Goal: Task Accomplishment & Management: Manage account settings

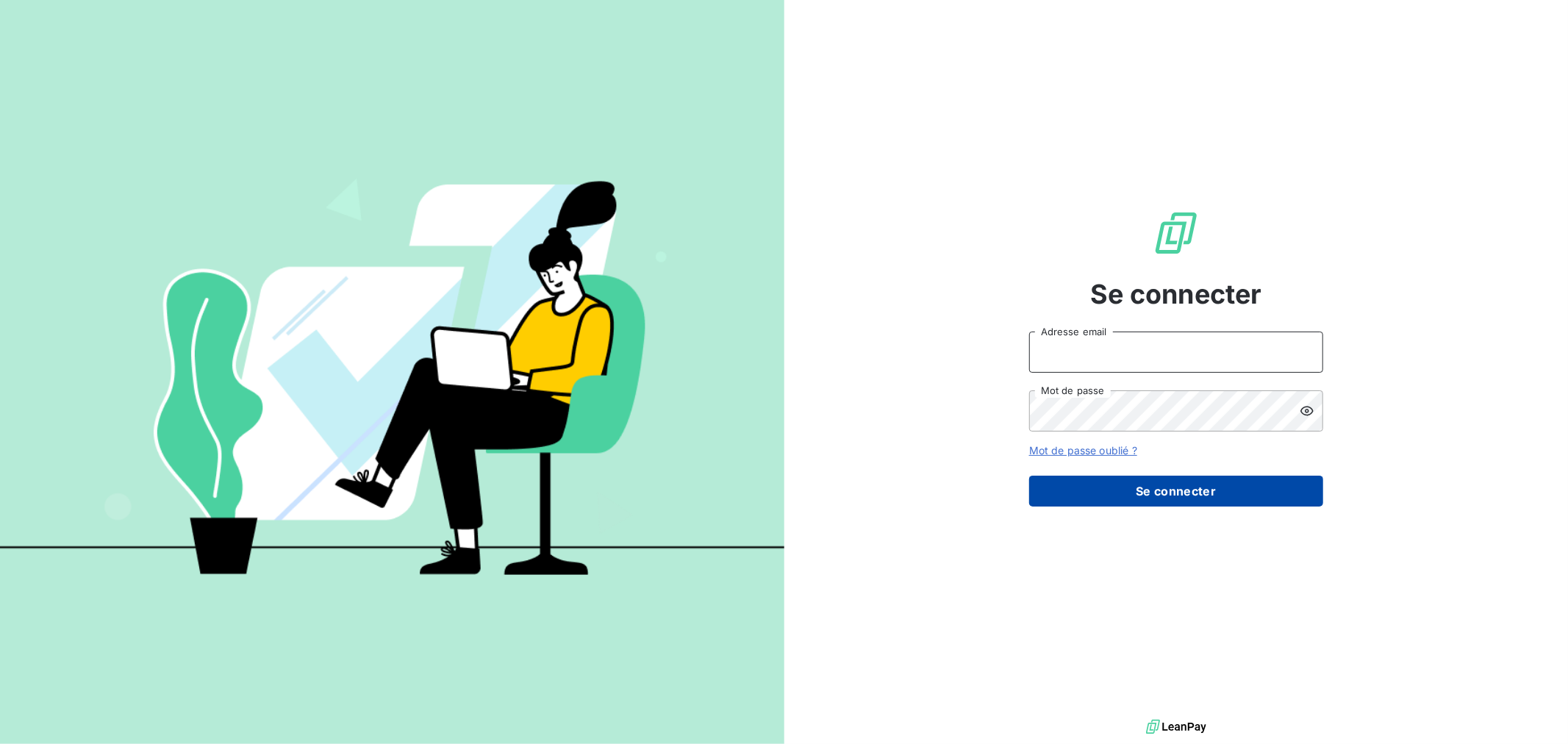
type input "[PERSON_NAME][EMAIL_ADDRESS][PERSON_NAME][DOMAIN_NAME]"
click at [1158, 501] on button "Se connecter" at bounding box center [1176, 491] width 294 height 31
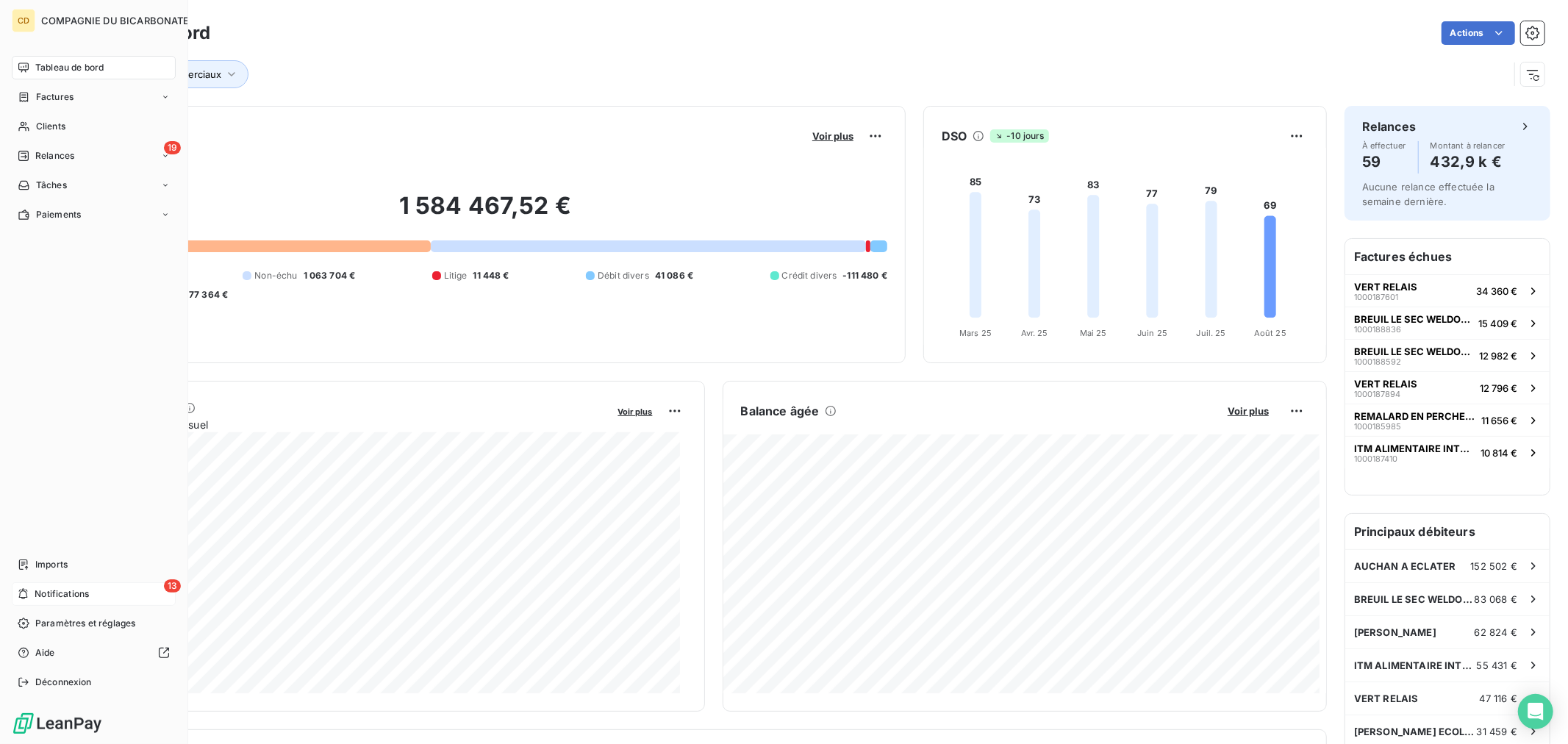
click at [43, 597] on span "Notifications" at bounding box center [62, 593] width 55 height 13
click at [44, 156] on span "Relances" at bounding box center [55, 156] width 39 height 13
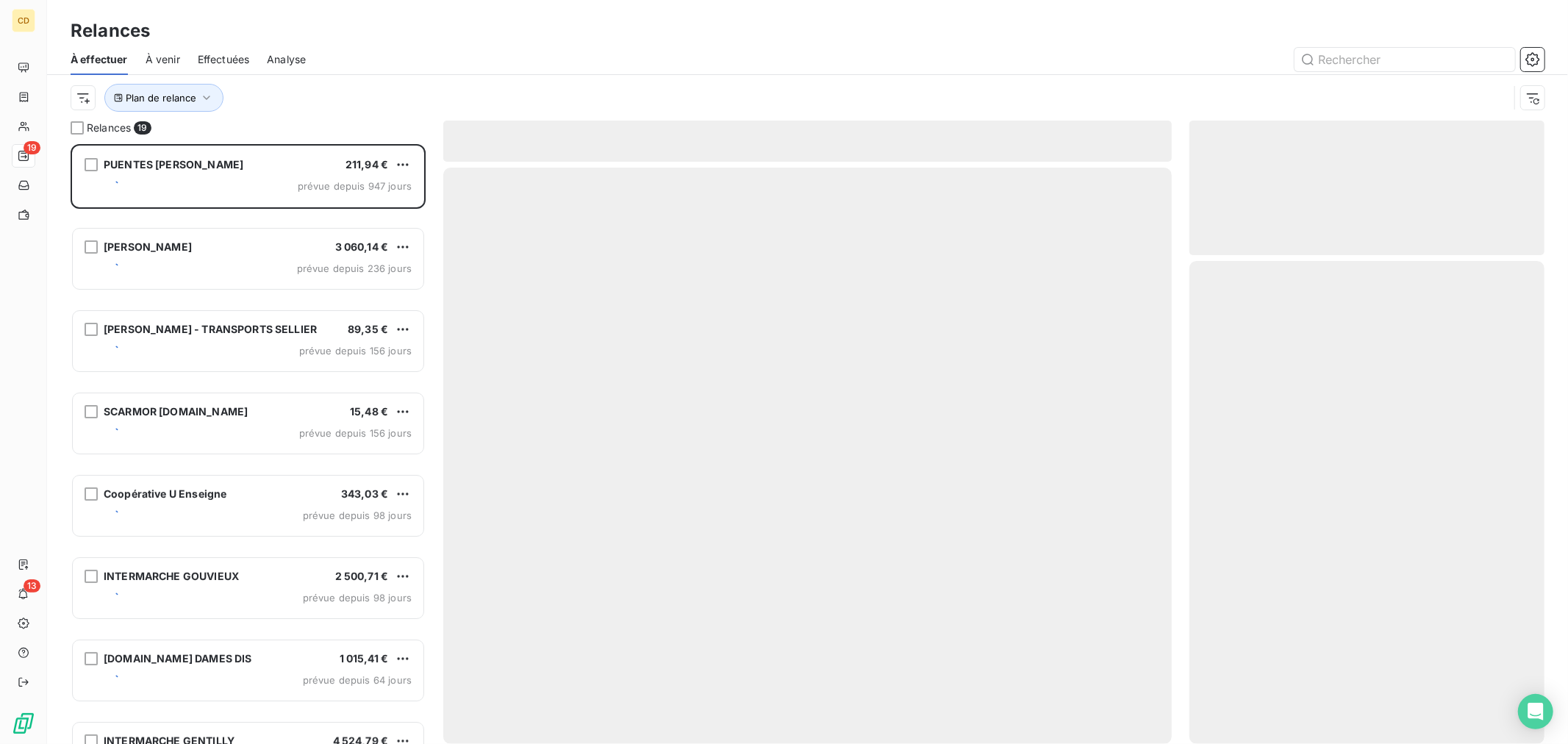
scroll to position [588, 343]
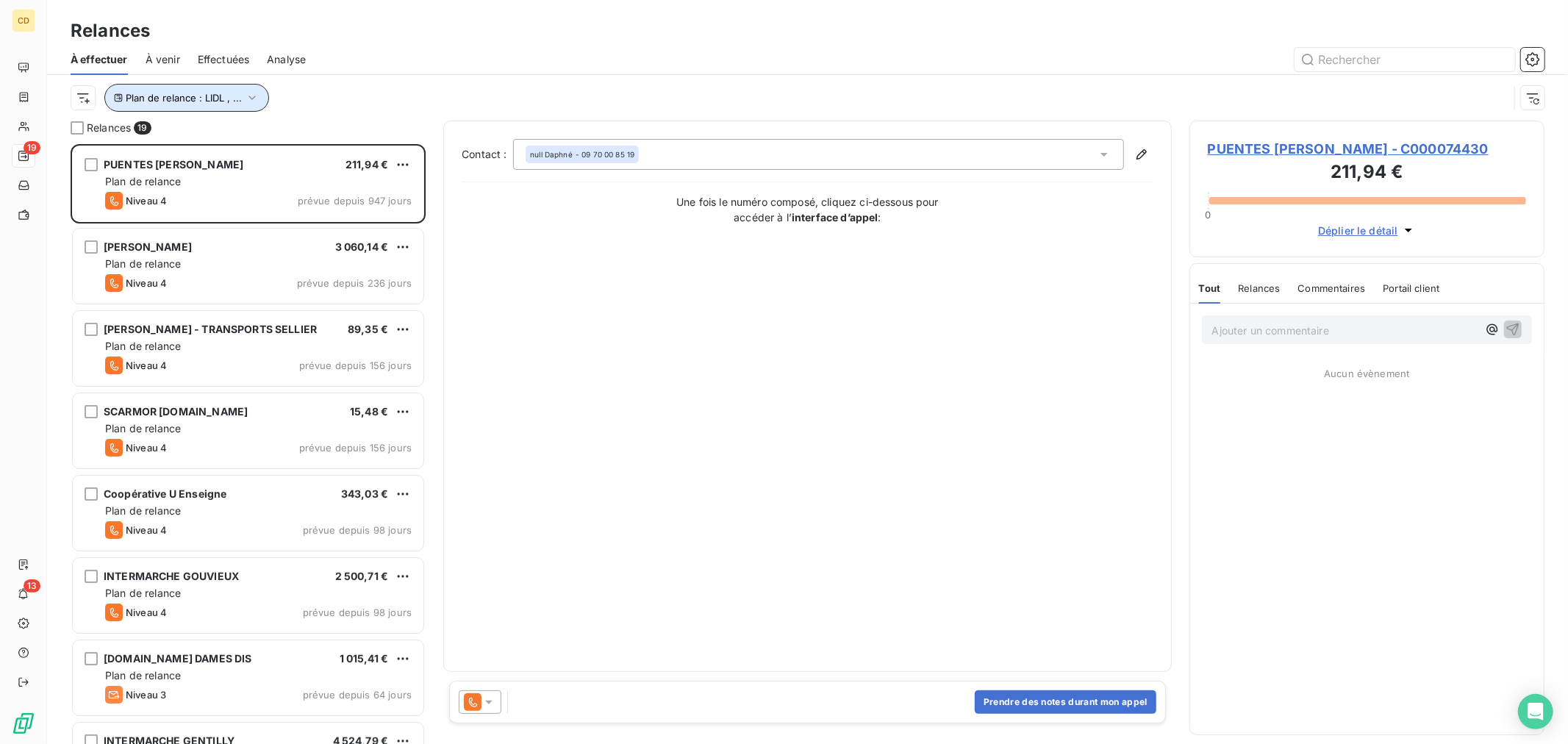
click at [251, 97] on icon "button" at bounding box center [252, 97] width 8 height 4
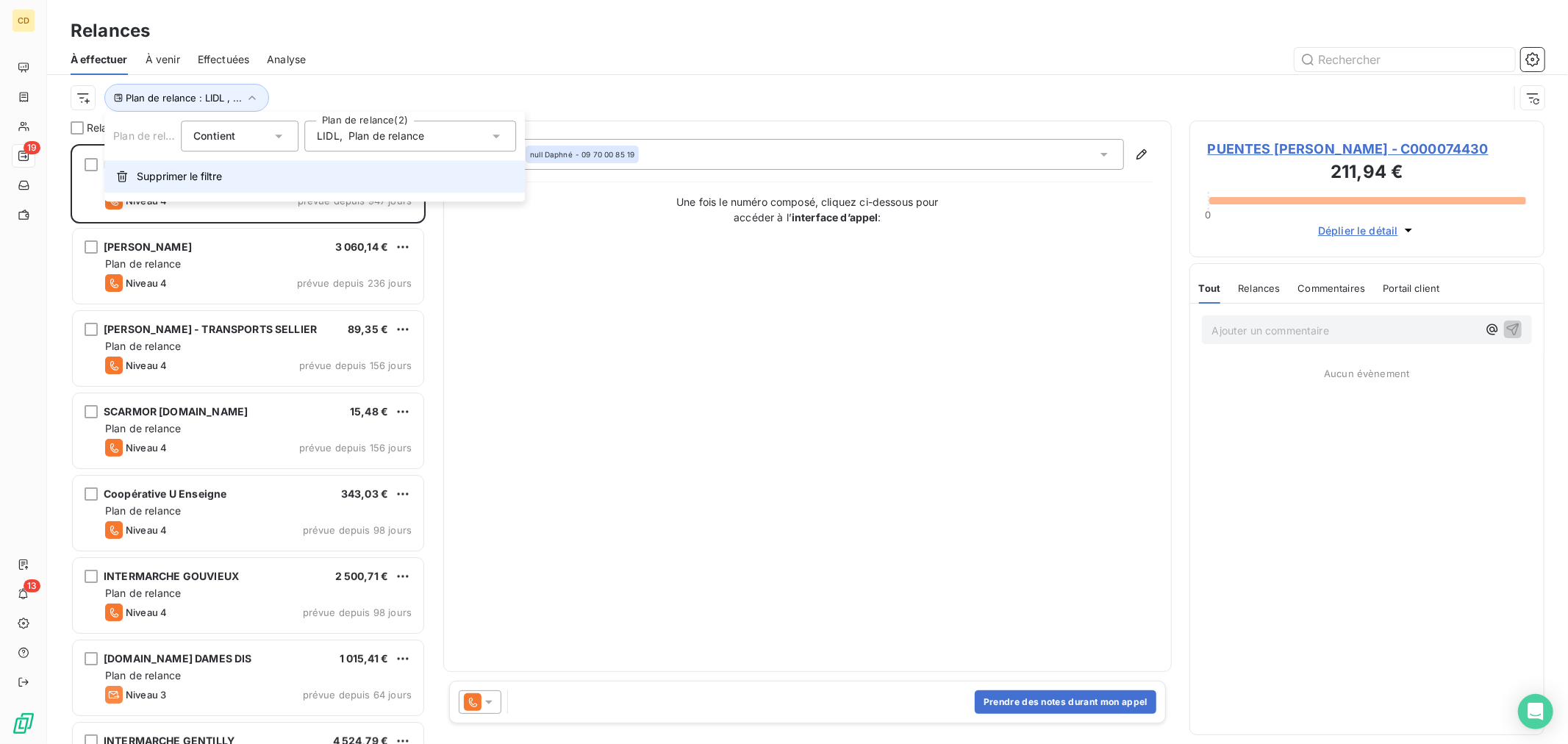
click at [163, 186] on button "Supprimer le filtre" at bounding box center [315, 176] width 421 height 32
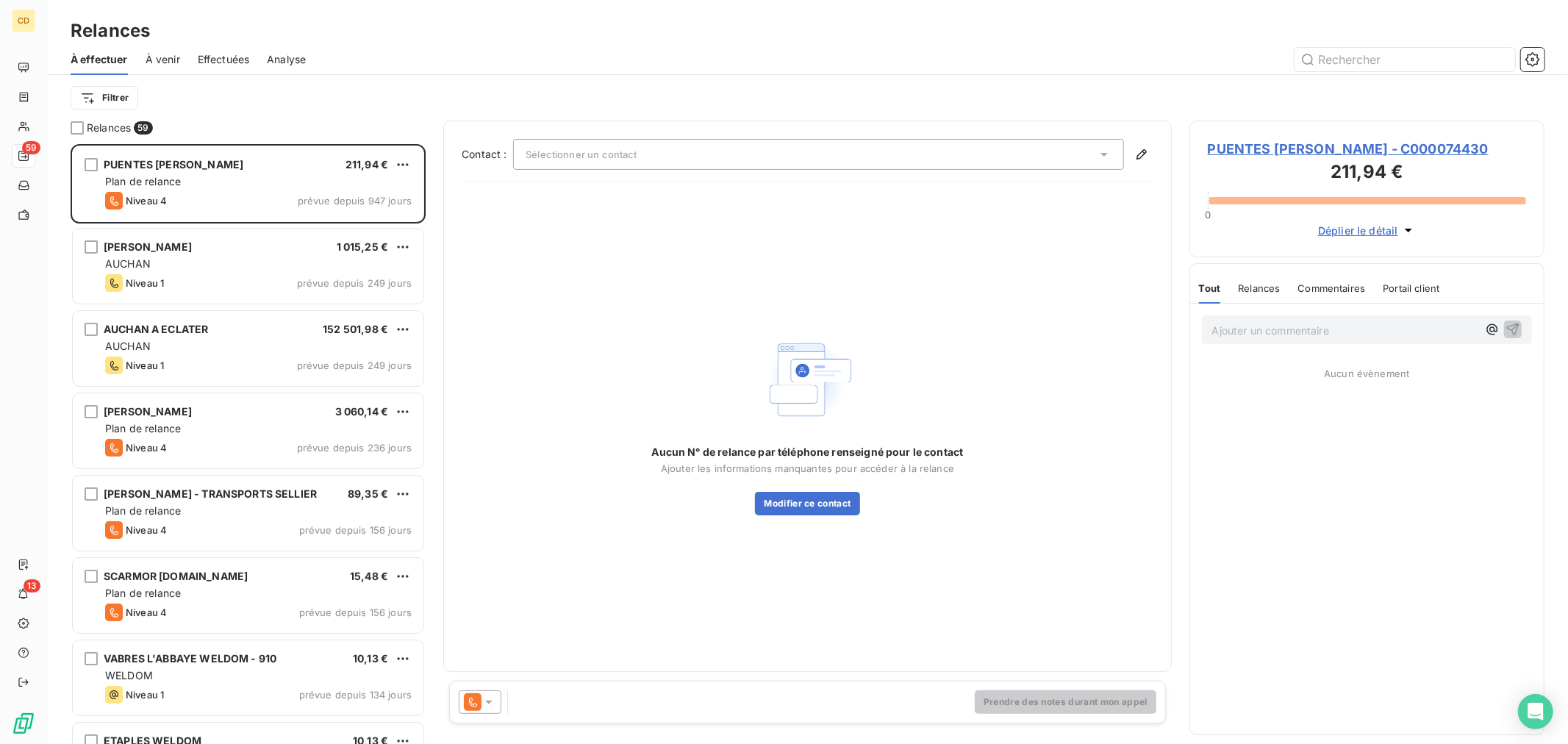
scroll to position [587, 343]
click at [244, 102] on div "Filtrer" at bounding box center [808, 97] width 1474 height 28
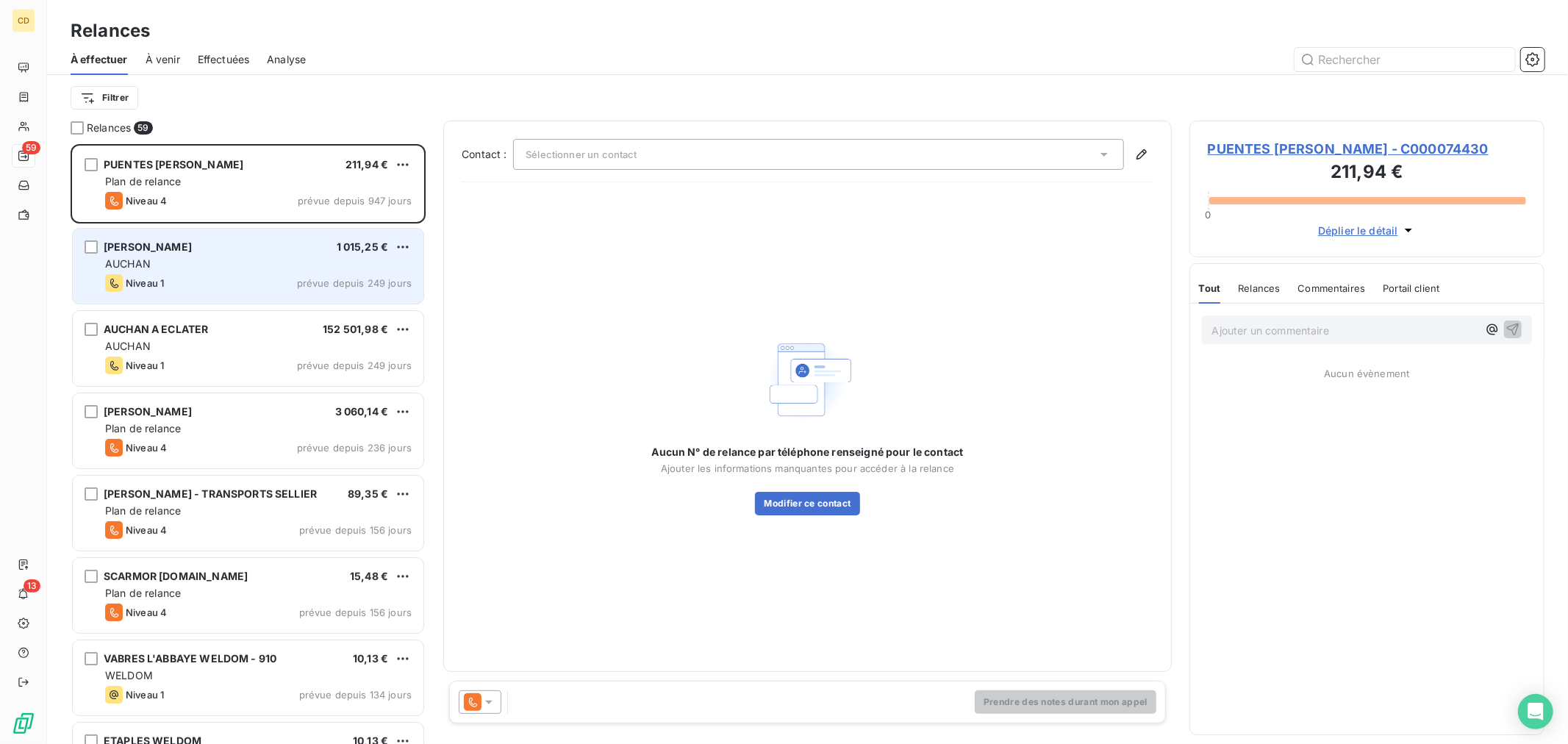
click at [248, 273] on div "AUCHAN GOLBEY 1 015,25 € AUCHAN Niveau 1 prévue depuis 249 jours" at bounding box center [248, 266] width 351 height 75
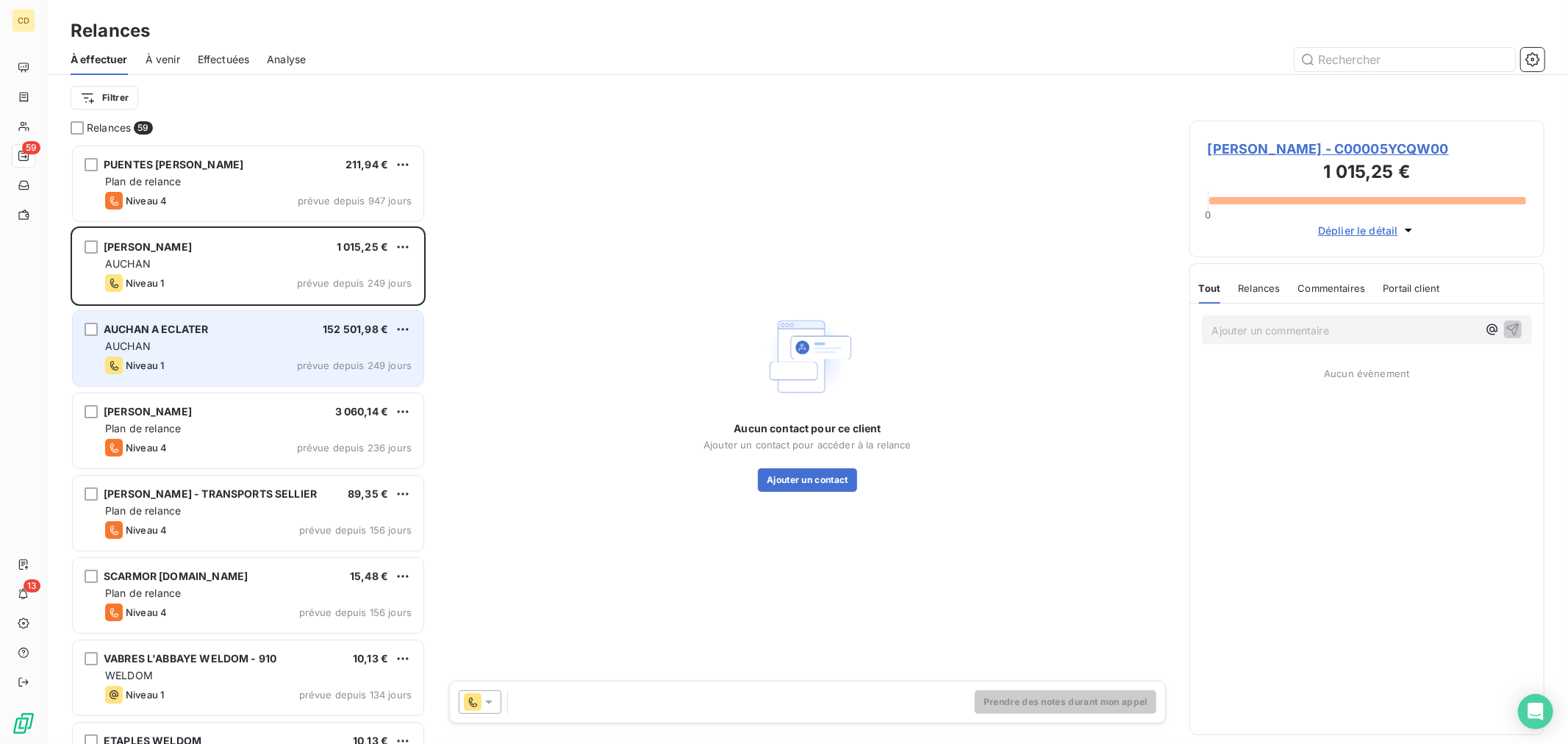
click at [238, 335] on div "AUCHAN A ECLATER 152 501,98 € AUCHAN Niveau 1 prévue depuis 249 jours" at bounding box center [248, 349] width 351 height 75
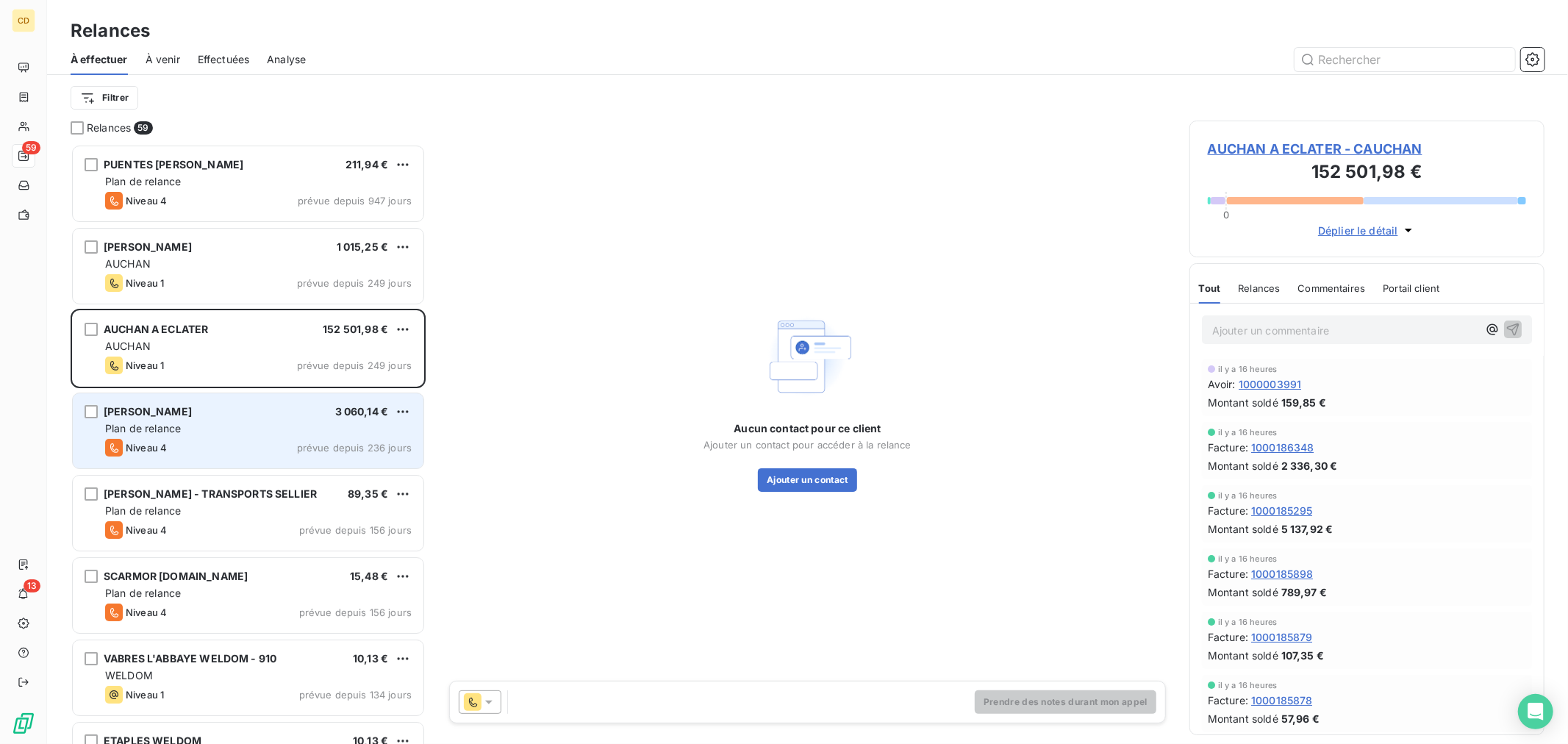
click at [275, 422] on div "Plan de relance" at bounding box center [258, 428] width 307 height 15
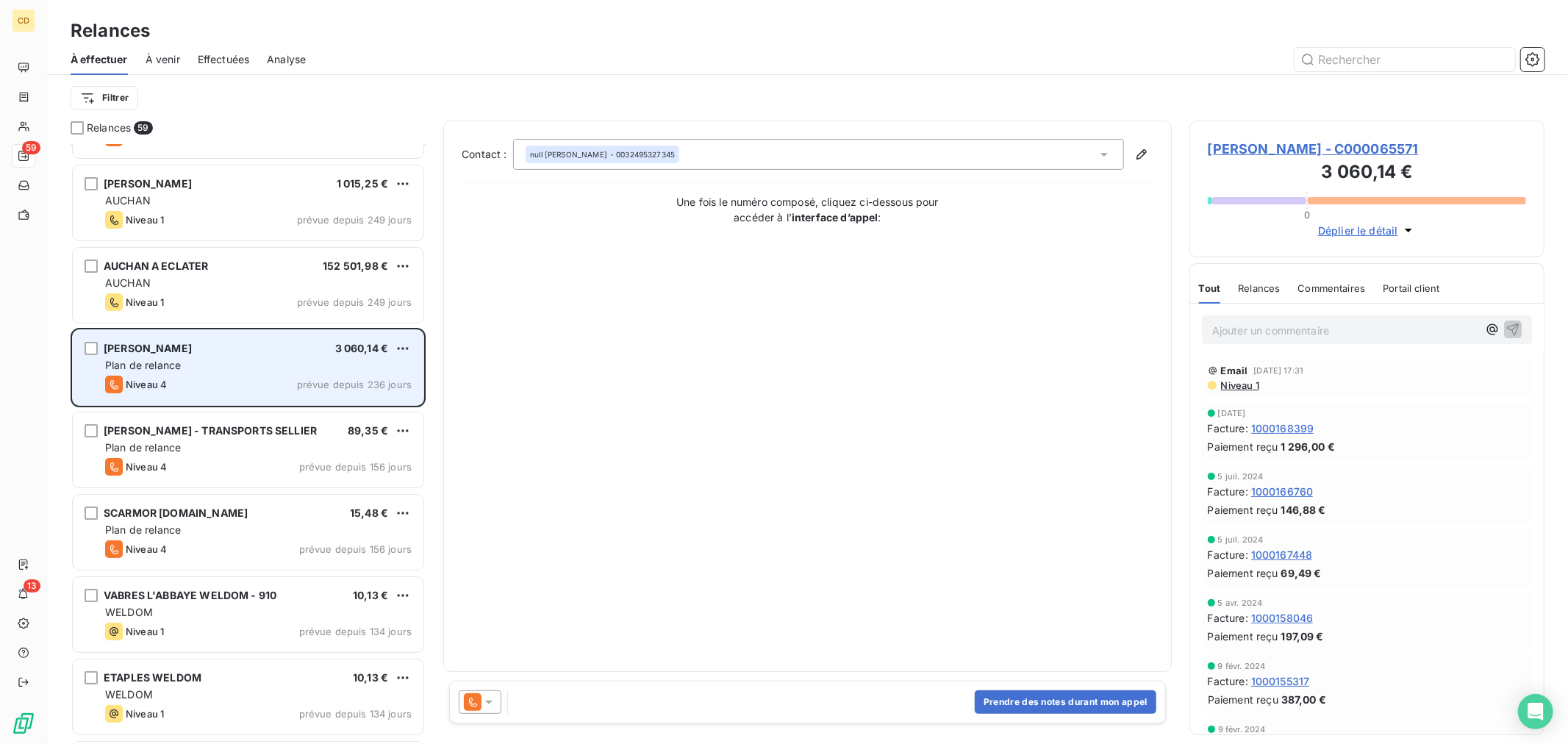
scroll to position [82, 0]
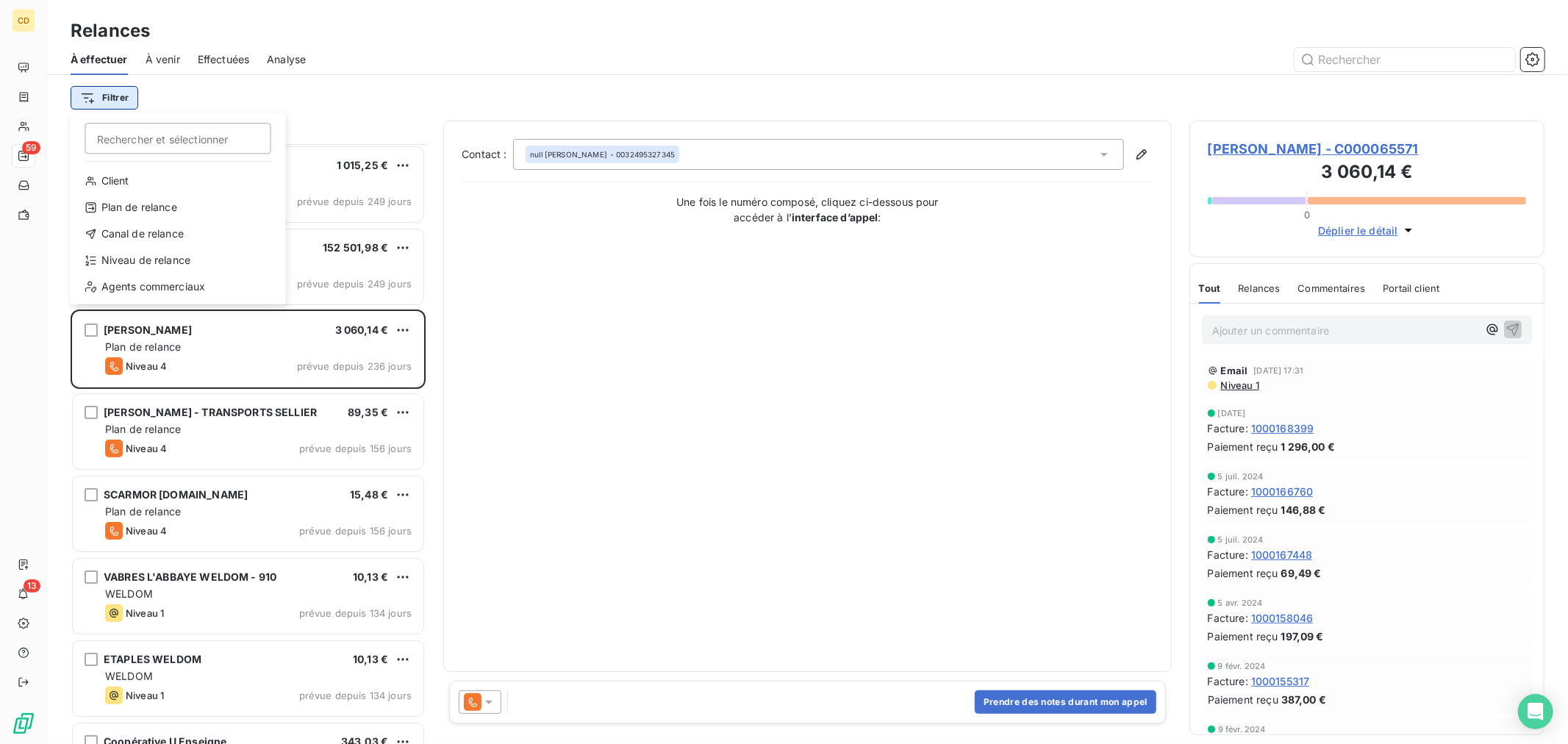
click at [110, 97] on html "CD 59 13 Relances À effectuer À venir Effectuées Analyse Filtrer Rechercher et …" at bounding box center [784, 372] width 1568 height 744
click at [144, 208] on div "Plan de relance" at bounding box center [178, 208] width 203 height 24
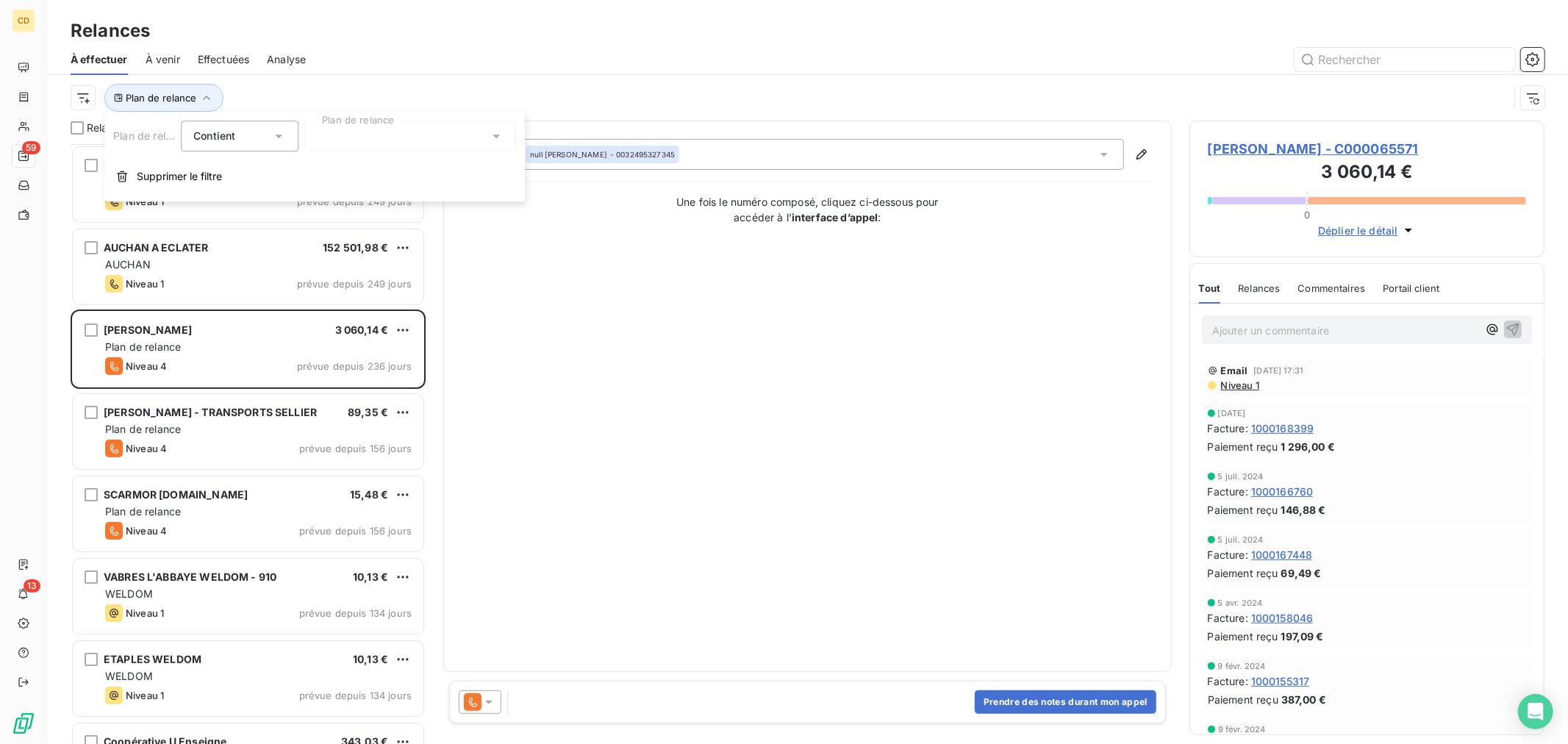
click at [351, 131] on div at bounding box center [410, 136] width 212 height 31
click at [351, 223] on span "WELDOM" at bounding box center [357, 220] width 48 height 15
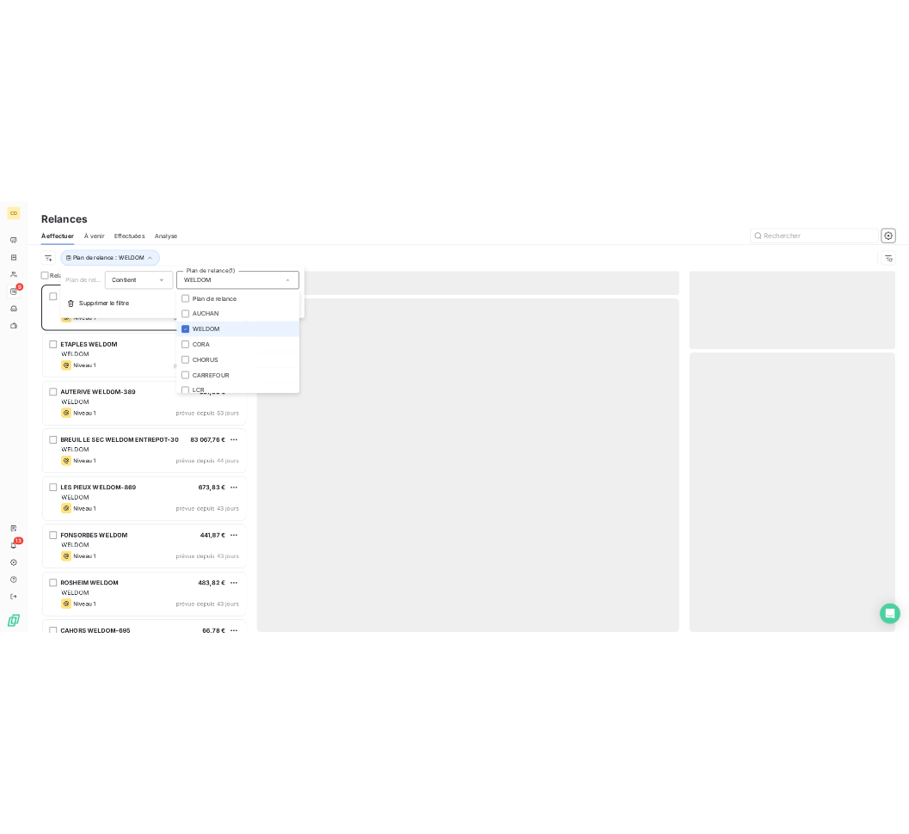
scroll to position [688, 401]
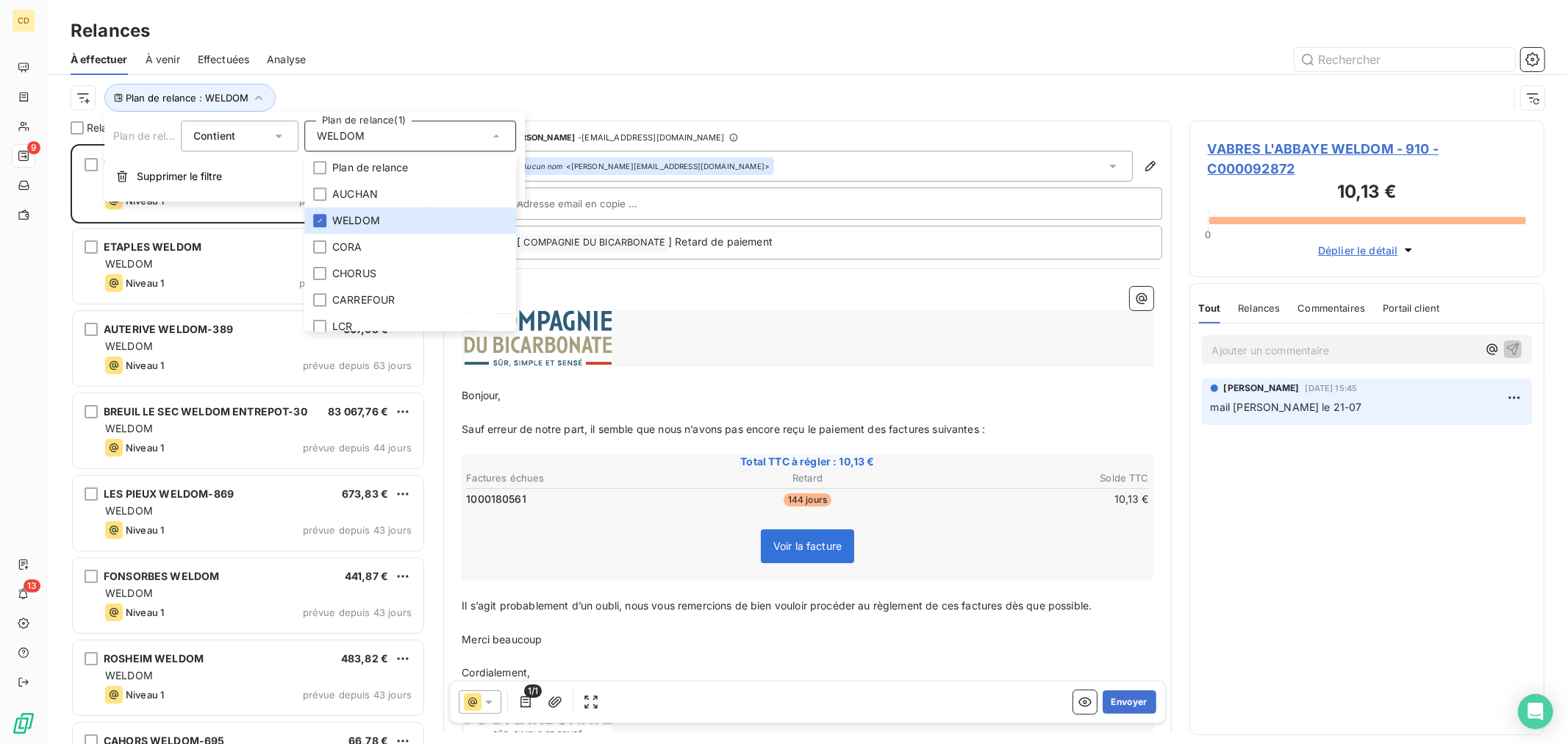
click at [659, 444] on p "﻿" at bounding box center [807, 446] width 692 height 17
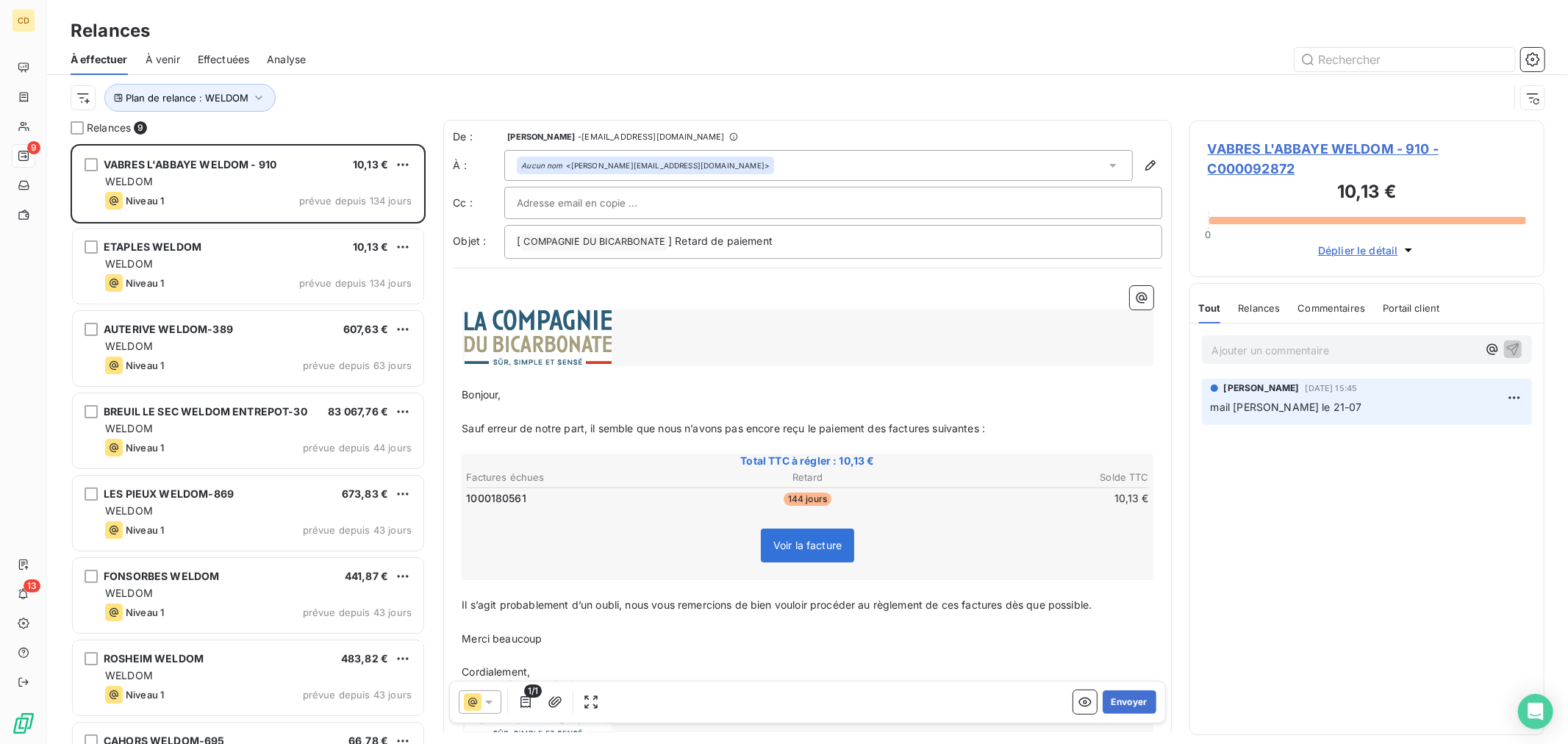
scroll to position [0, 0]
click at [1265, 351] on p "Ajouter un commentaire ﻿" at bounding box center [1345, 350] width 265 height 18
click at [1506, 345] on icon "button" at bounding box center [1512, 348] width 15 height 15
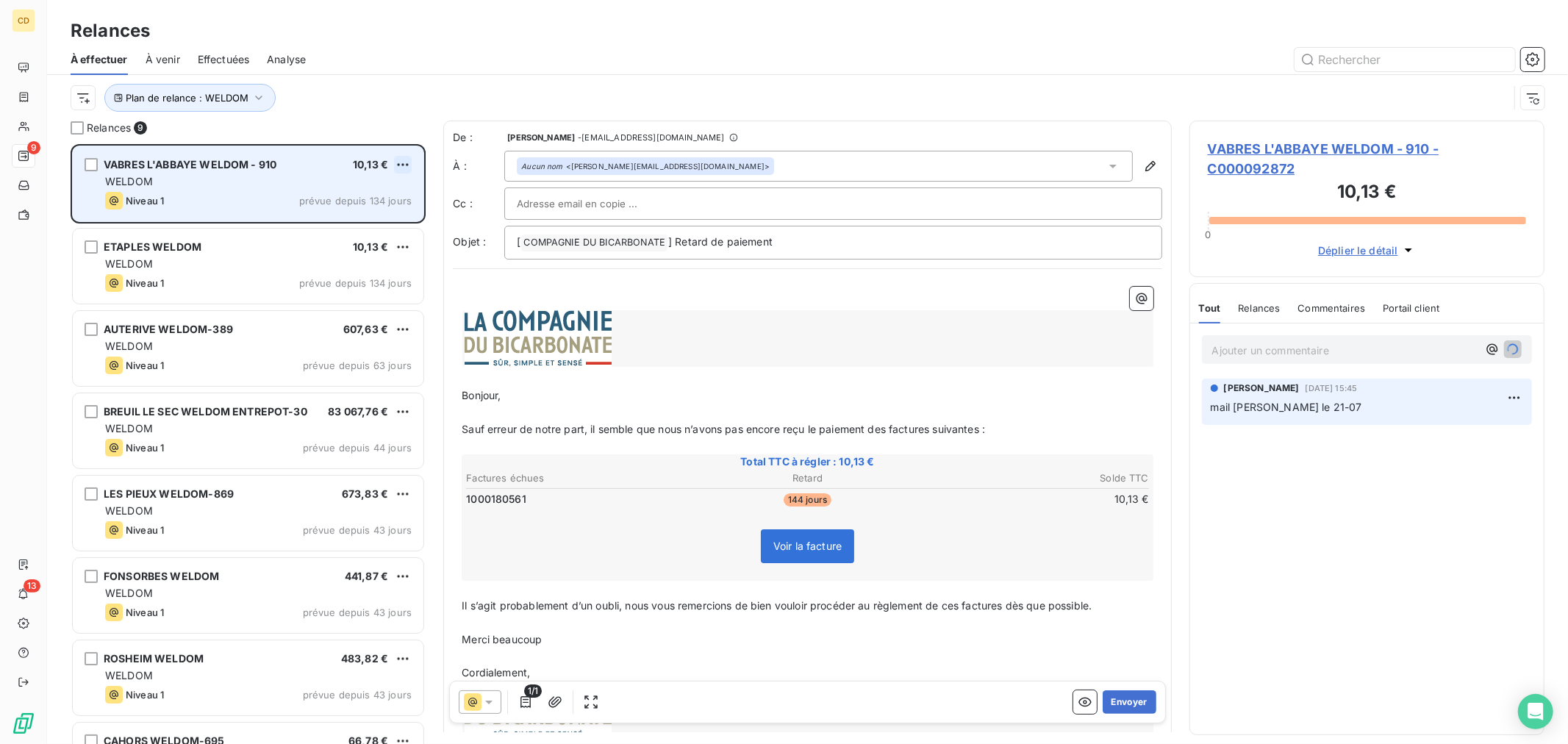
click at [405, 160] on html "CD 9 13 Relances À effectuer À venir Effectuées Analyse Plan de relance : WELDO…" at bounding box center [784, 372] width 1568 height 744
click at [357, 222] on div "Passer cette action" at bounding box center [339, 221] width 132 height 24
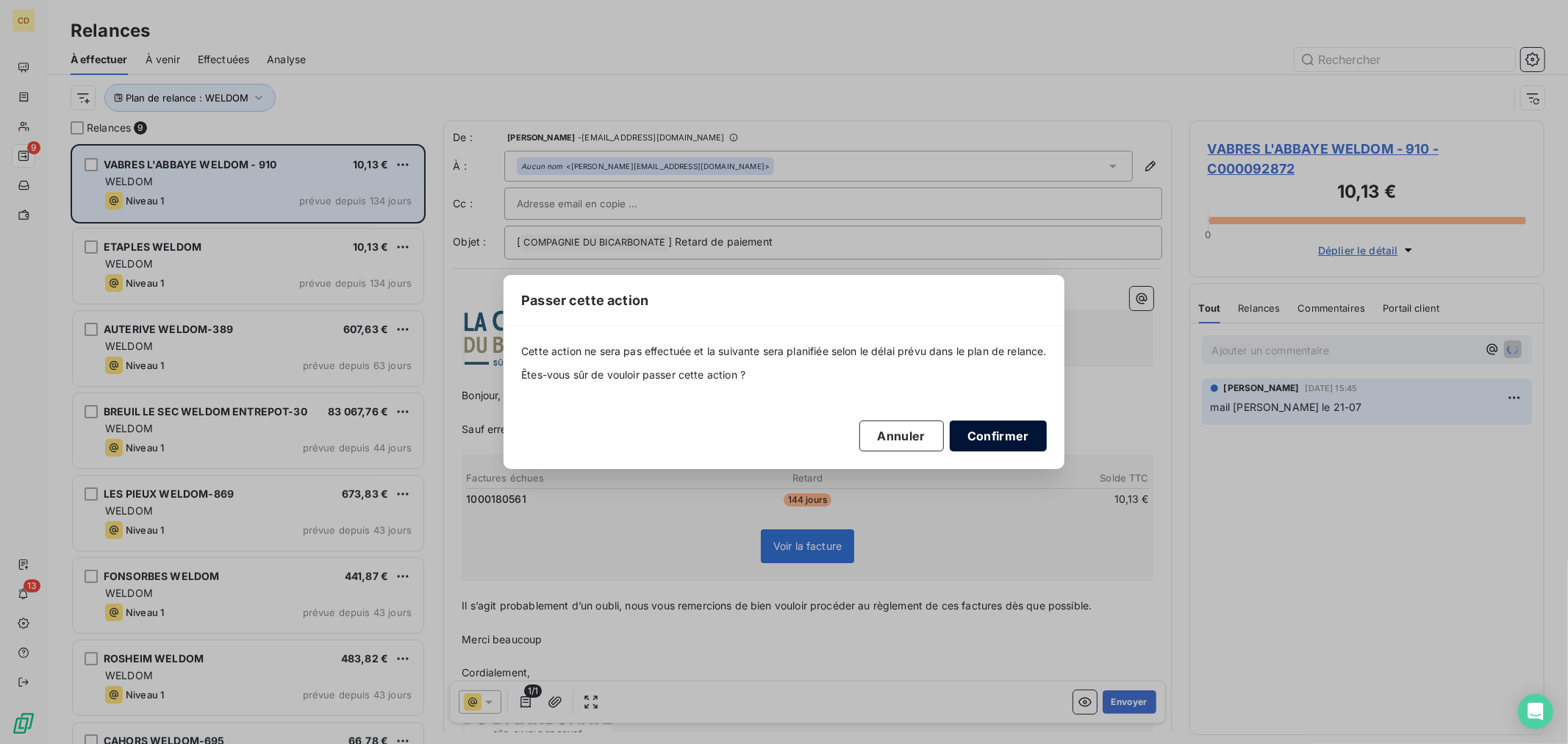
click at [1027, 435] on button "Confirmer" at bounding box center [999, 436] width 97 height 31
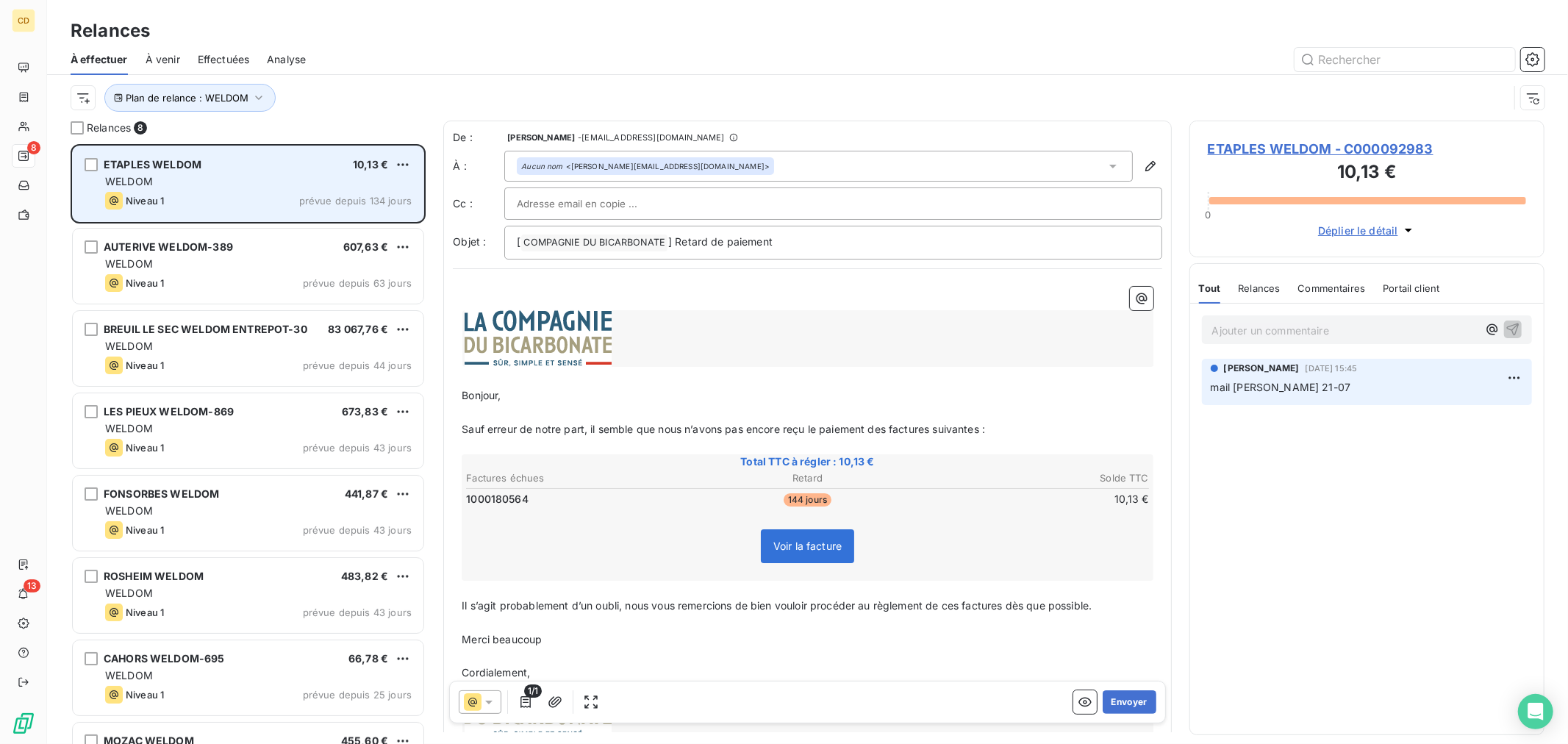
click at [1317, 329] on p "Ajouter un commentaire ﻿" at bounding box center [1345, 330] width 265 height 18
click at [1511, 326] on icon "button" at bounding box center [1513, 329] width 13 height 13
click at [402, 160] on html "CD 8 13 Relances À effectuer À venir Effectuées Analyse Plan de relance : WELDO…" at bounding box center [784, 372] width 1568 height 744
click at [365, 216] on div "Passer cette action" at bounding box center [339, 221] width 132 height 24
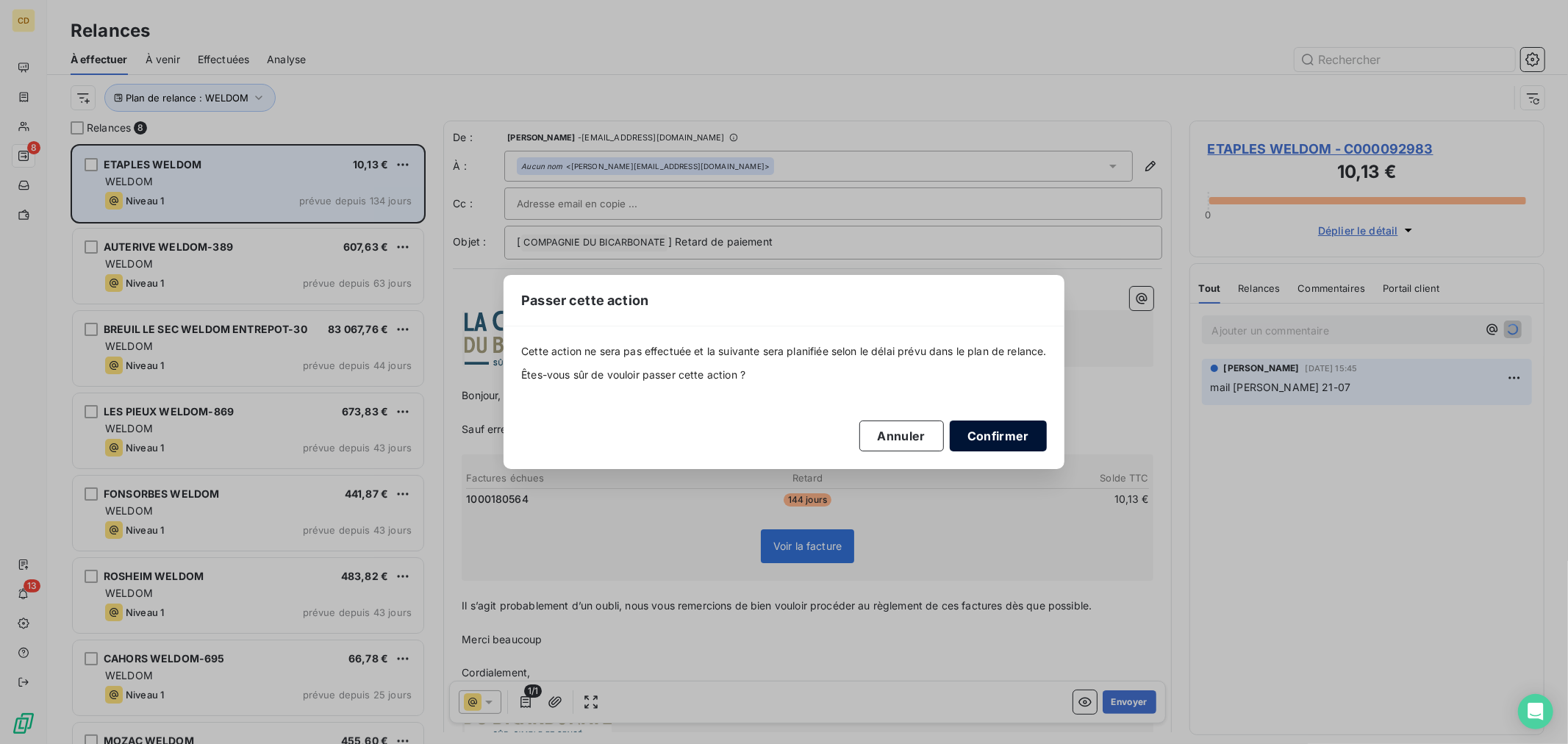
click at [966, 436] on button "Confirmer" at bounding box center [999, 436] width 97 height 31
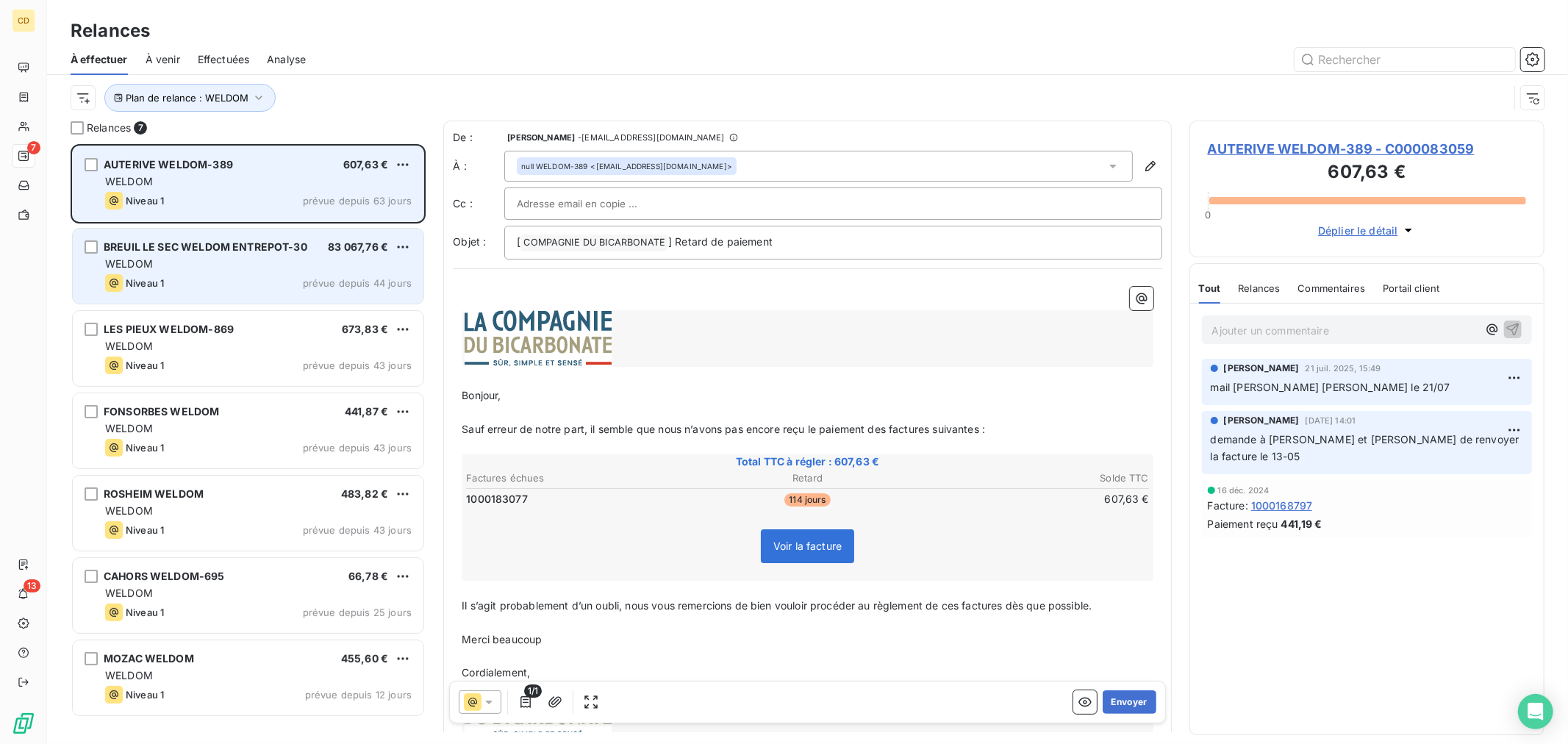
click at [223, 245] on span "BREUIL LE SEC WELDOM ENTREPOT-30" at bounding box center [205, 246] width 203 height 13
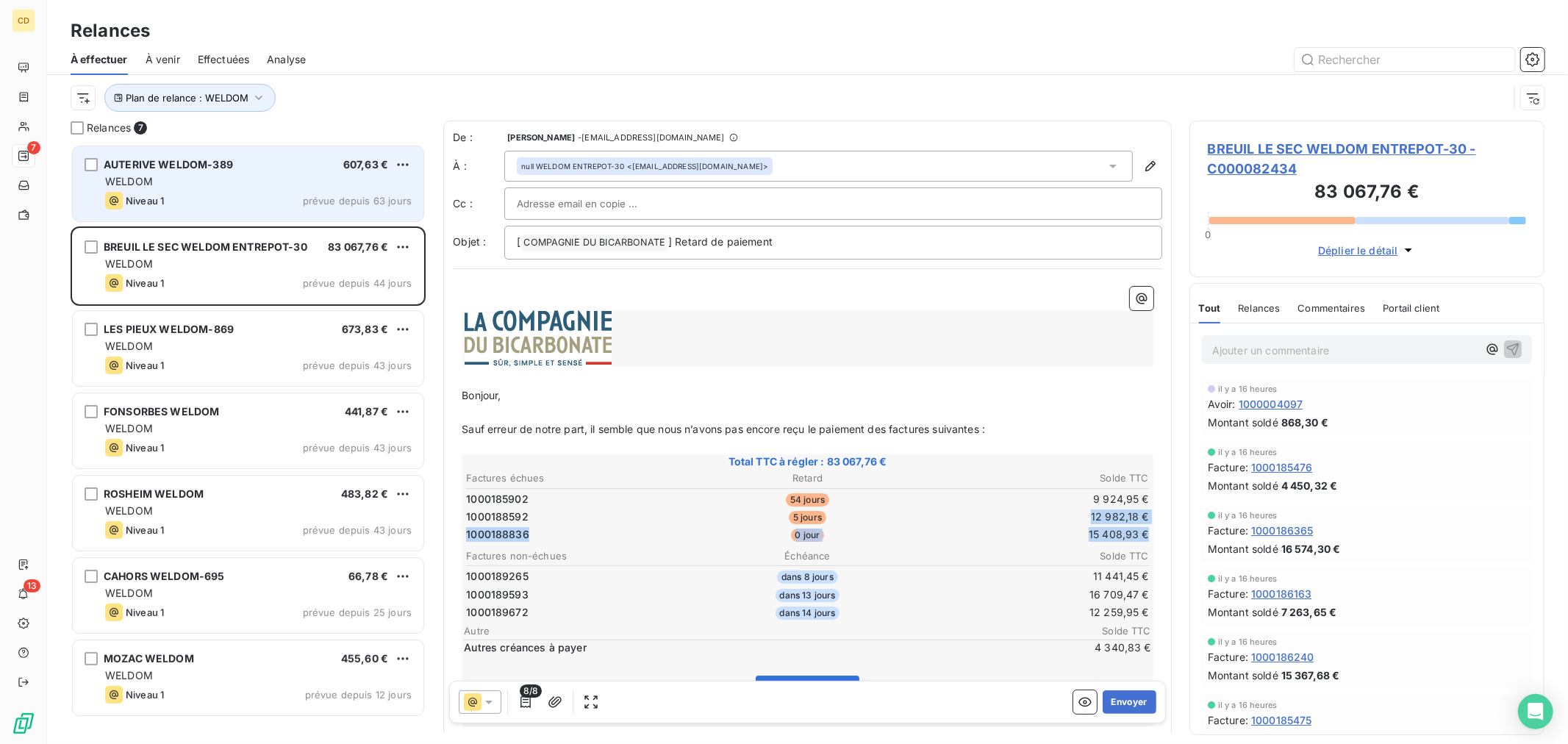
drag, startPoint x: 1076, startPoint y: 511, endPoint x: 1136, endPoint y: 528, distance: 62.4
click at [1136, 528] on tbody "1000185902 54 jours 9 924,95 € 1000188592 5 jours 12 982,18 € 1000188836 0 jour…" at bounding box center [807, 515] width 685 height 55
drag, startPoint x: 490, startPoint y: 497, endPoint x: 1127, endPoint y: 490, distance: 637.0
click at [1127, 491] on tr "1000185902 54 jours 9 924,95 €" at bounding box center [807, 499] width 685 height 16
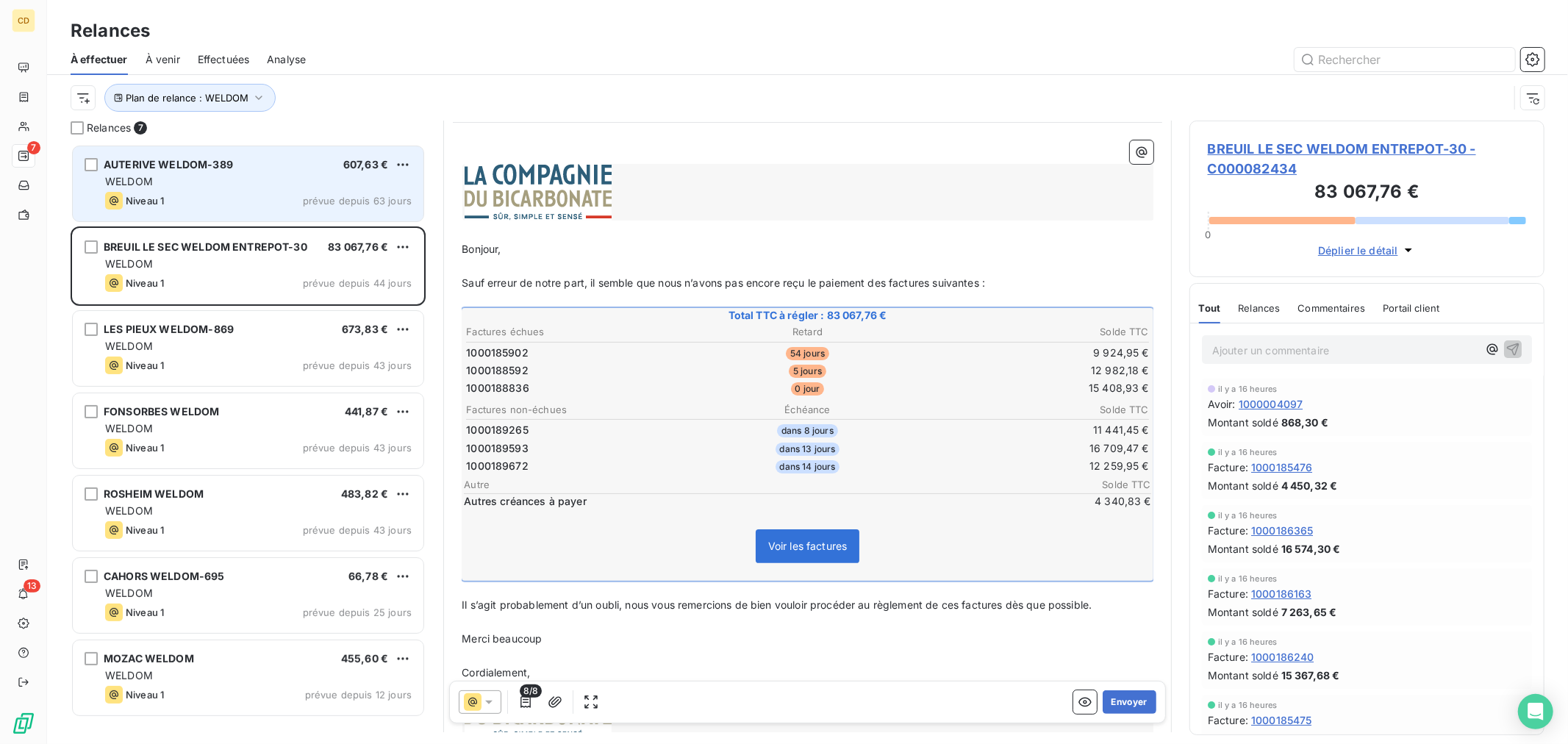
scroll to position [65, 0]
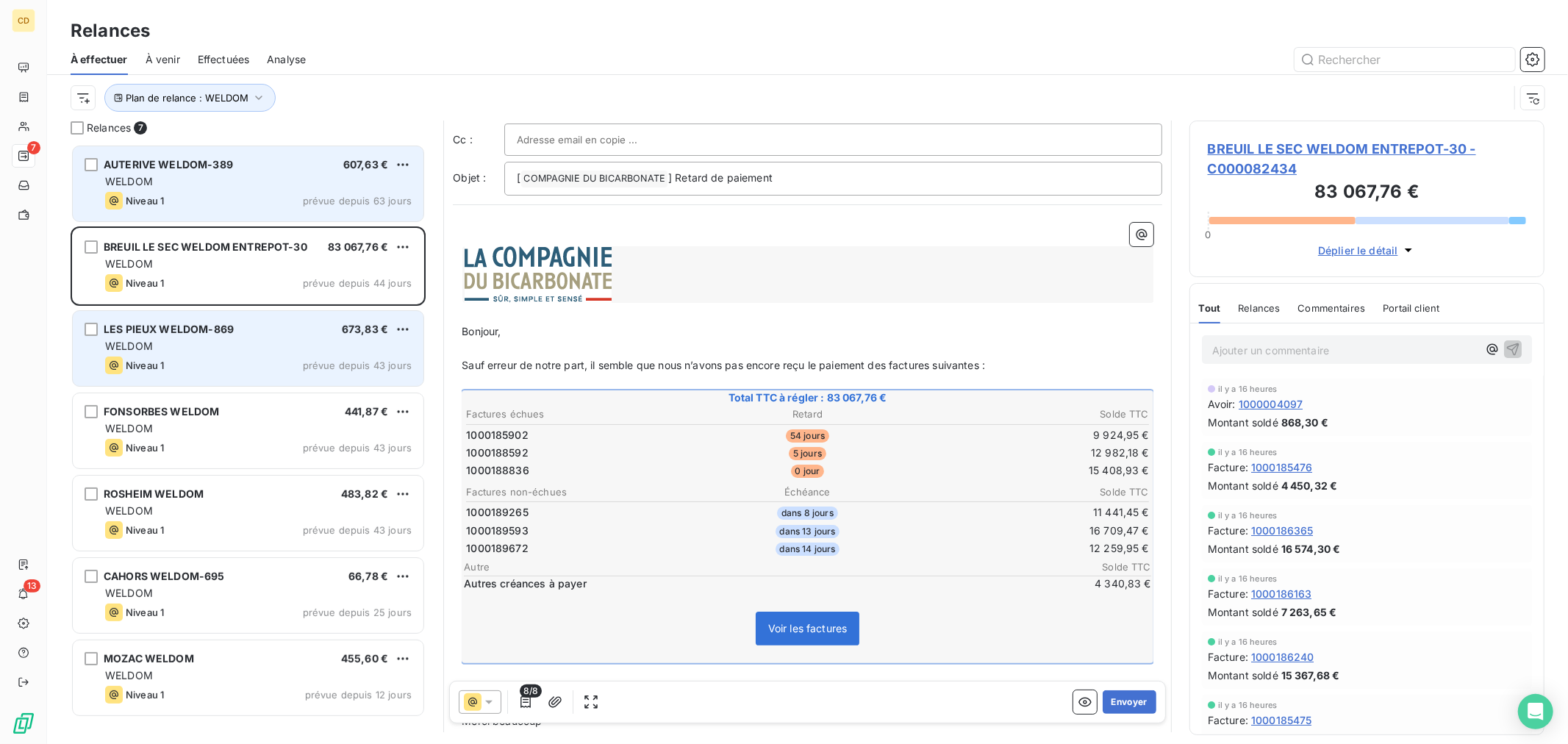
click at [245, 344] on div "WELDOM" at bounding box center [258, 345] width 307 height 15
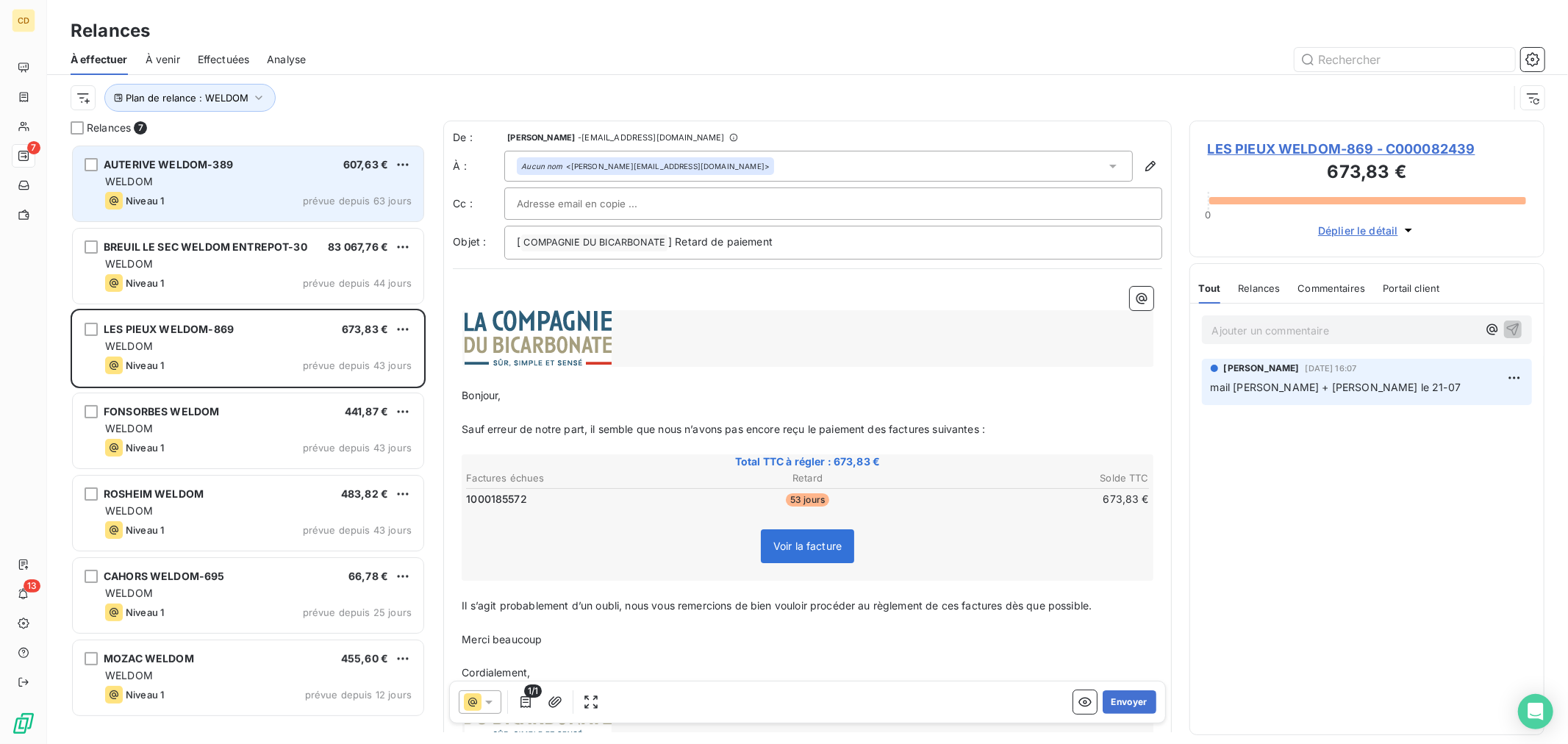
click at [1259, 334] on p "Ajouter un commentaire ﻿" at bounding box center [1345, 330] width 265 height 18
click at [1259, 333] on p "Ajouter un commentaire ﻿" at bounding box center [1345, 330] width 265 height 18
click at [1263, 333] on p "Ajouter un commentaire ﻿" at bounding box center [1345, 330] width 265 height 18
click at [1512, 328] on icon "button" at bounding box center [1512, 328] width 15 height 15
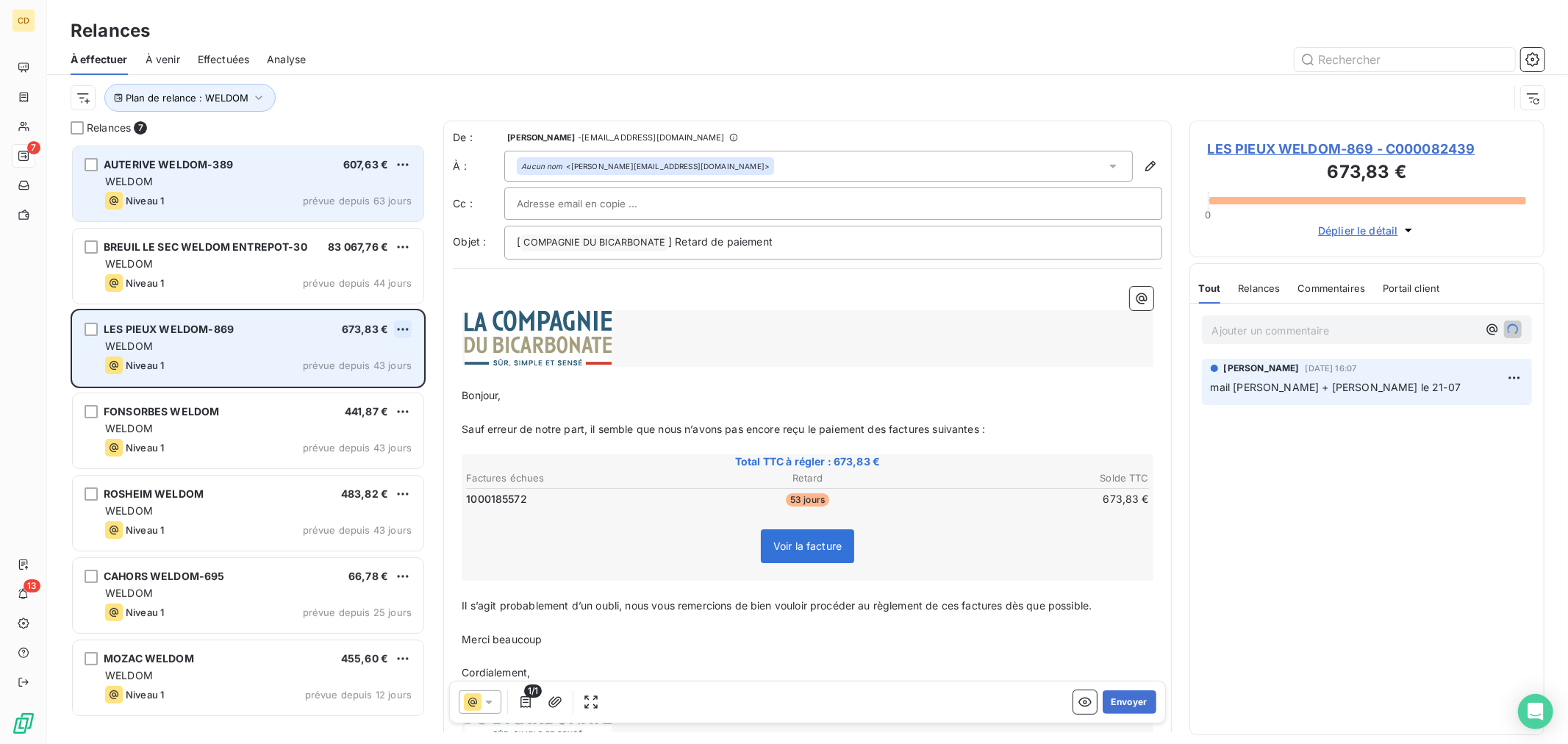
click at [408, 328] on html "CD 7 13 Relances À effectuer À venir Effectuées Analyse Plan de relance : WELDO…" at bounding box center [784, 372] width 1568 height 744
click at [329, 385] on div "Passer cette action" at bounding box center [339, 386] width 132 height 24
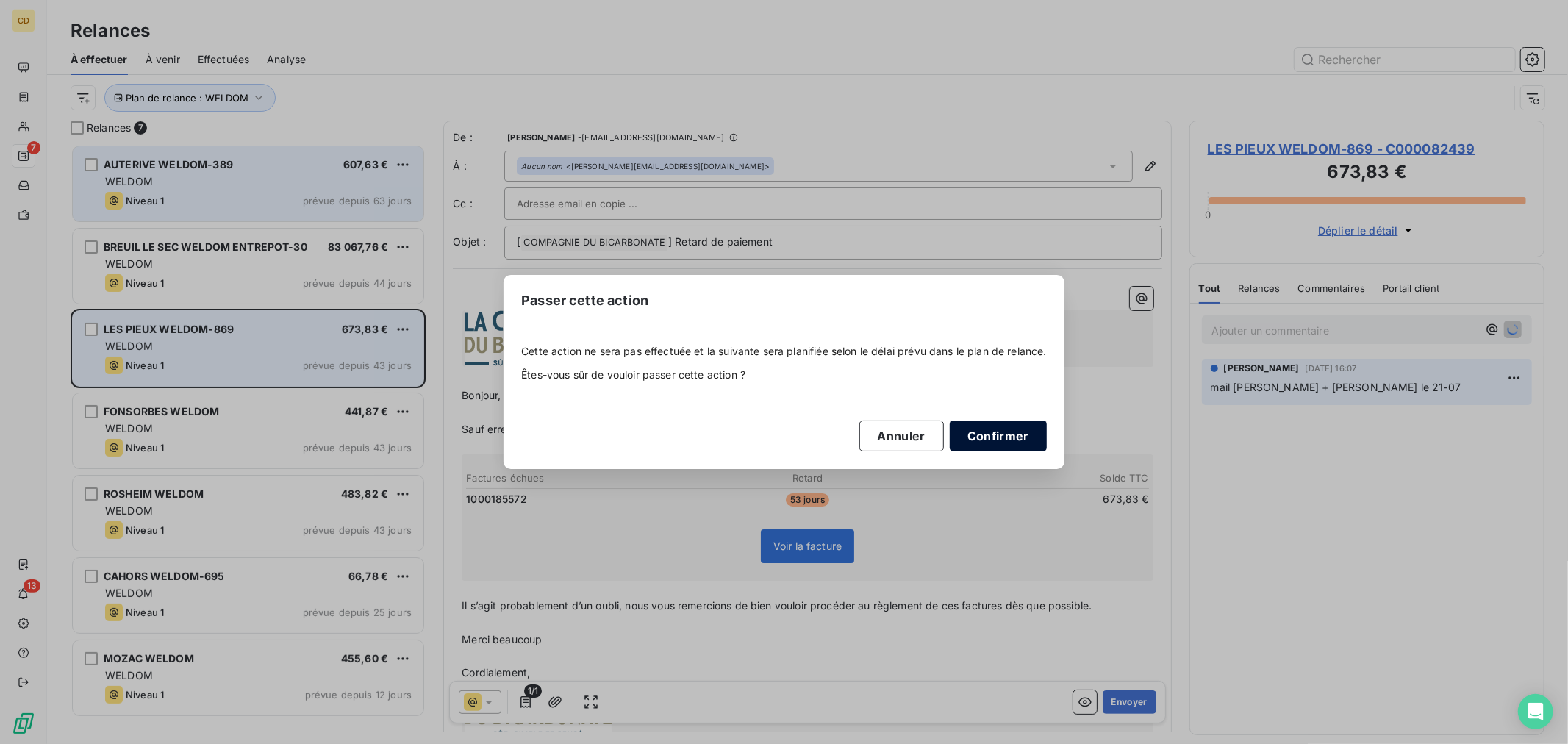
click at [991, 437] on button "Confirmer" at bounding box center [999, 436] width 97 height 31
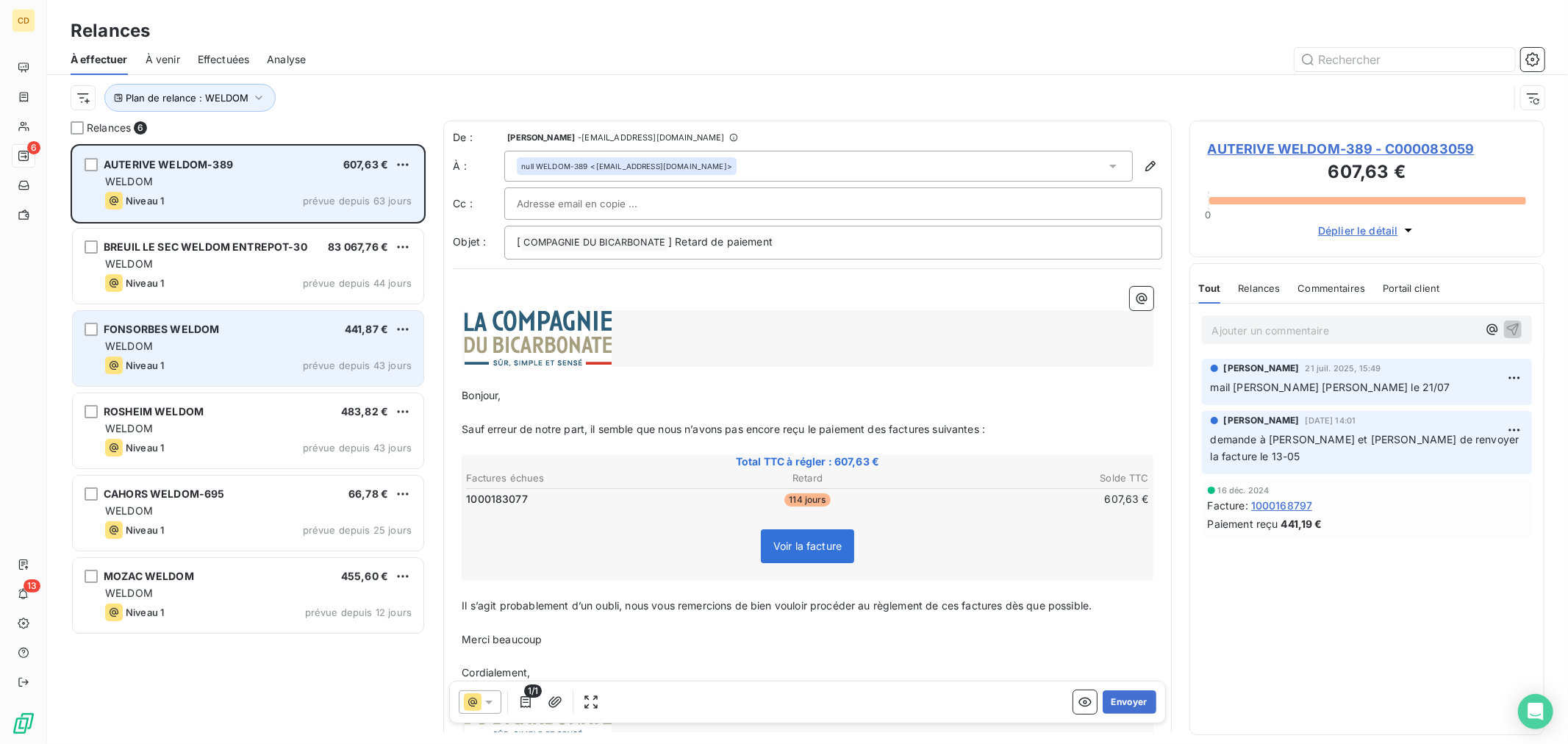
click at [333, 323] on div "FONSORBES WELDOM 441,87 €" at bounding box center [258, 329] width 307 height 13
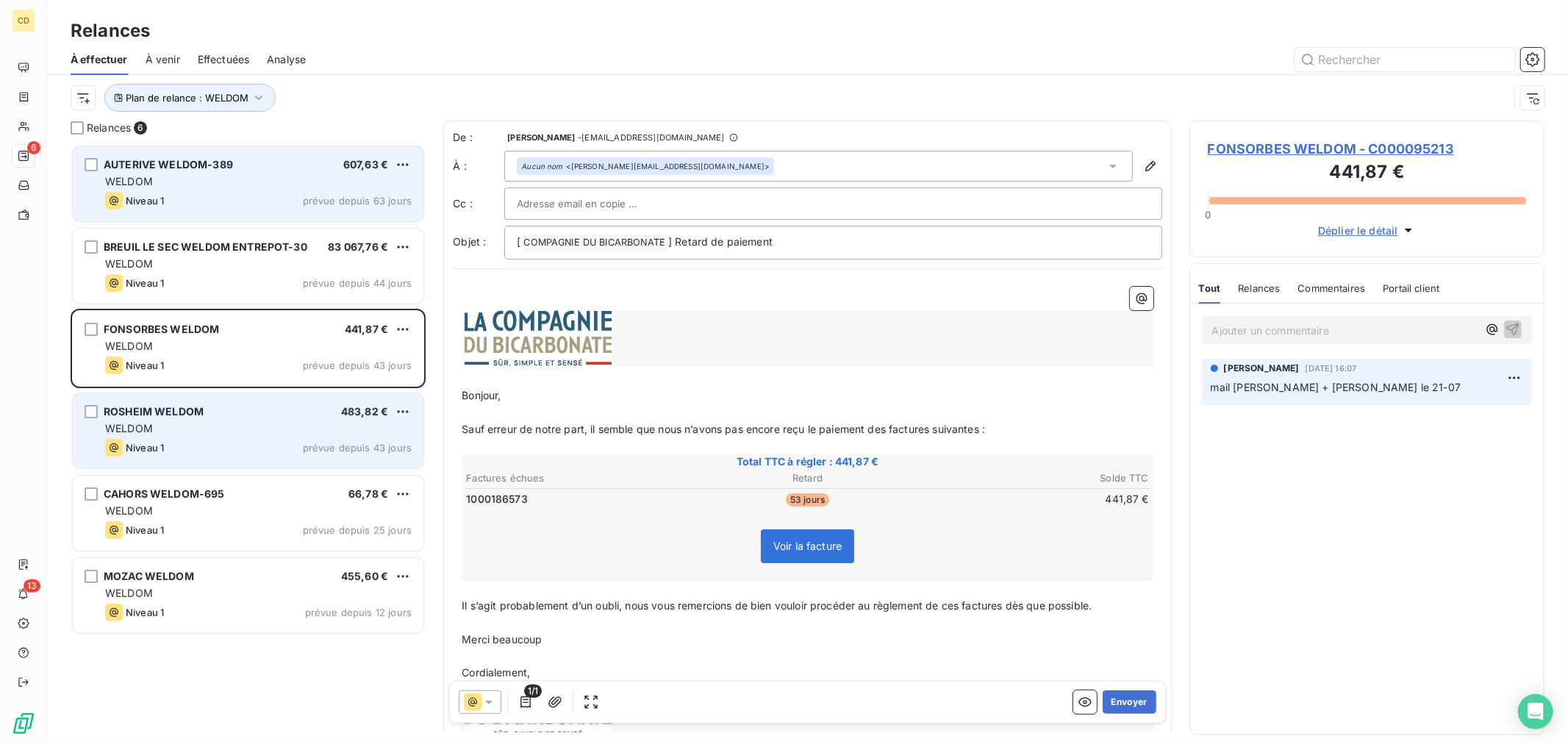
click at [257, 434] on div "WELDOM" at bounding box center [258, 428] width 307 height 15
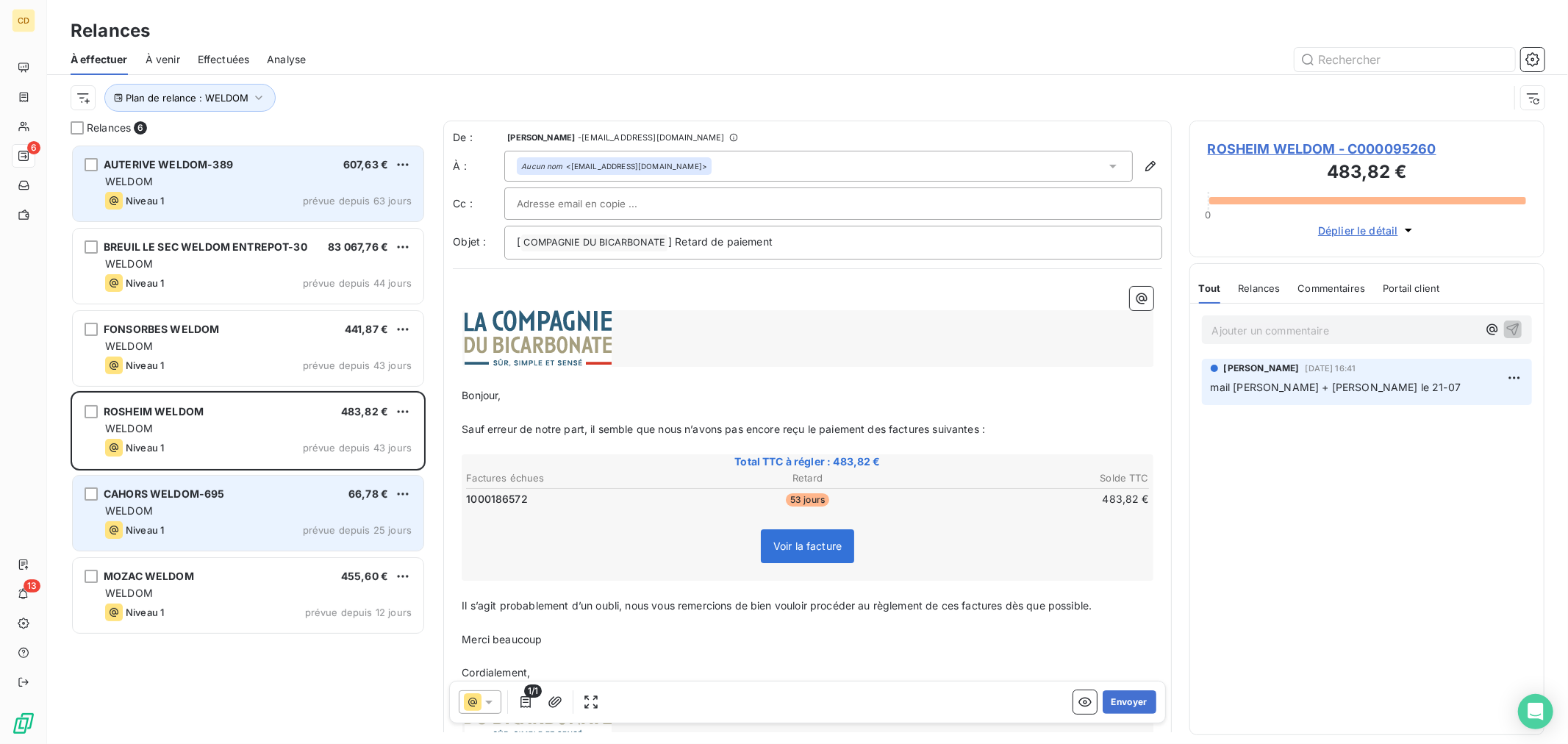
click at [217, 511] on div "WELDOM" at bounding box center [258, 511] width 307 height 15
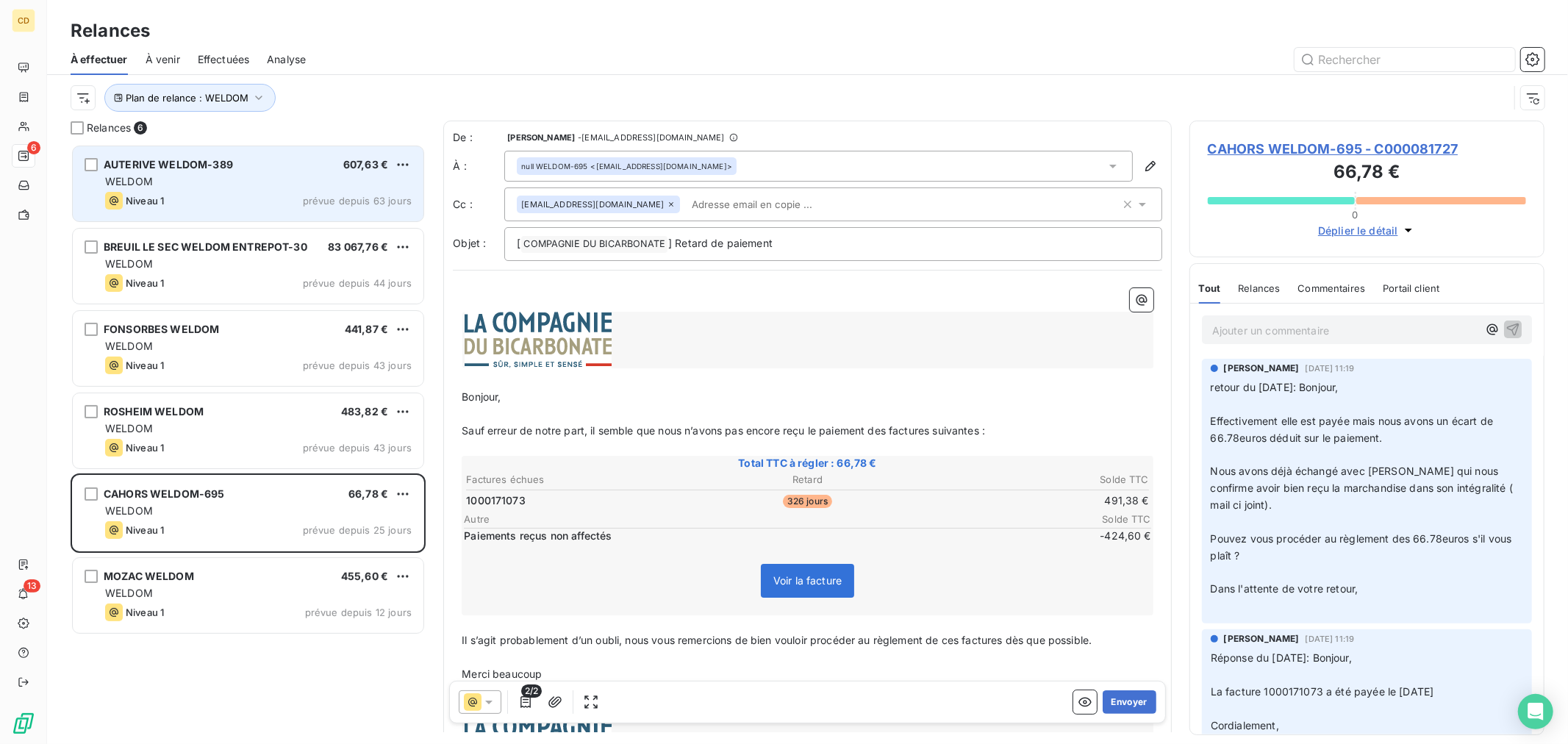
drag, startPoint x: 1365, startPoint y: 487, endPoint x: 1473, endPoint y: 512, distance: 110.9
click at [1473, 512] on p "retour du 22/07/25: Bonjour, ﻿ Effectivement elle est payée mais nous avons un …" at bounding box center [1366, 497] width 312 height 235
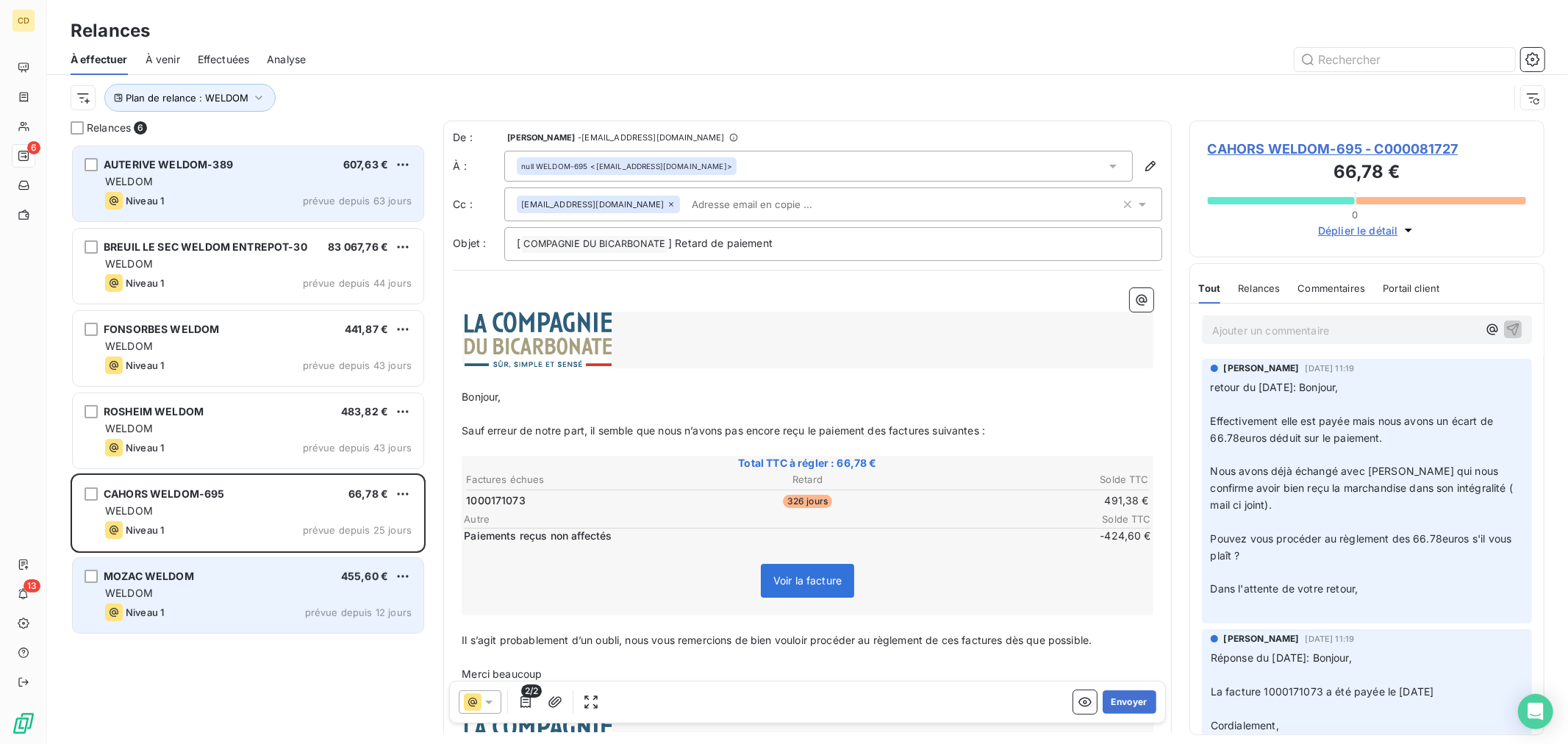
click at [225, 587] on div "WELDOM" at bounding box center [258, 593] width 307 height 15
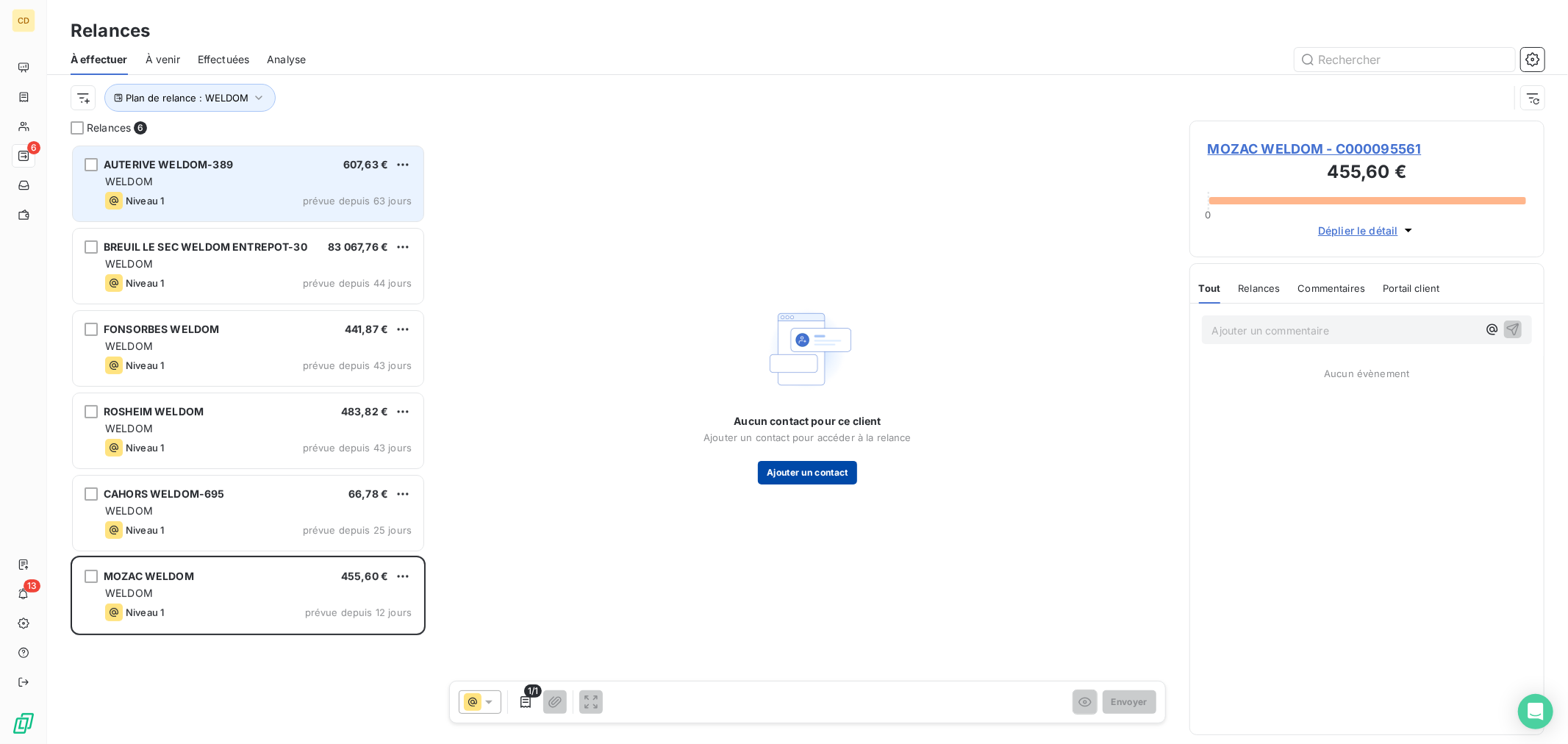
click at [831, 478] on button "Ajouter un contact" at bounding box center [808, 473] width 99 height 24
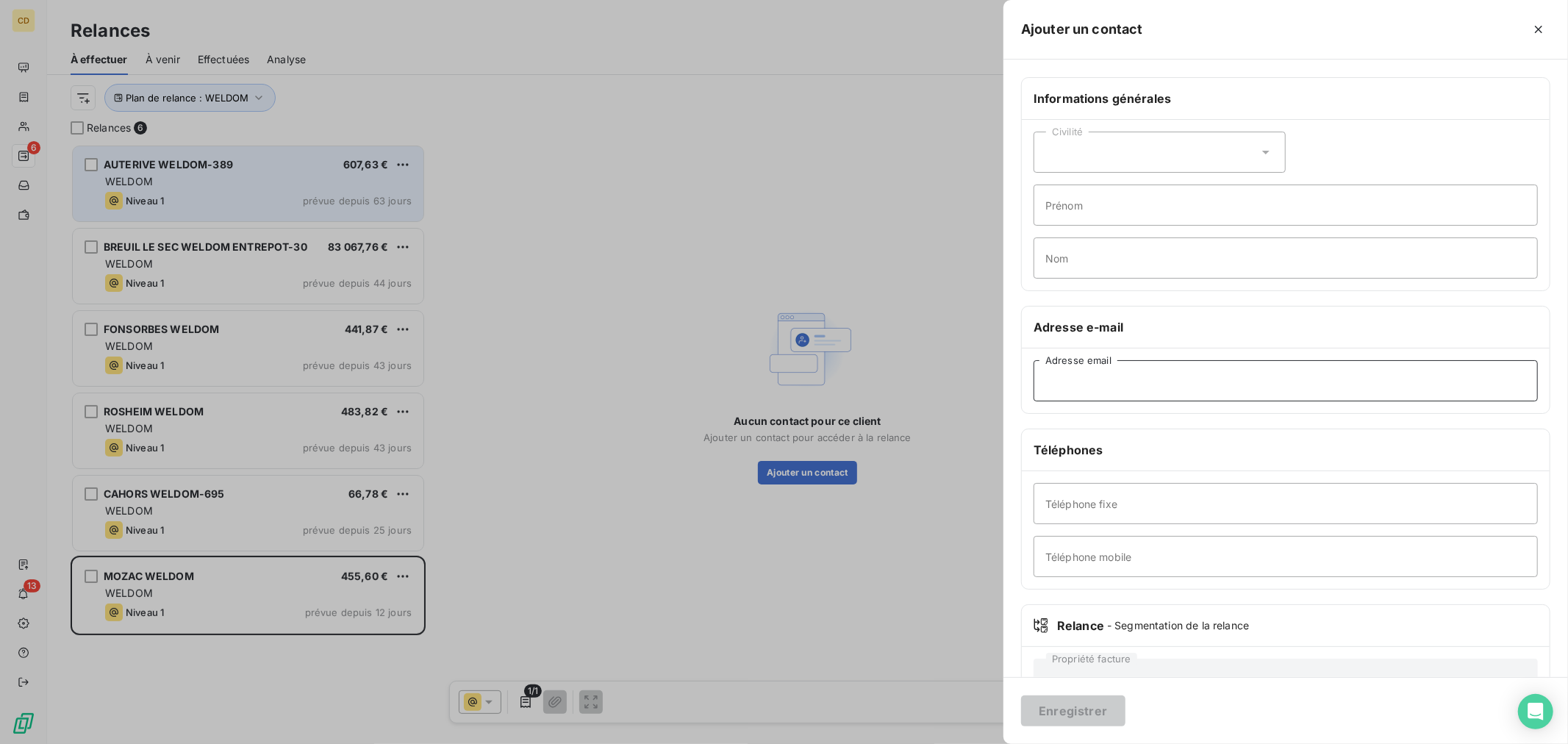
click at [1205, 381] on input "Adresse email" at bounding box center [1286, 381] width 504 height 41
type input "compta.gestion@compagnie-bicarbonate.com"
type input "Quentin"
type input "Patfoort"
type input "0323388407"
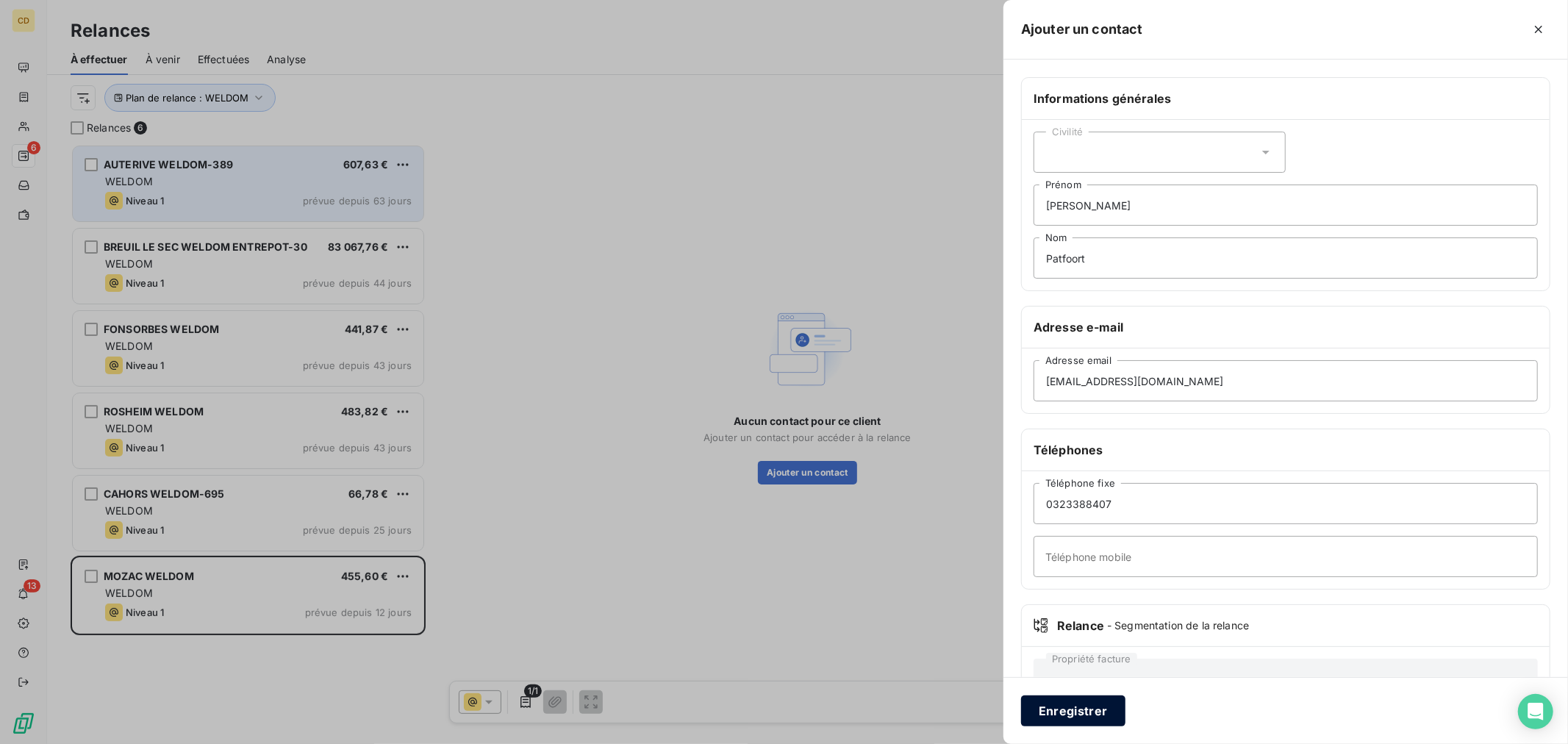
click at [1088, 713] on button "Enregistrer" at bounding box center [1073, 711] width 104 height 31
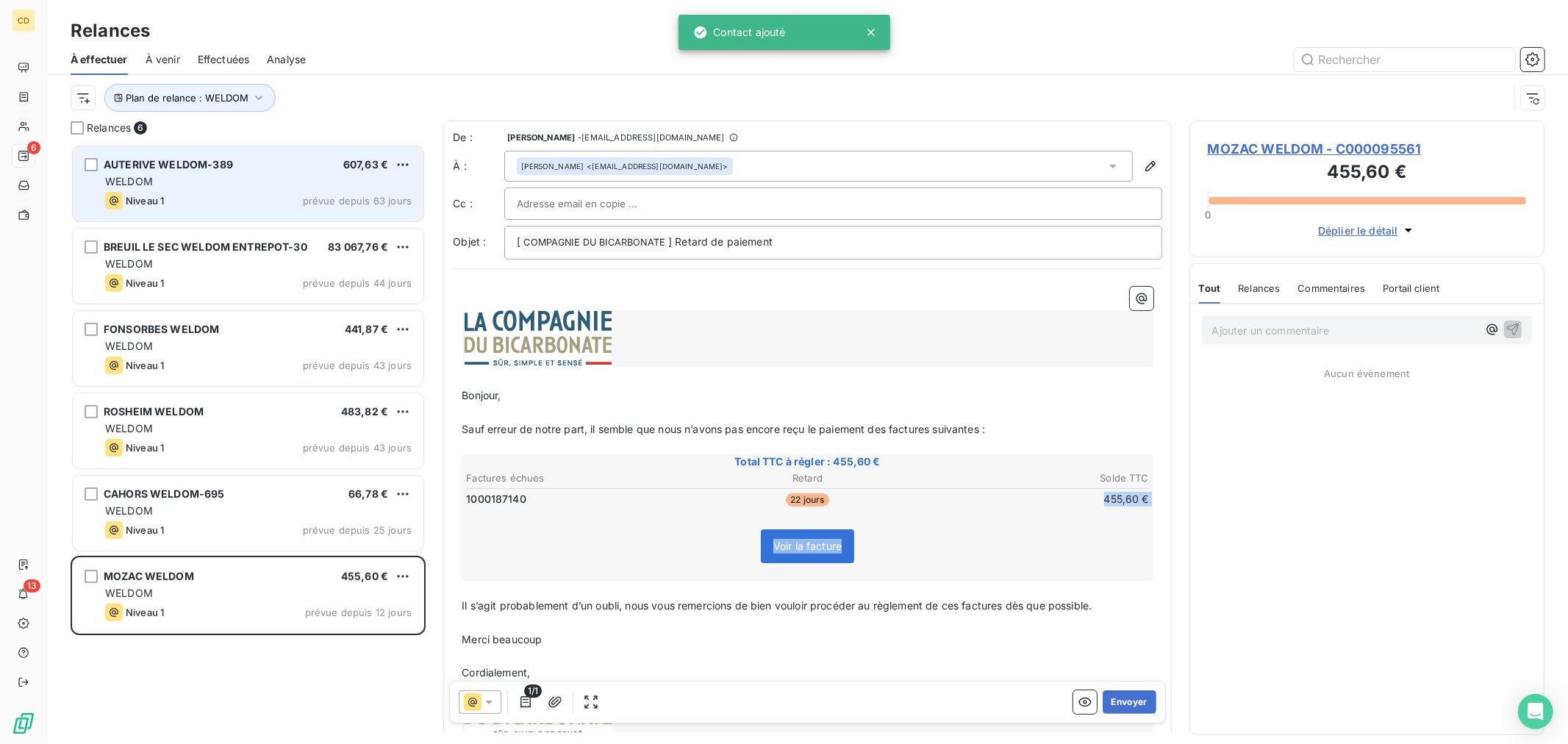
drag, startPoint x: 1087, startPoint y: 503, endPoint x: 1116, endPoint y: 506, distance: 29.2
click at [1116, 506] on div "Total TTC à régler : 455,60 € Factures échues Retard Solde TTC 1000187140 22 jo…" at bounding box center [807, 517] width 692 height 127
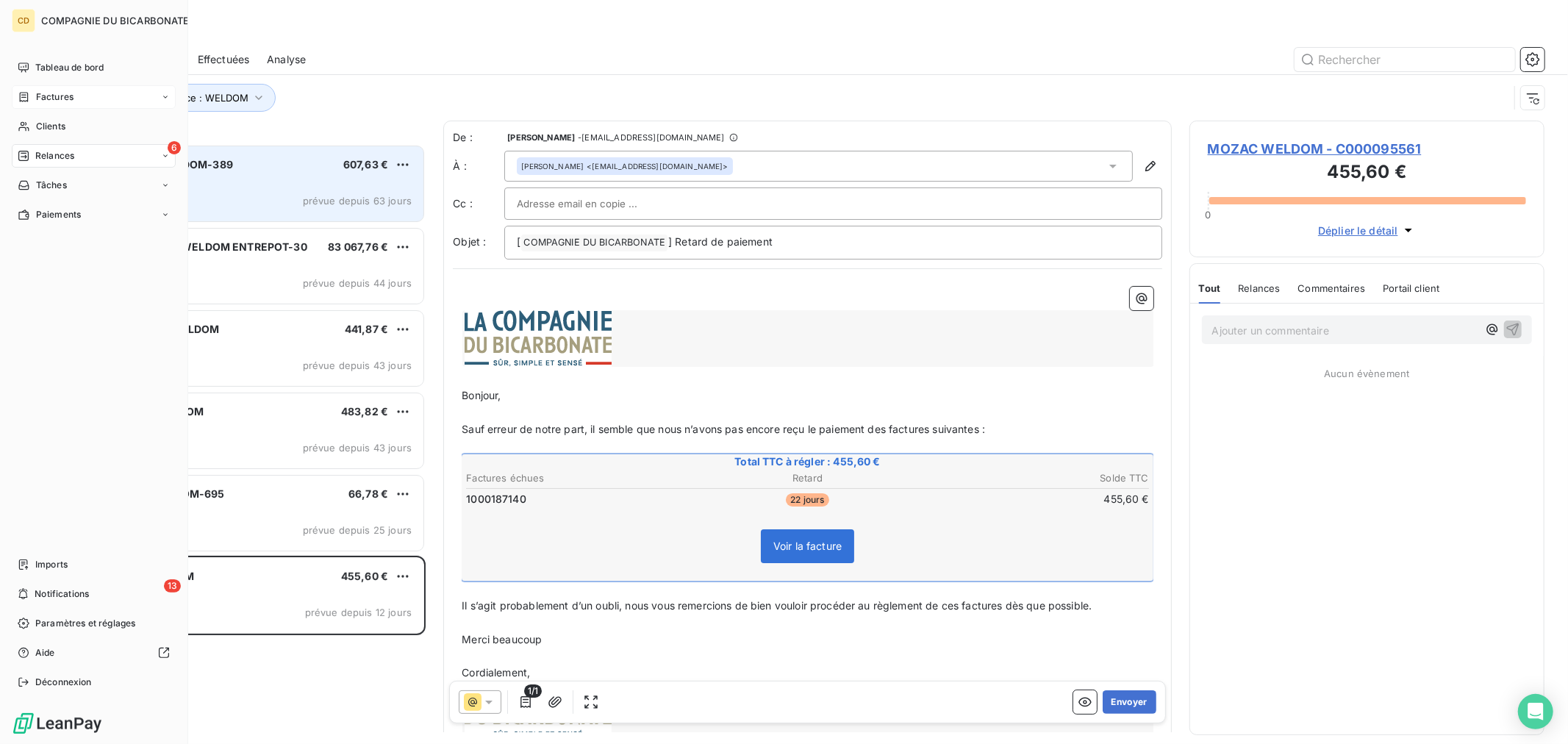
click at [44, 100] on span "Factures" at bounding box center [55, 97] width 38 height 13
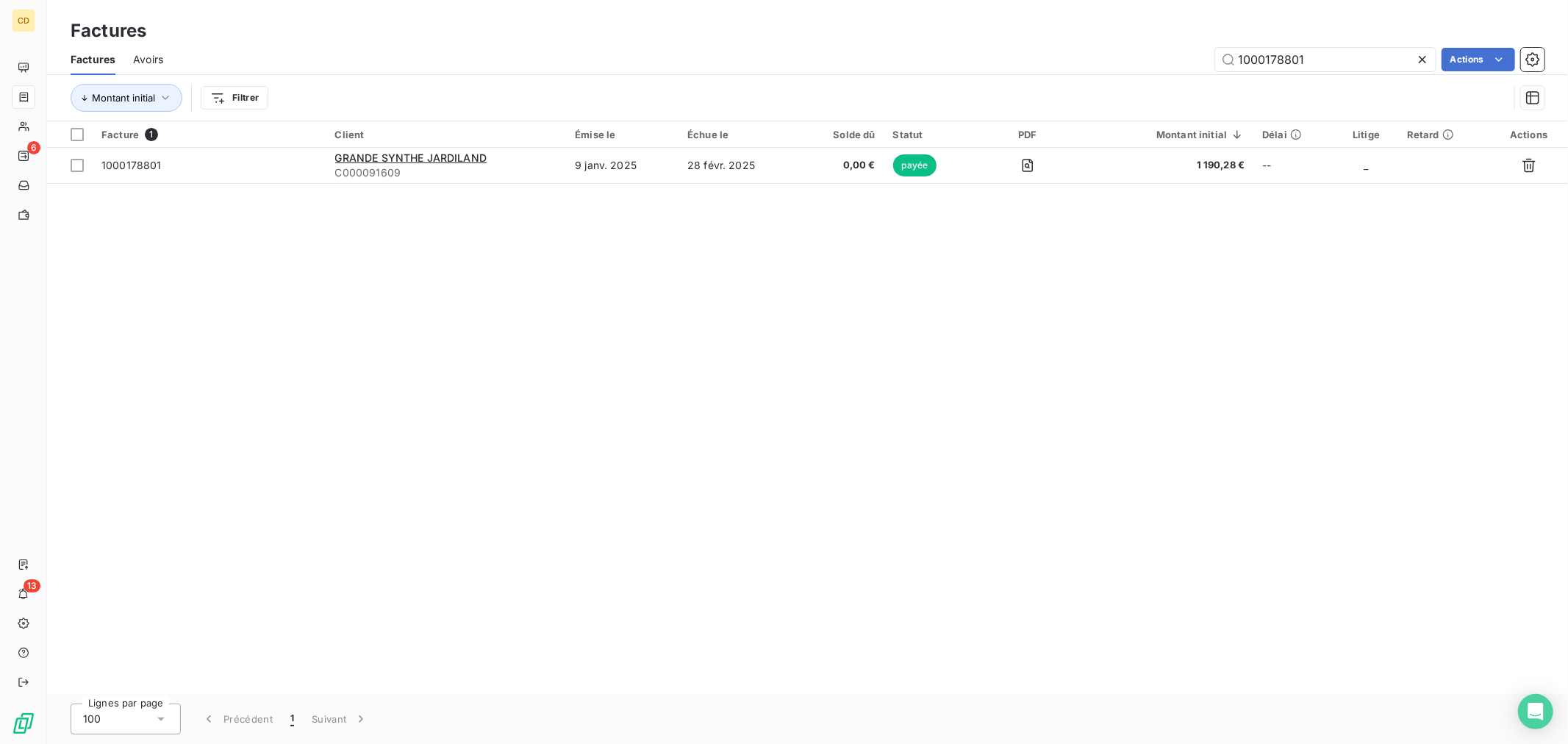
drag, startPoint x: 1341, startPoint y: 62, endPoint x: 1208, endPoint y: 62, distance: 133.0
click at [1208, 62] on div "1000178801 Actions" at bounding box center [863, 60] width 1364 height 24
drag, startPoint x: 1283, startPoint y: 56, endPoint x: 1335, endPoint y: 57, distance: 52.0
click at [1334, 57] on input "1000186862" at bounding box center [1325, 60] width 221 height 24
click at [1319, 60] on input "1000186240" at bounding box center [1325, 60] width 221 height 24
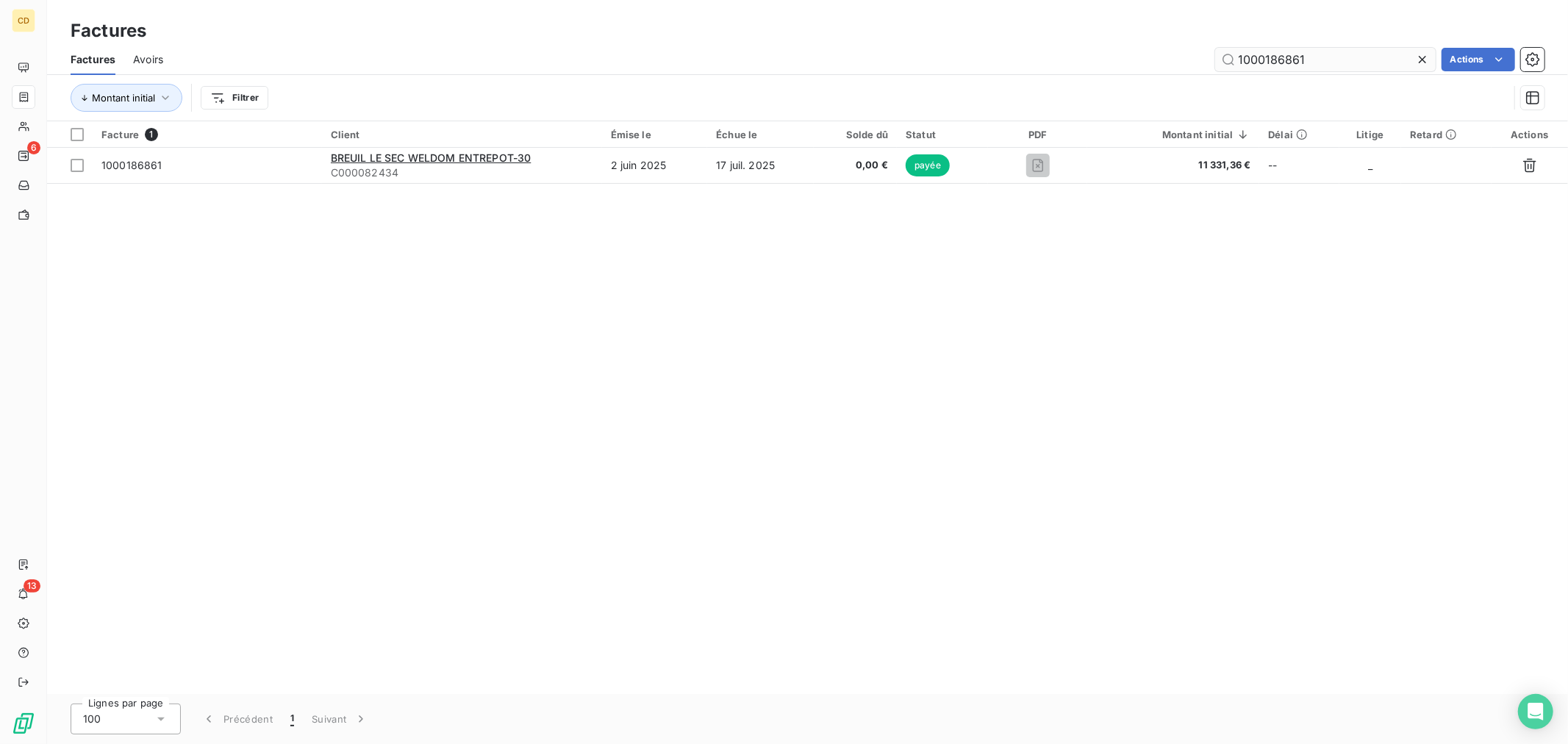
click at [1319, 60] on input "1000186861" at bounding box center [1325, 60] width 221 height 24
click at [1320, 60] on input "1000186942" at bounding box center [1325, 60] width 221 height 24
click at [1320, 60] on input "1000187132" at bounding box center [1325, 60] width 221 height 24
click at [1320, 60] on input "1000187809" at bounding box center [1325, 60] width 221 height 24
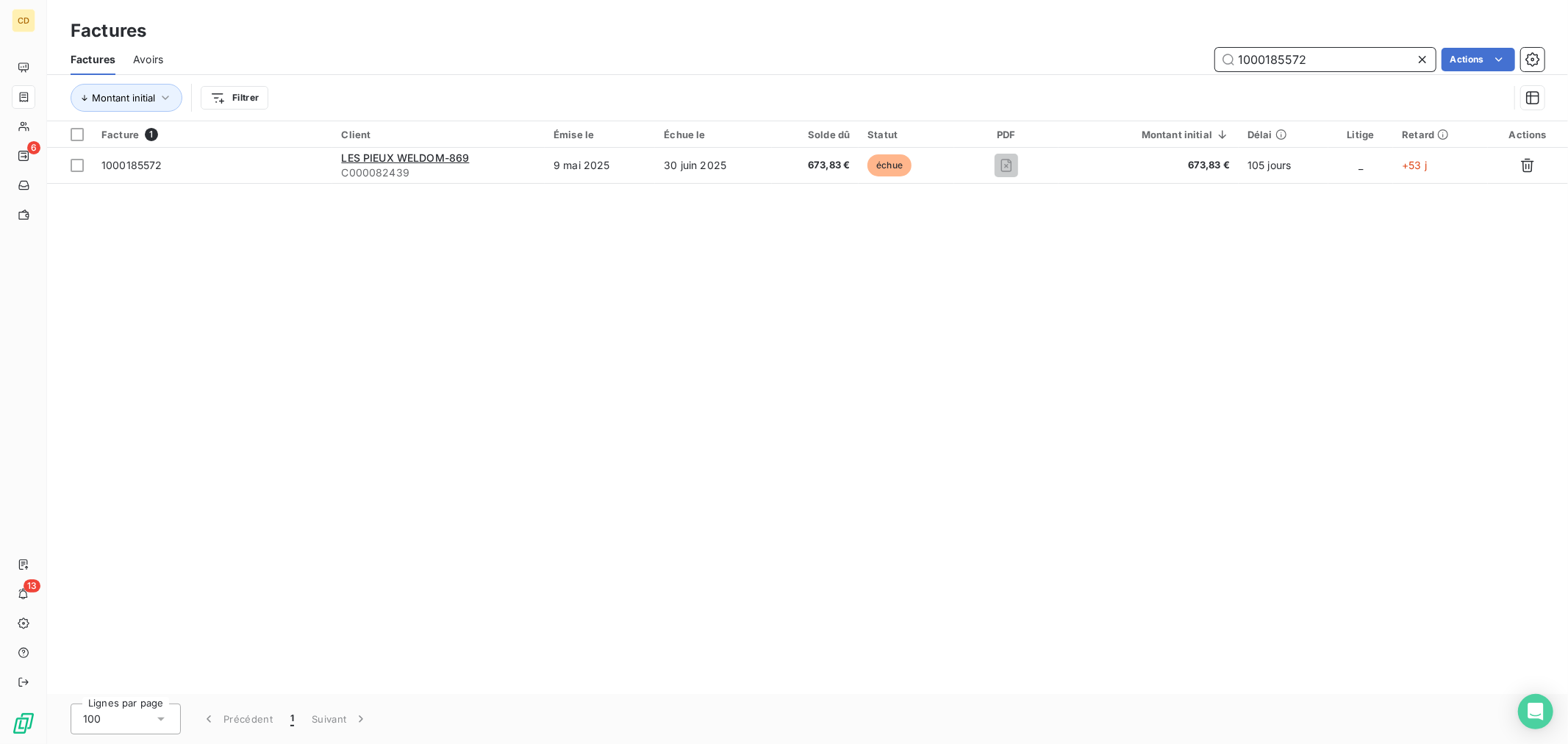
click at [1277, 56] on input "1000185572" at bounding box center [1325, 60] width 221 height 24
type input "1000186572"
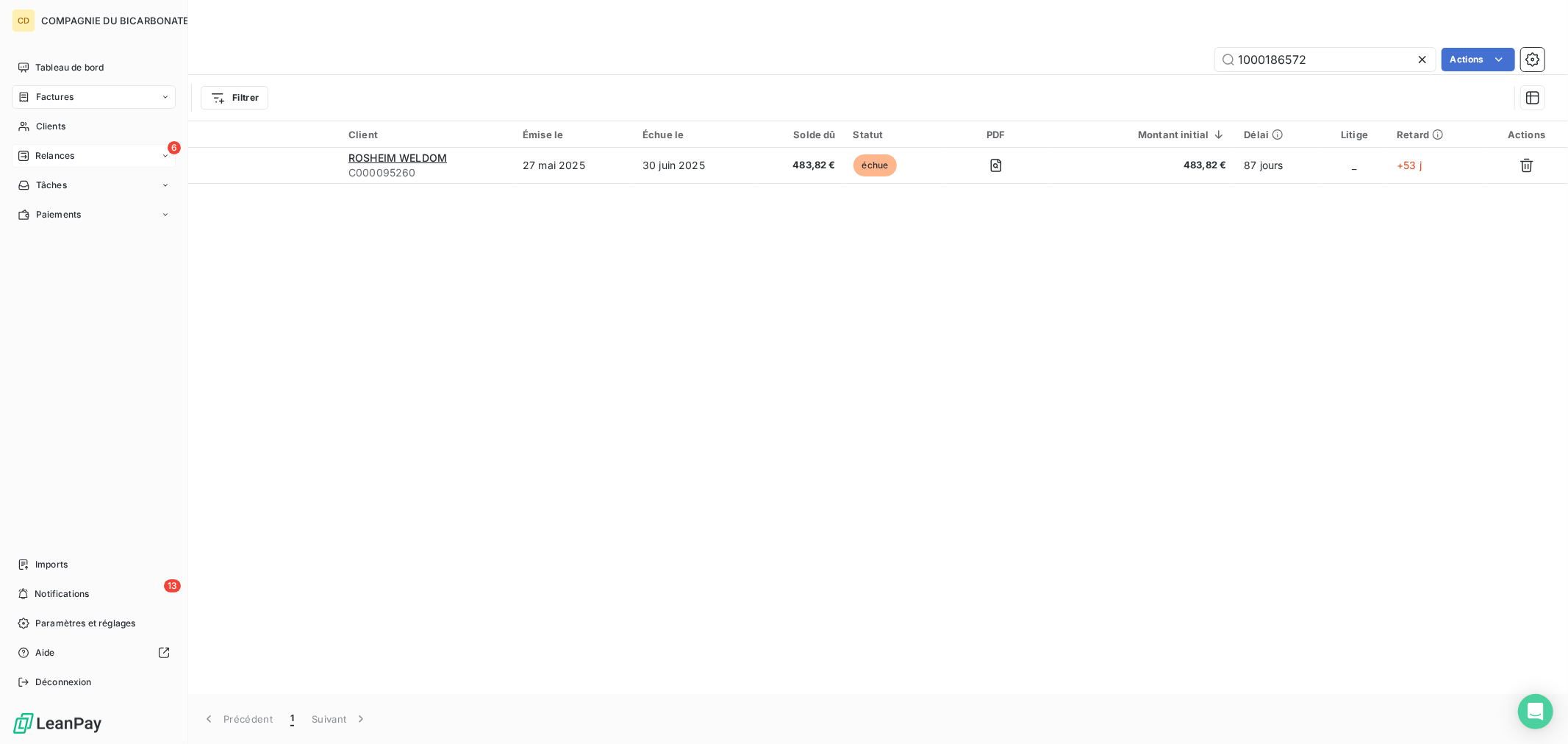
click at [44, 160] on span "Relances" at bounding box center [55, 156] width 39 height 13
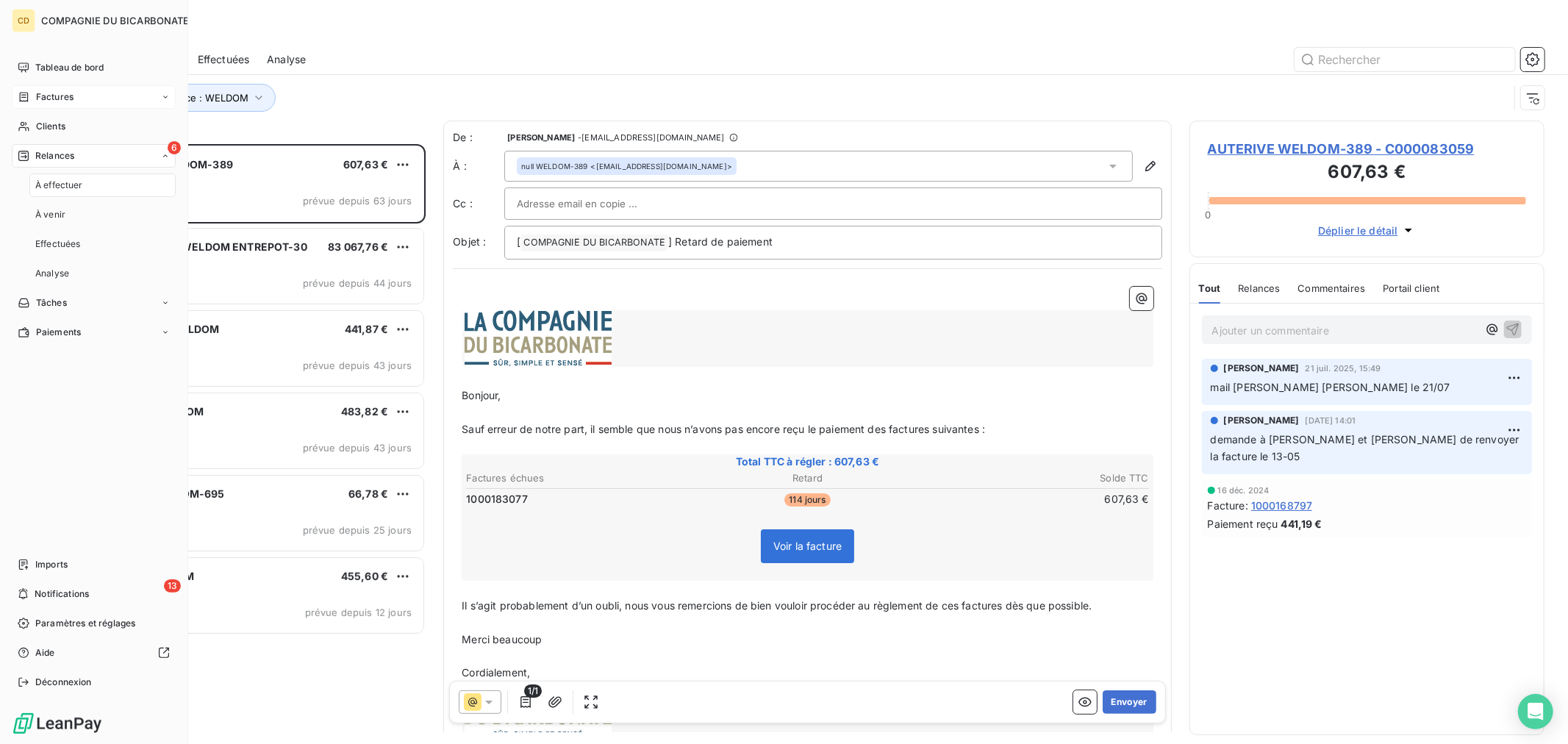
scroll to position [588, 343]
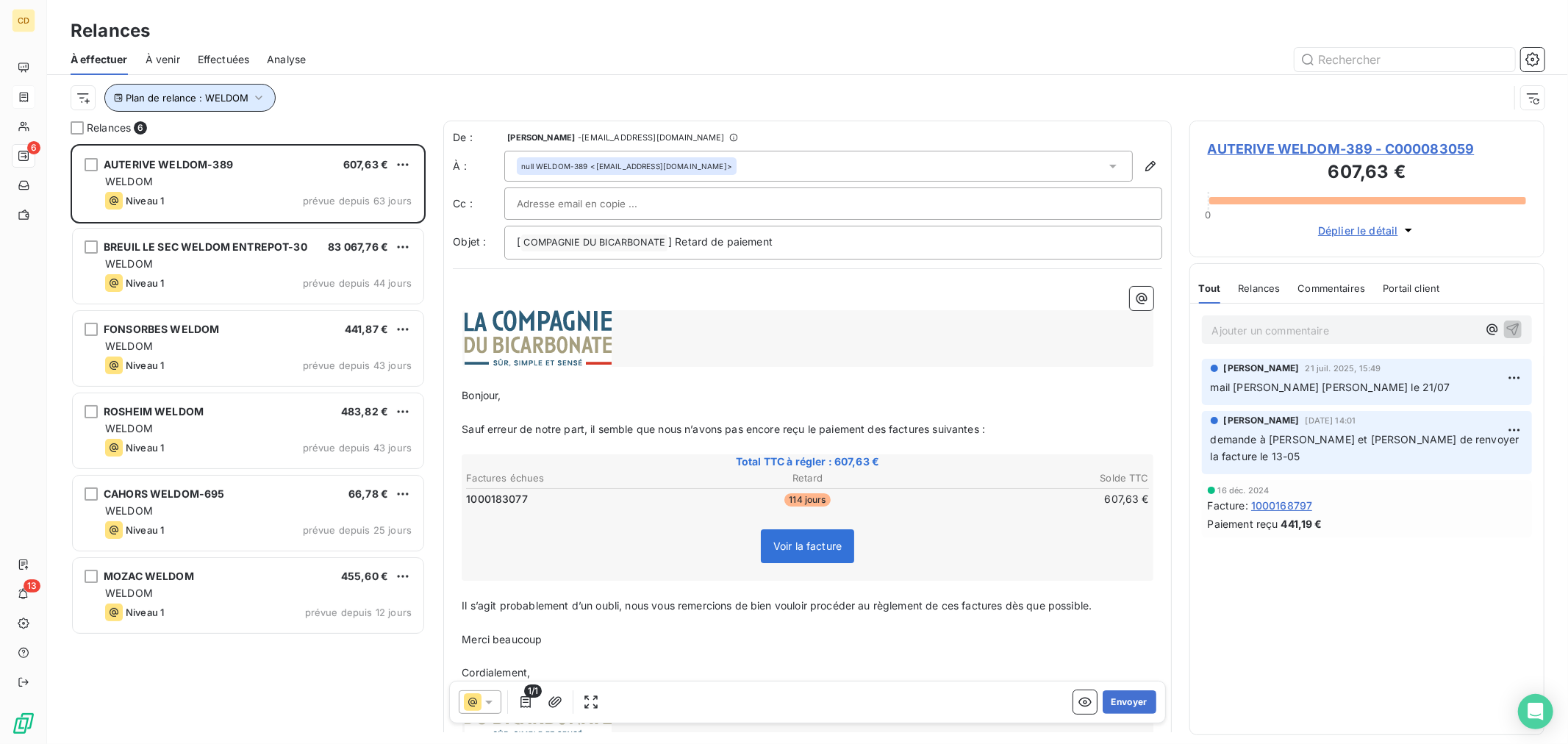
click at [248, 97] on button "Plan de relance : WELDOM" at bounding box center [190, 97] width 171 height 28
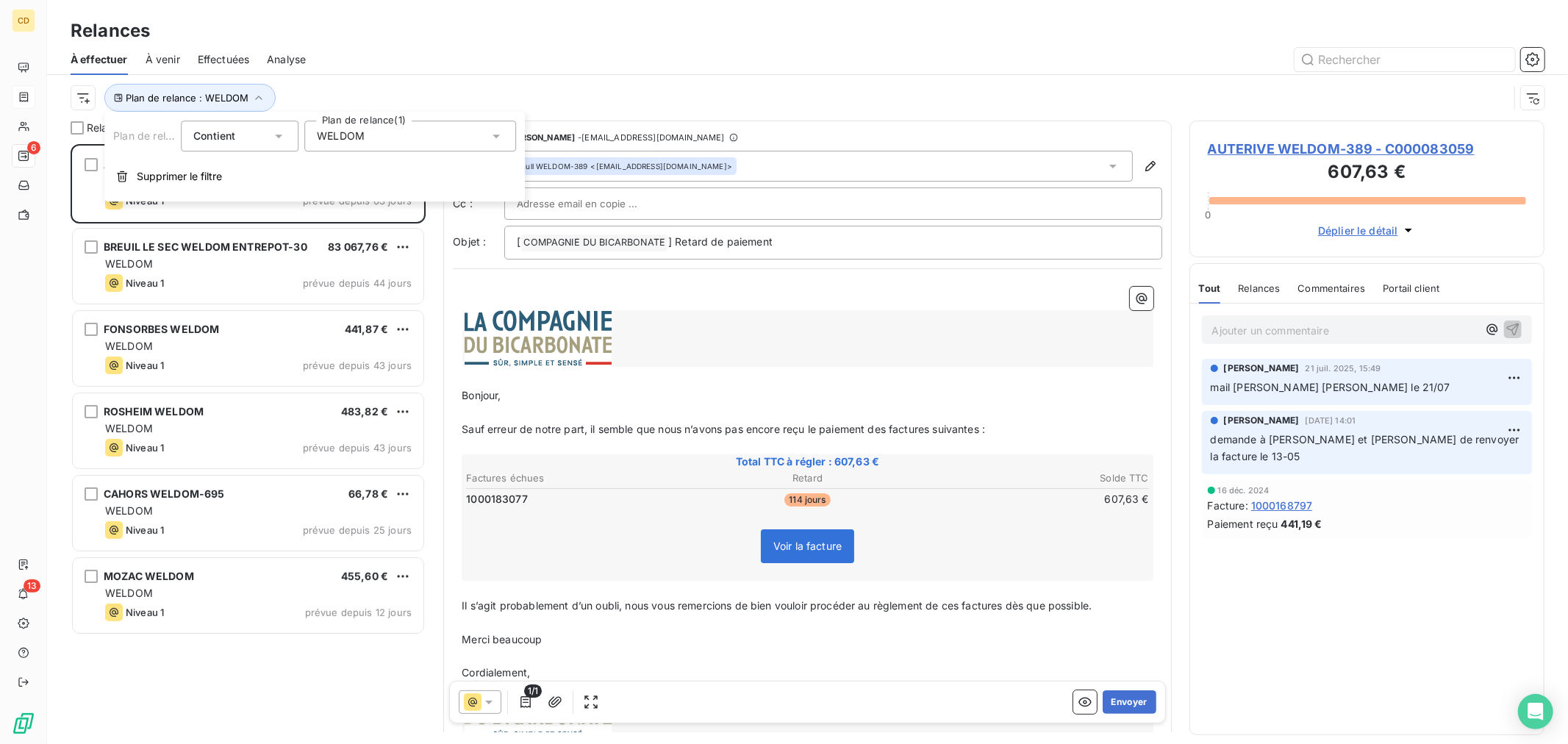
click at [340, 138] on span "WELDOM" at bounding box center [341, 135] width 48 height 15
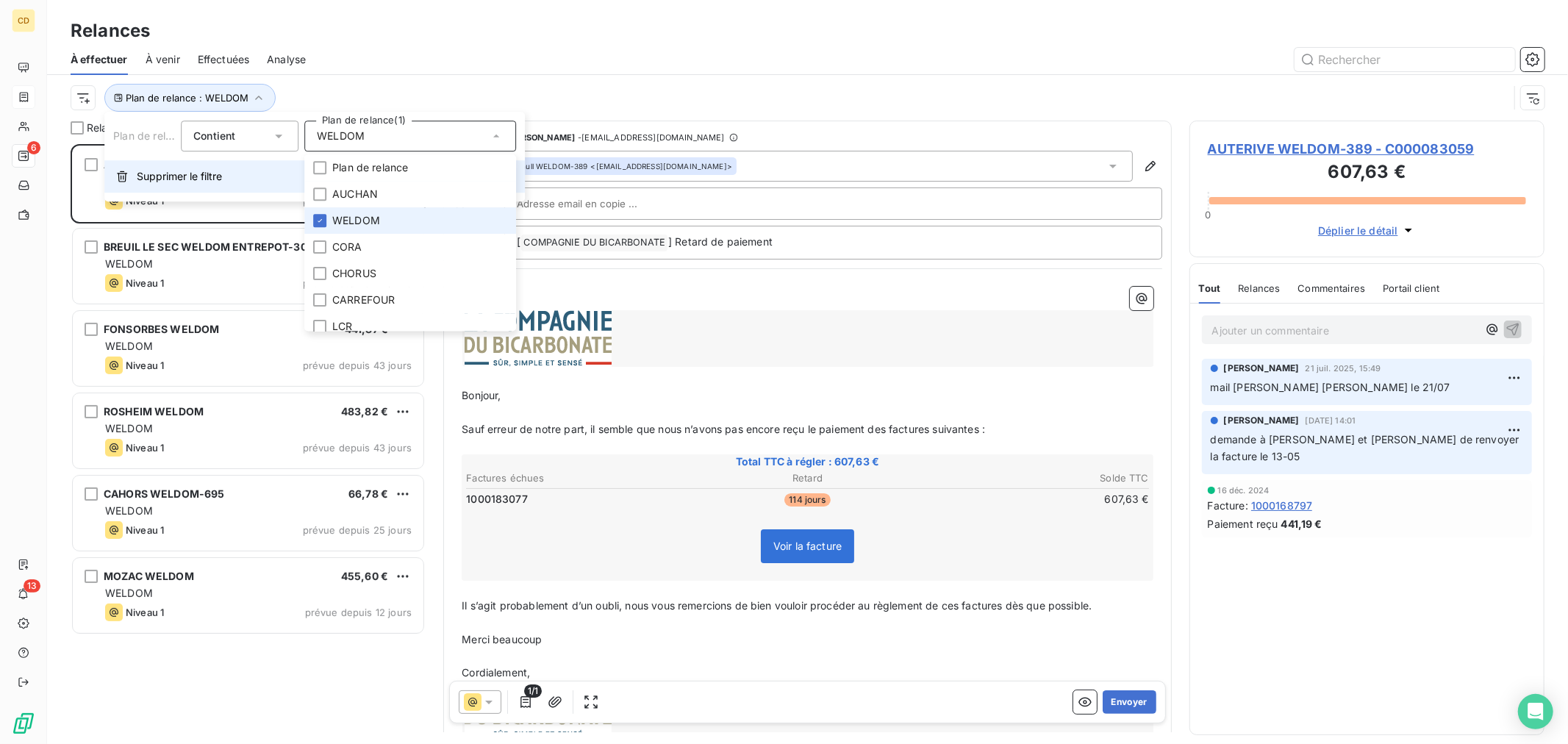
click at [169, 178] on span "Supprimer le filtre" at bounding box center [180, 176] width 85 height 15
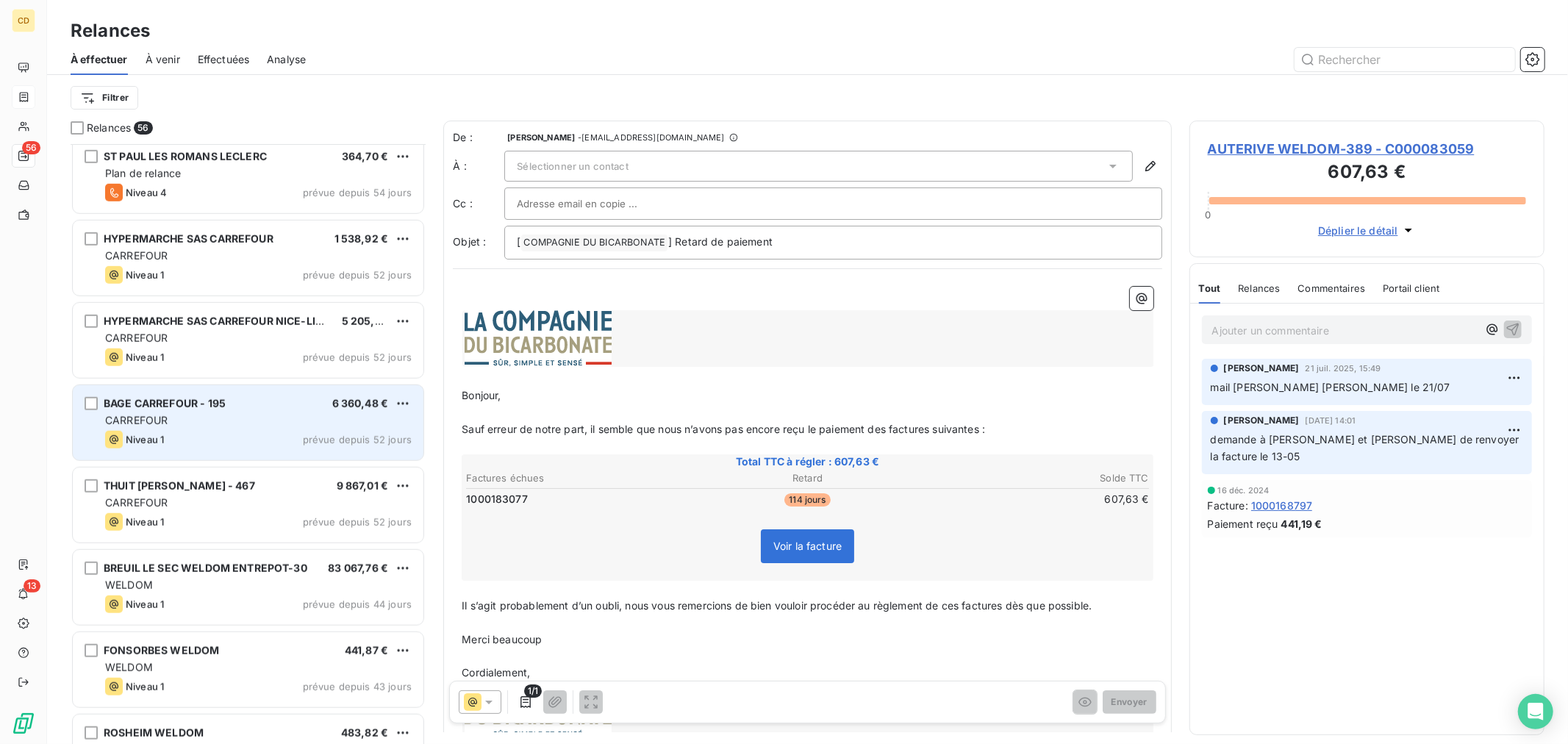
scroll to position [1063, 0]
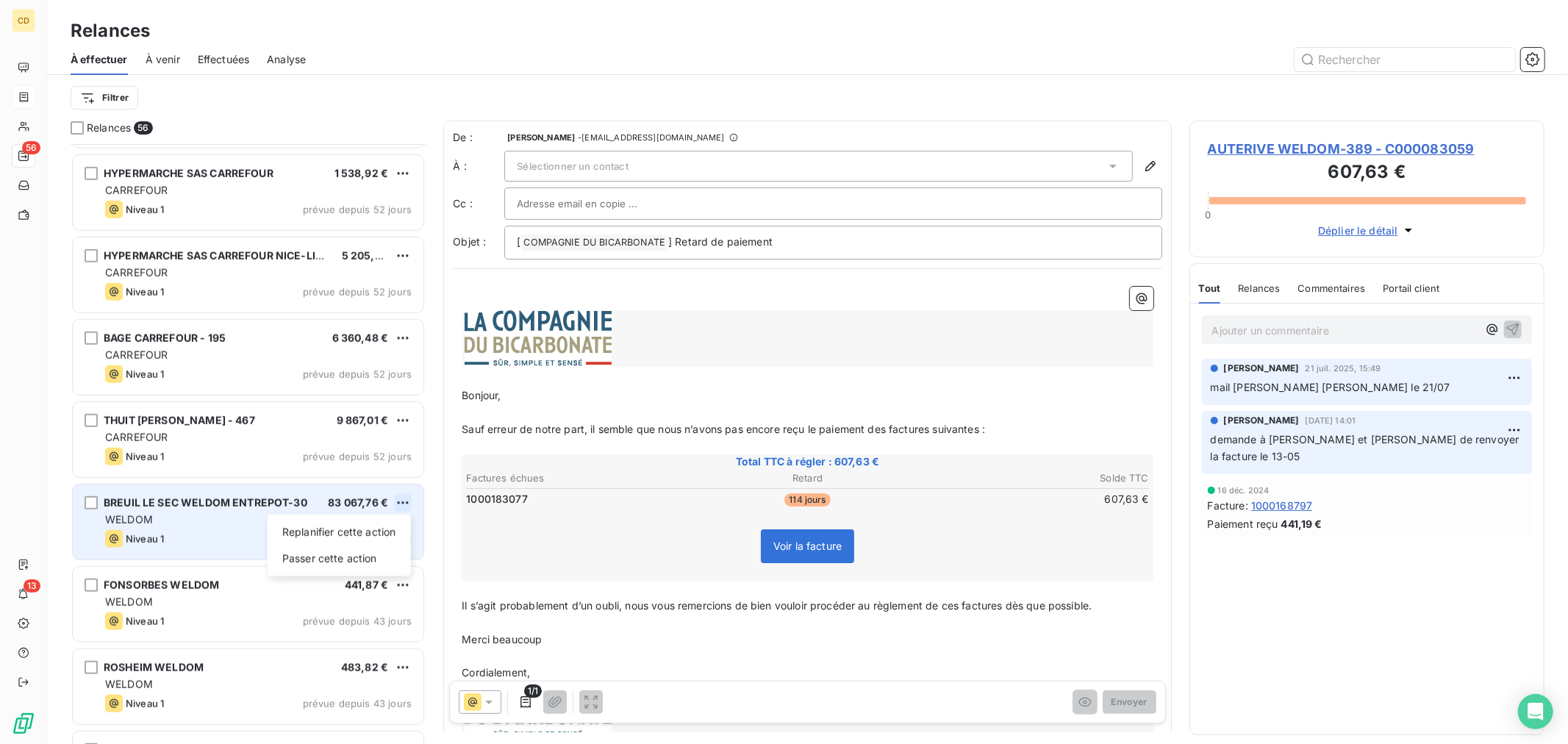
click at [406, 506] on html "CD 56 13 Relances À effectuer À venir Effectuées Analyse Filtrer Relances 56 SC…" at bounding box center [784, 372] width 1568 height 744
click at [373, 560] on div "Passer cette action" at bounding box center [339, 559] width 132 height 24
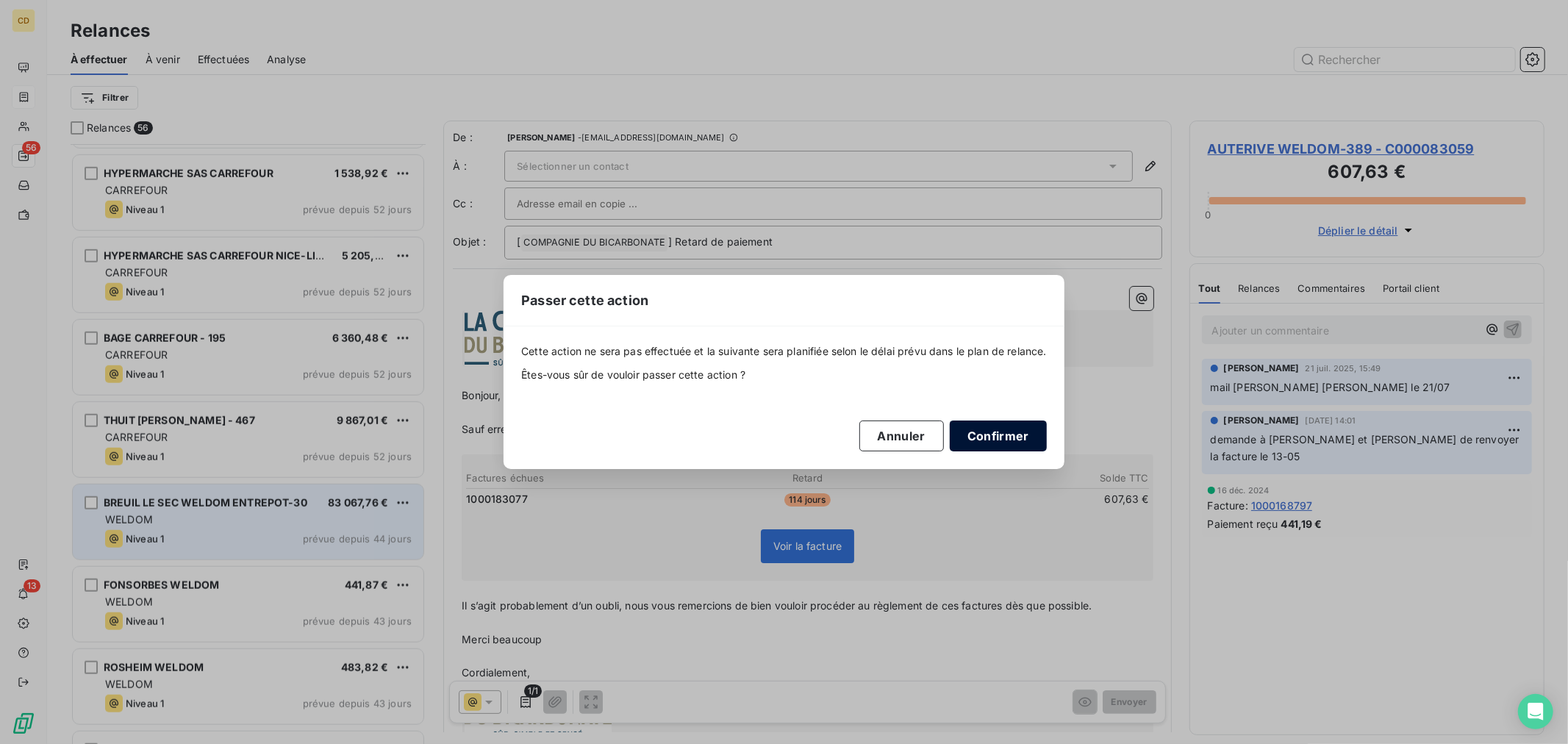
click at [994, 430] on button "Confirmer" at bounding box center [999, 436] width 97 height 31
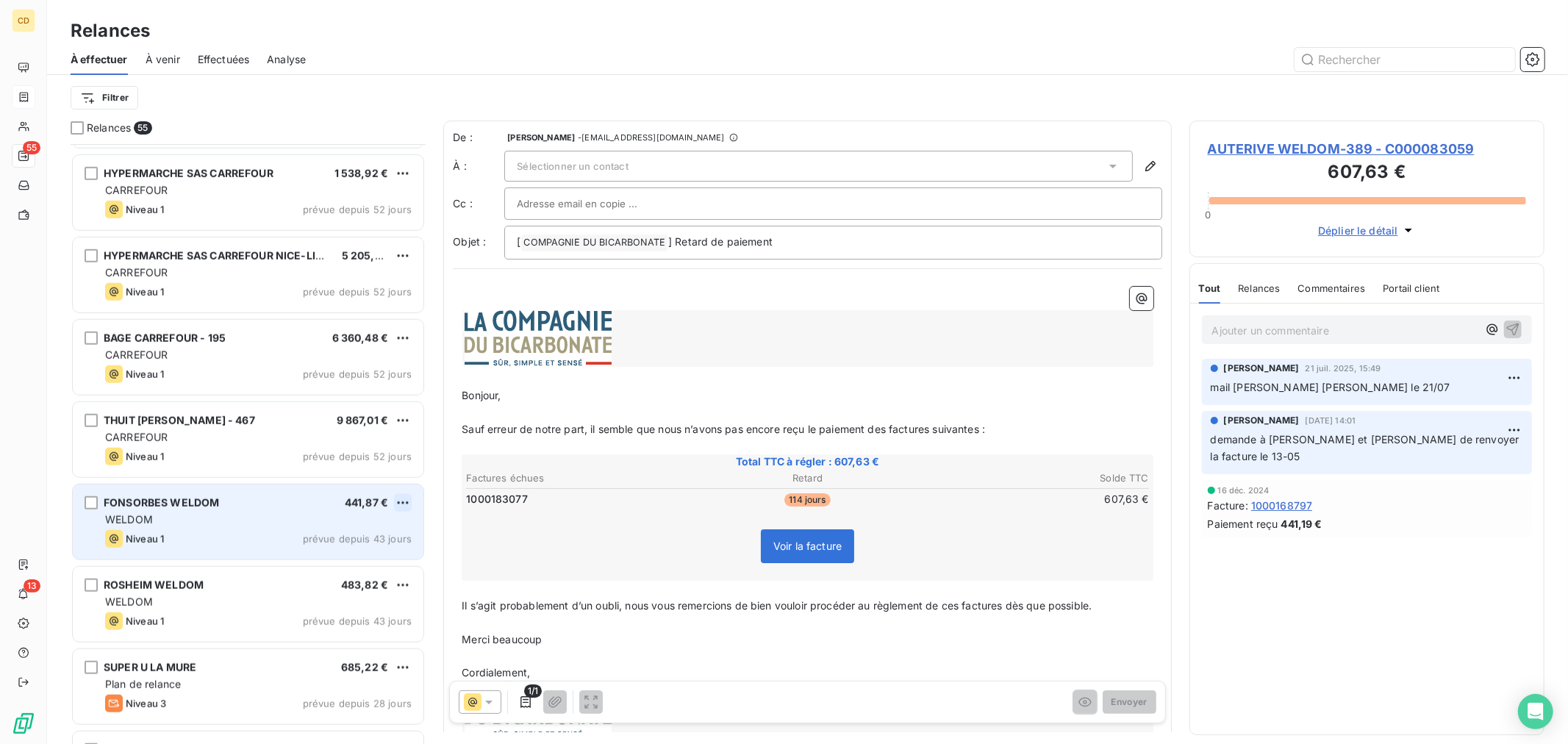
click at [398, 502] on html "CD 55 13 Relances À effectuer À venir Effectuées Analyse Filtrer Relances 55 SC…" at bounding box center [784, 372] width 1568 height 744
click at [386, 553] on div "Passer cette action" at bounding box center [339, 559] width 132 height 24
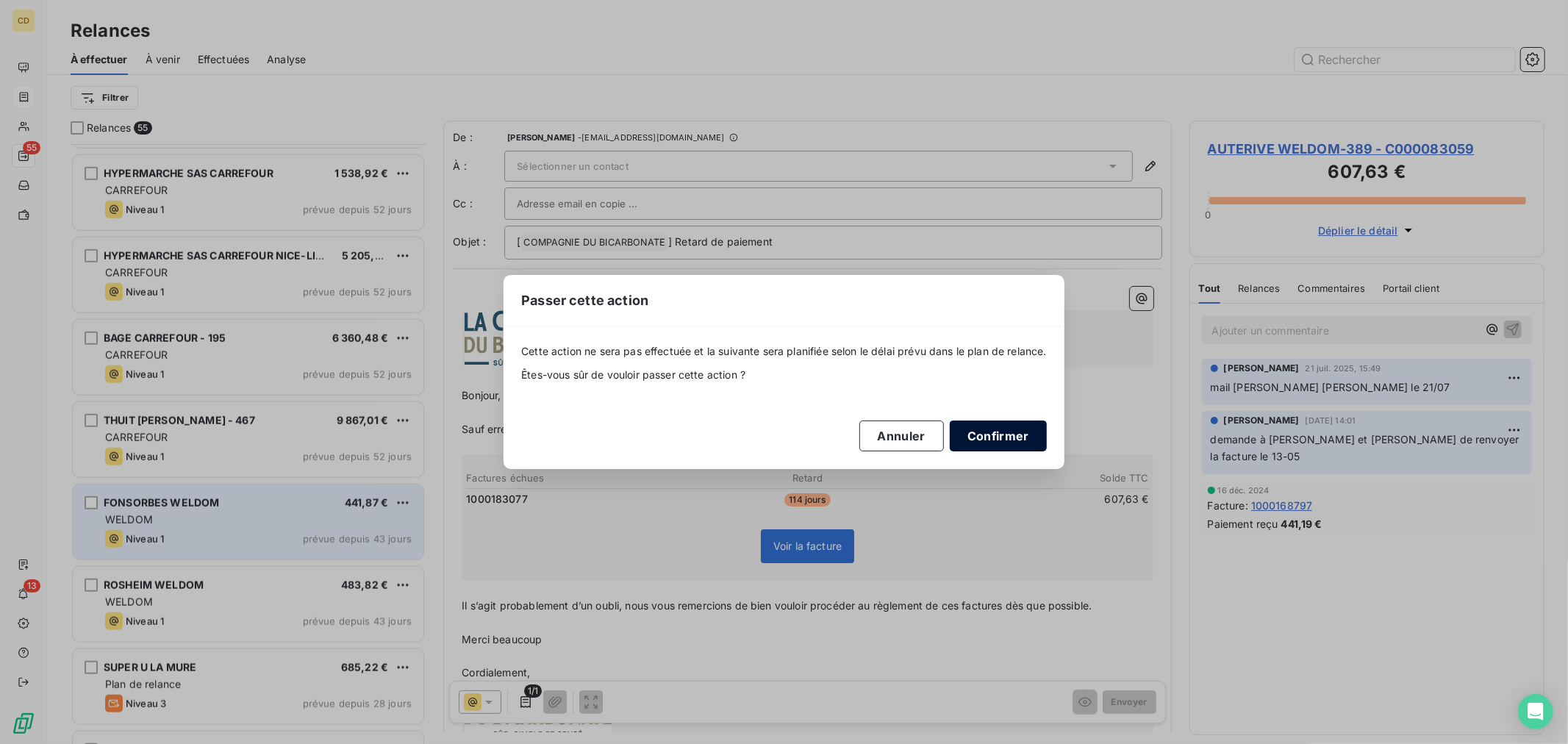
click at [991, 435] on button "Confirmer" at bounding box center [999, 436] width 97 height 31
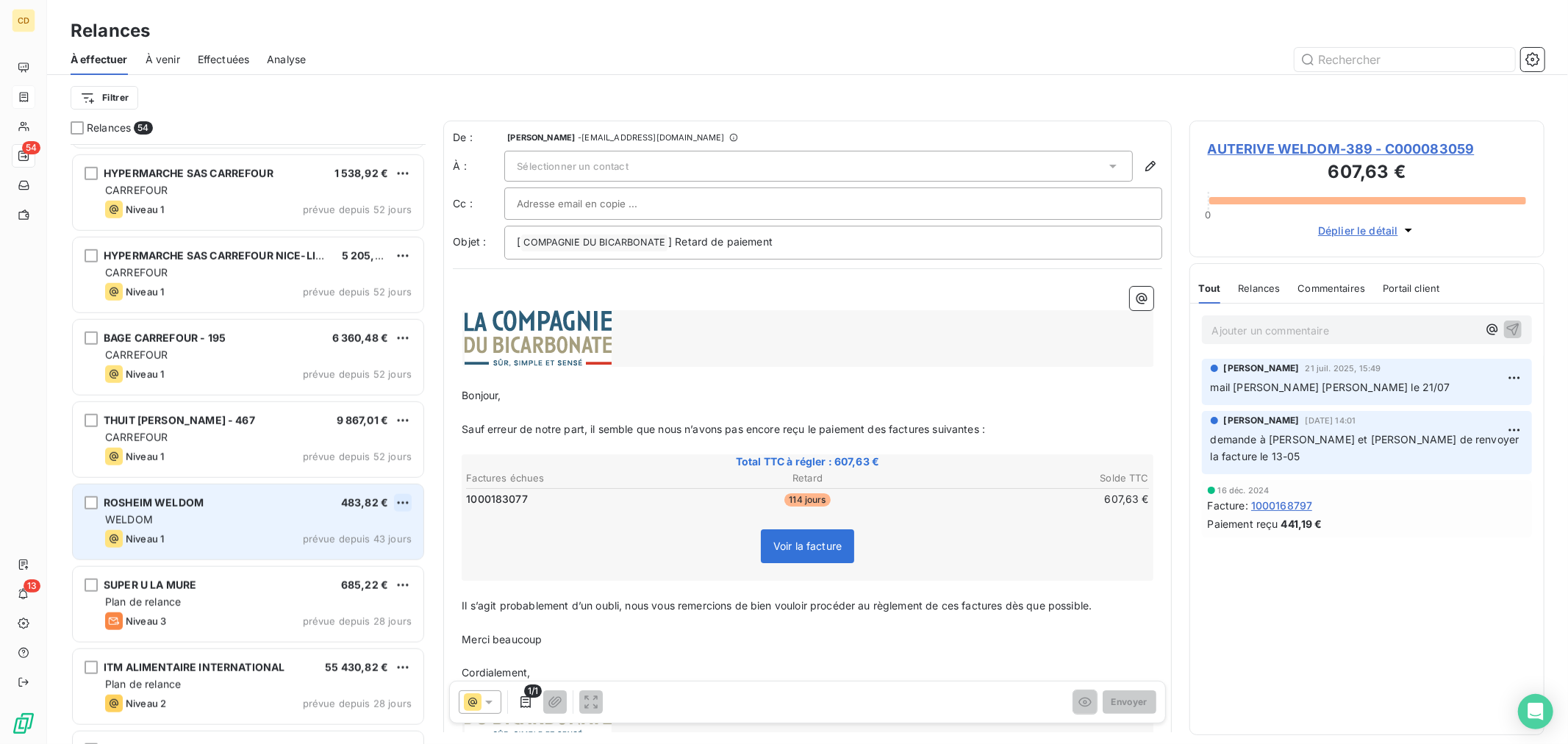
click at [410, 505] on html "CD 54 13 Relances À effectuer À venir Effectuées Analyse Filtrer Relances 54 SC…" at bounding box center [784, 372] width 1568 height 744
click at [362, 559] on div "Passer cette action" at bounding box center [339, 559] width 132 height 24
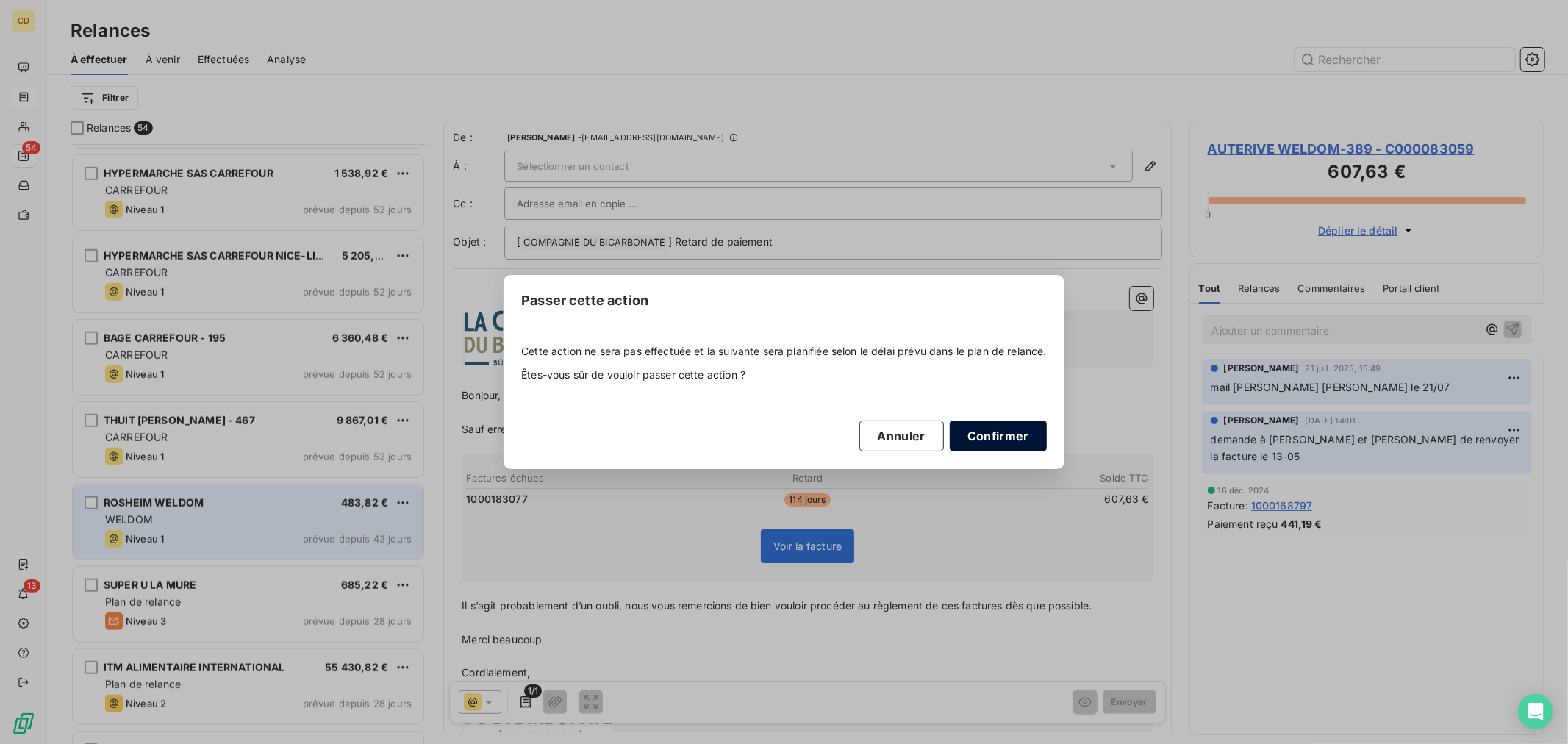
click at [974, 444] on button "Confirmer" at bounding box center [999, 436] width 97 height 31
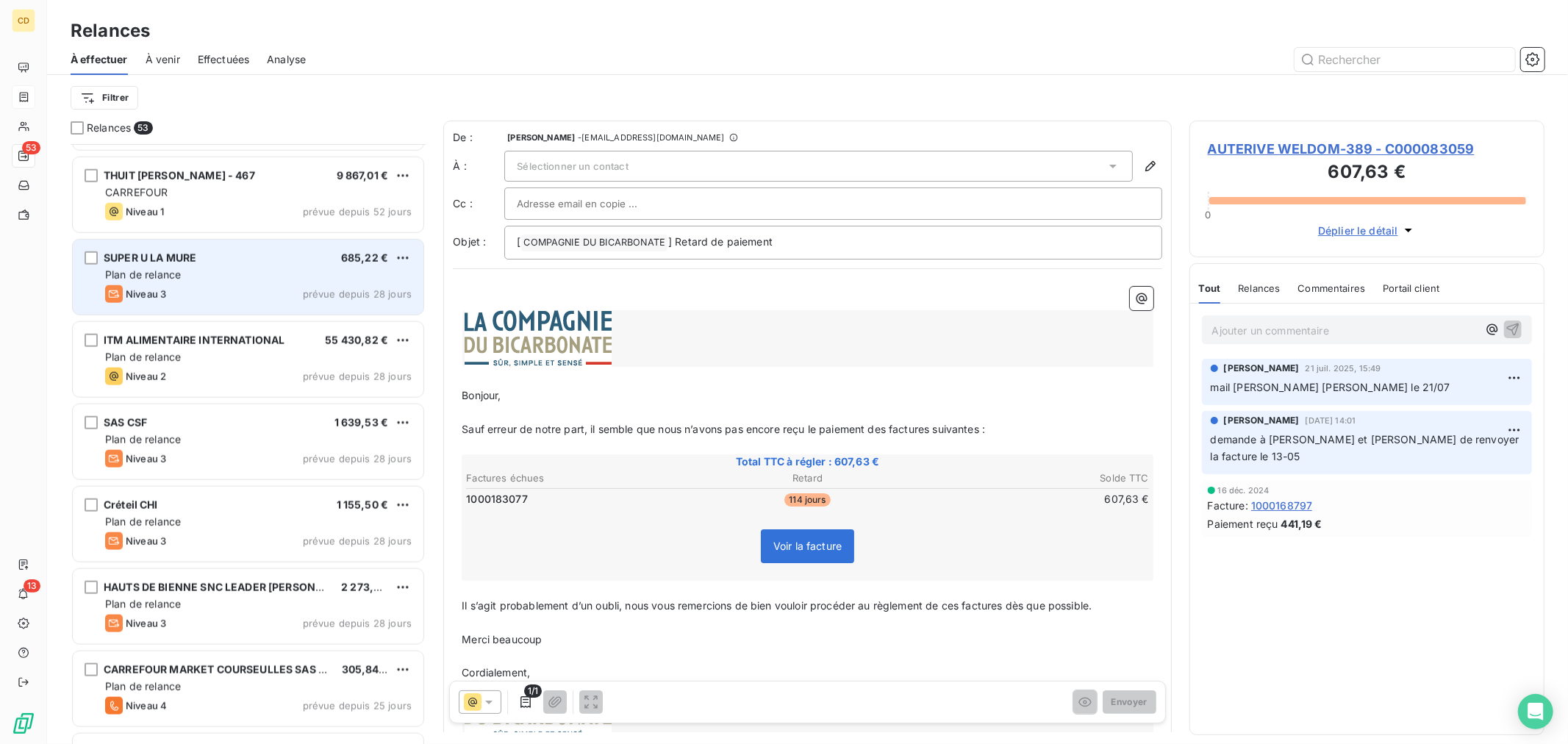
scroll to position [1390, 0]
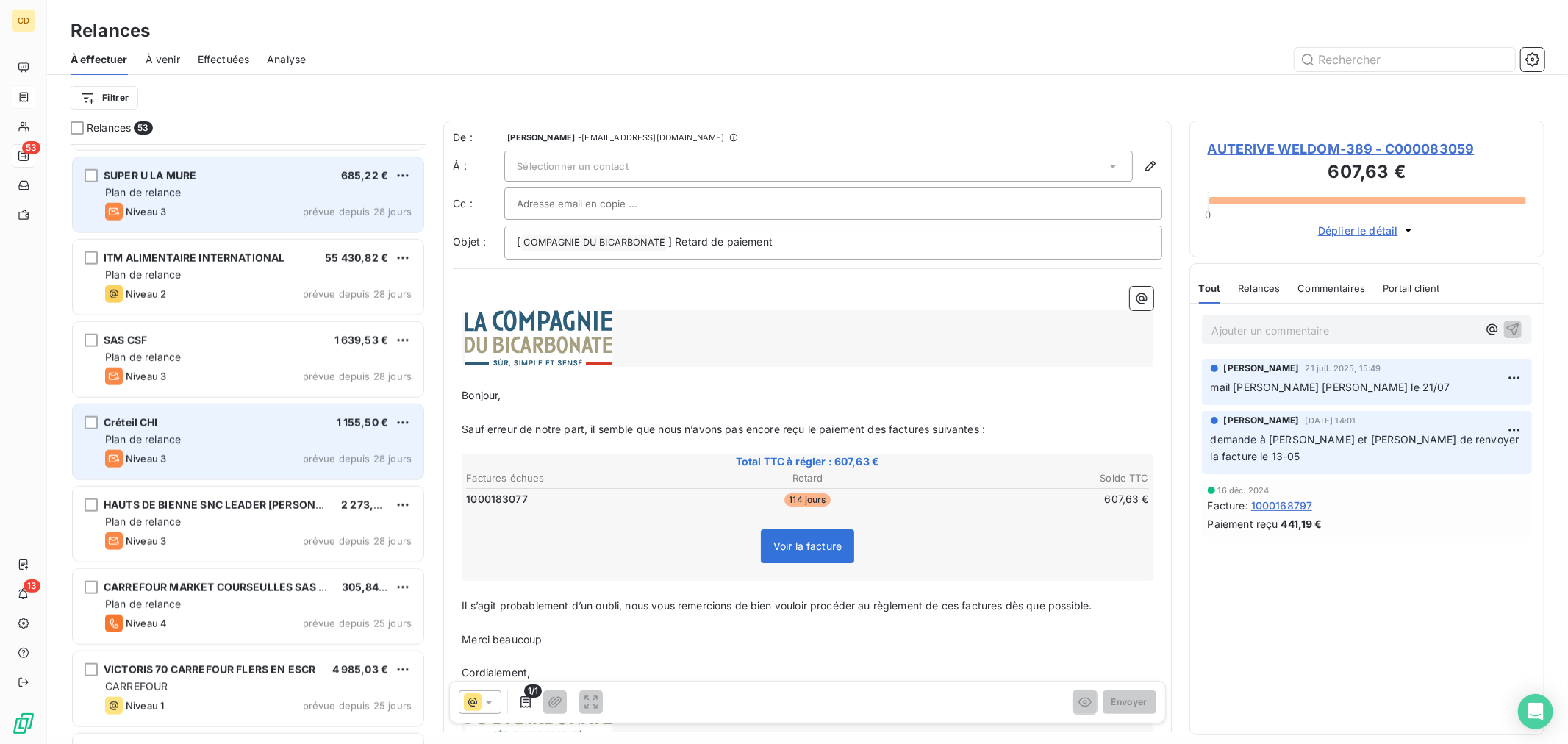
click at [314, 439] on div "Plan de relance" at bounding box center [258, 440] width 307 height 15
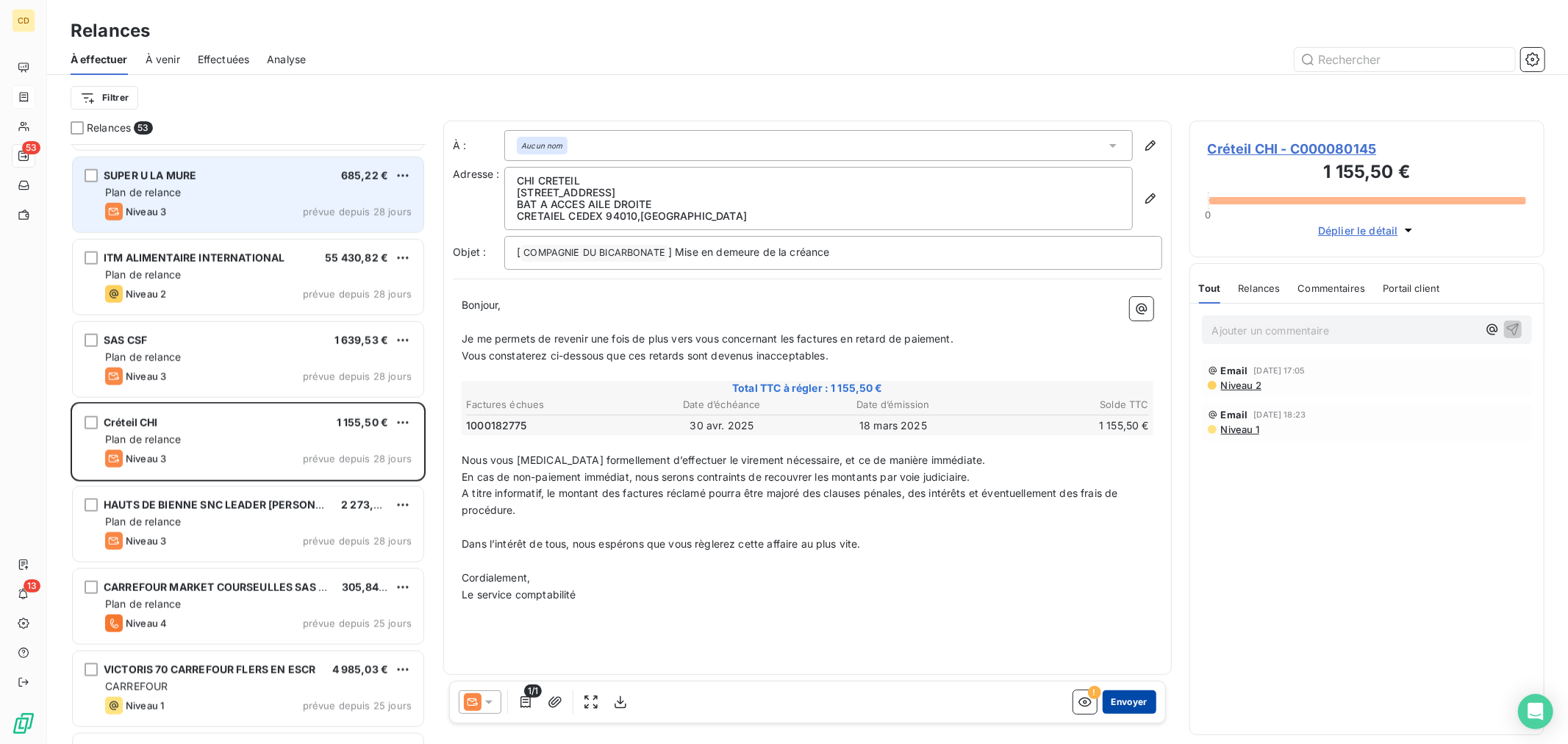
click at [1127, 704] on button "Envoyer" at bounding box center [1129, 702] width 54 height 24
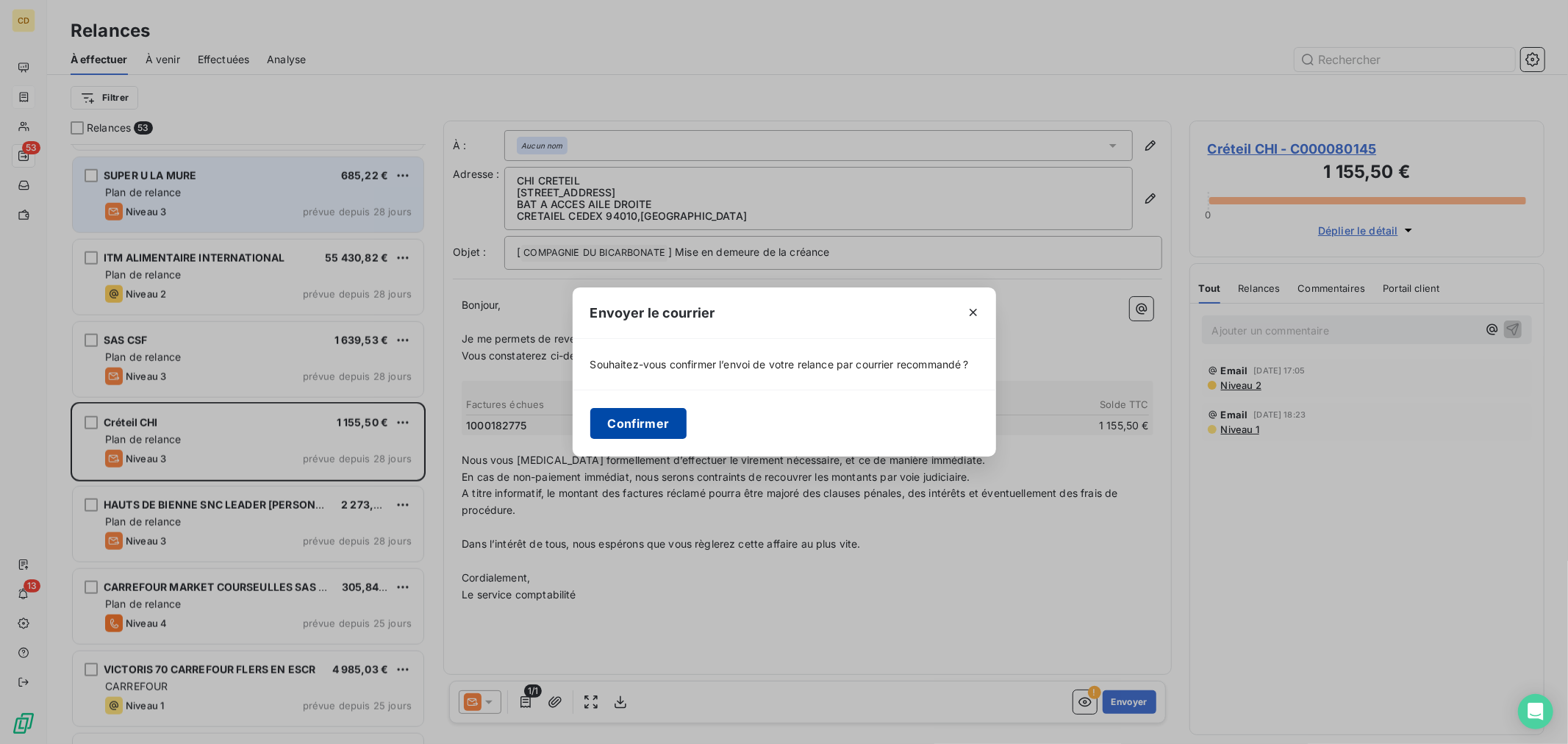
click at [648, 421] on button "Confirmer" at bounding box center [640, 423] width 97 height 31
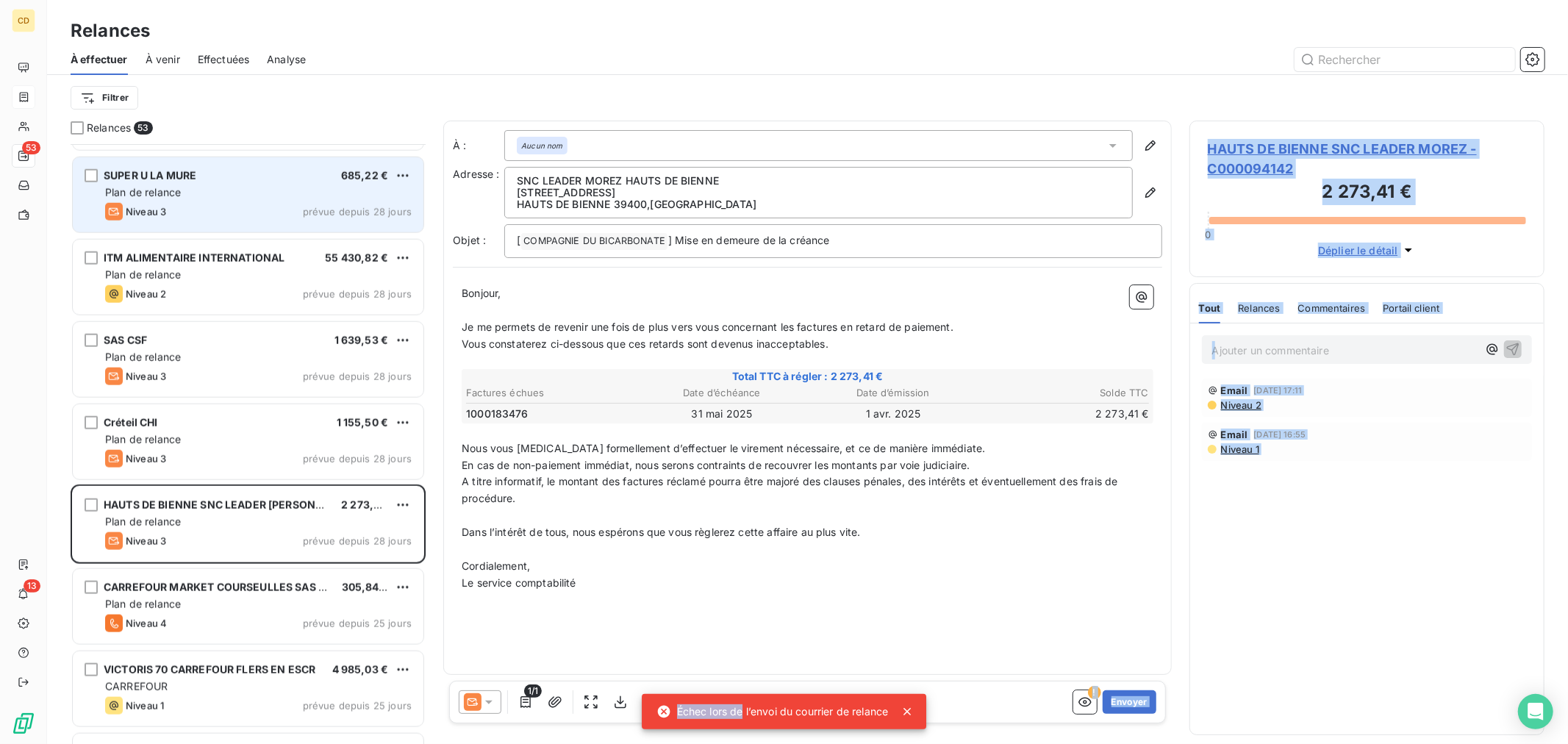
drag, startPoint x: 740, startPoint y: 715, endPoint x: 958, endPoint y: 715, distance: 218.0
click at [958, 715] on div "CD 53 13 Relances À effectuer À venir Effectuées Analyse Filtrer Relances 53 BA…" at bounding box center [784, 372] width 1568 height 744
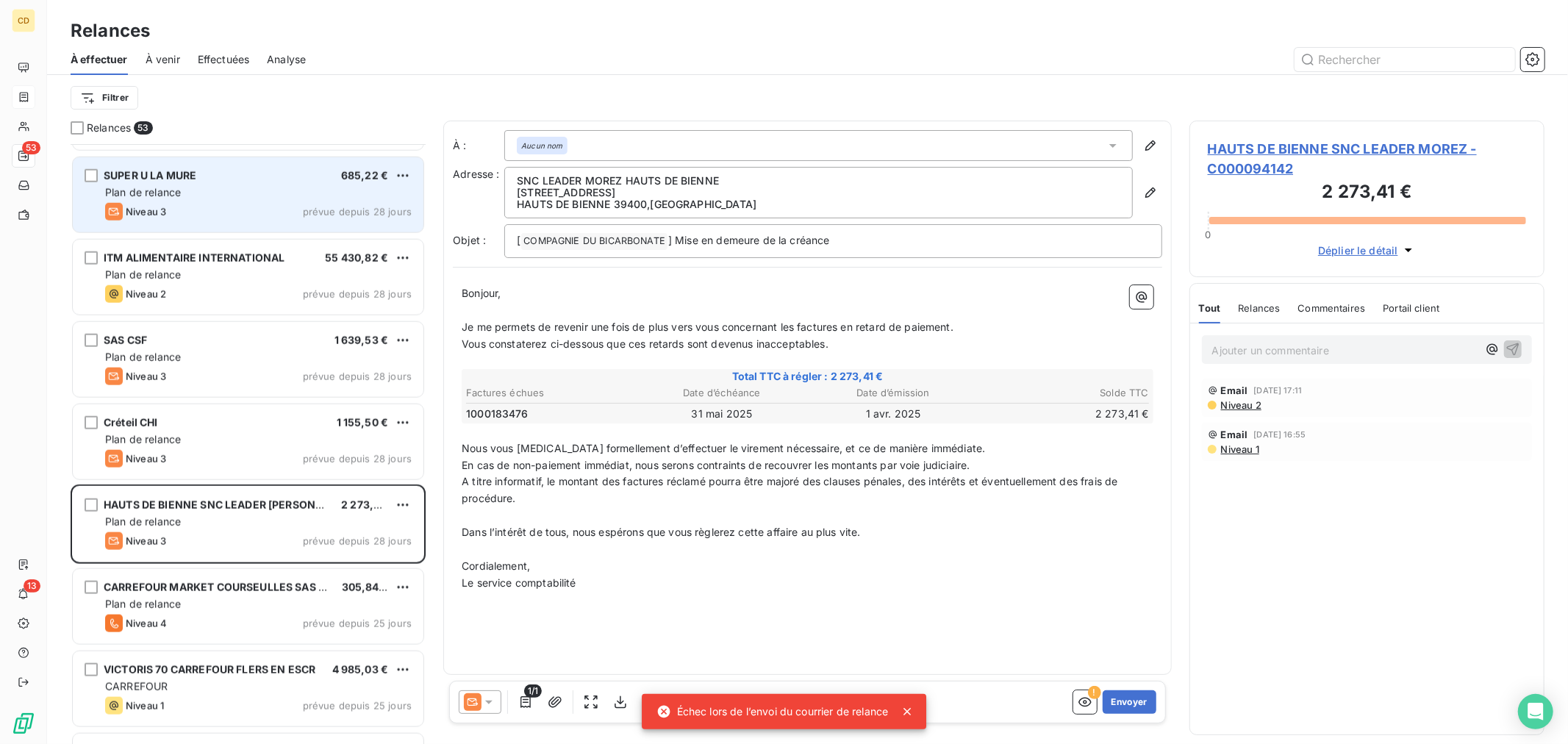
click at [879, 562] on p "Cordialement," at bounding box center [807, 567] width 692 height 17
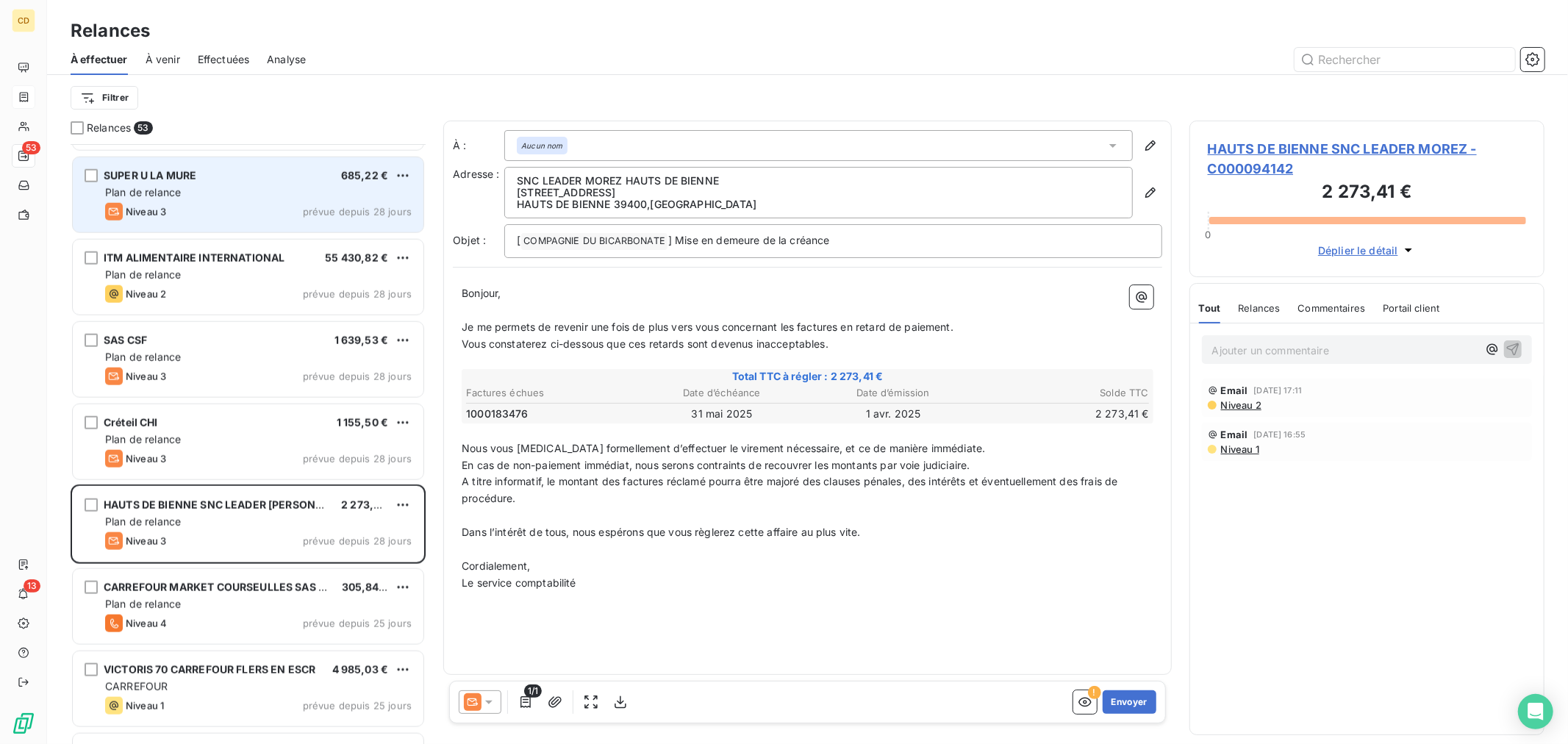
click at [1264, 145] on span "HAUTS DE BIENNE SNC LEADER MOREZ - C000094142" at bounding box center [1367, 159] width 318 height 39
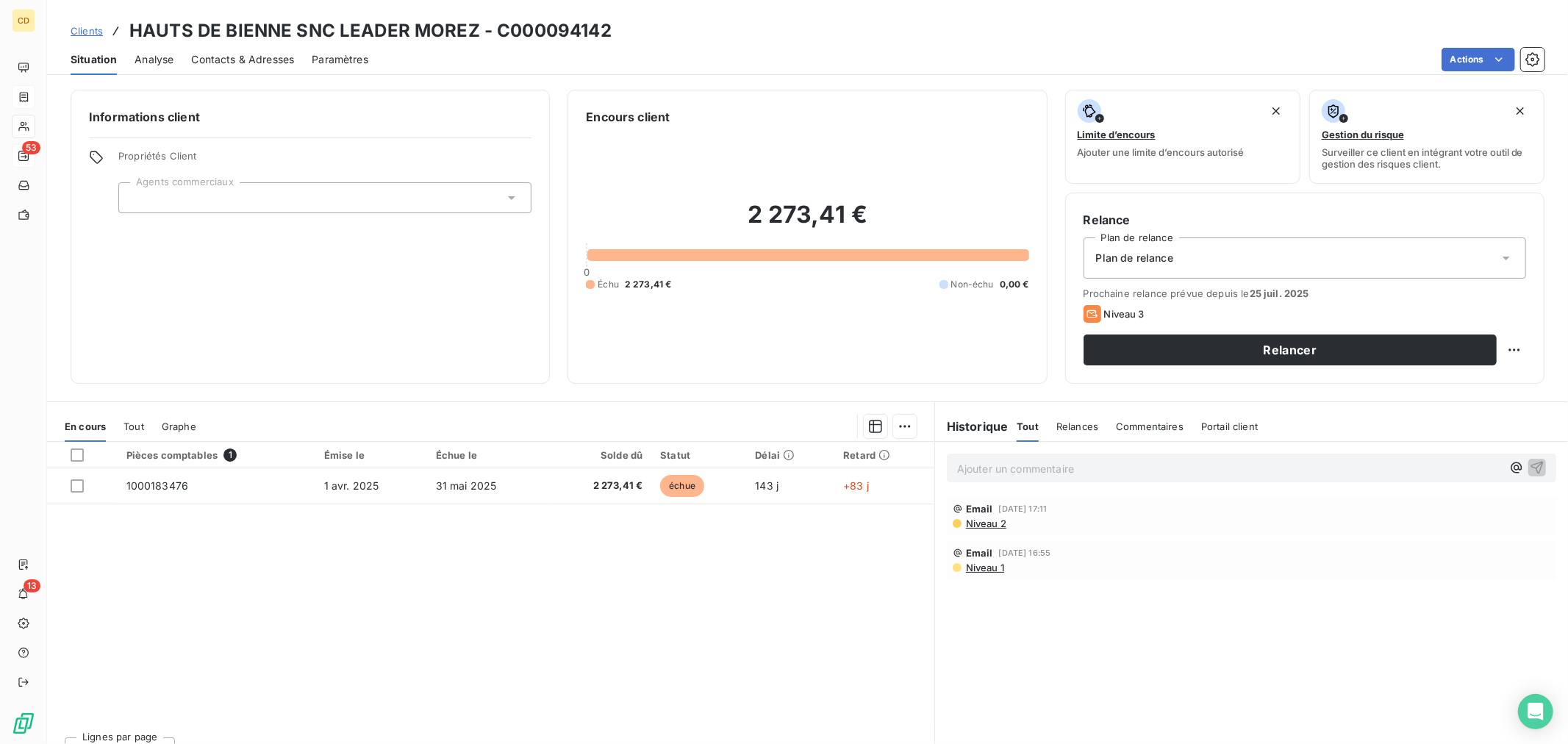
click at [223, 50] on div "Contacts & Adresses" at bounding box center [243, 60] width 103 height 31
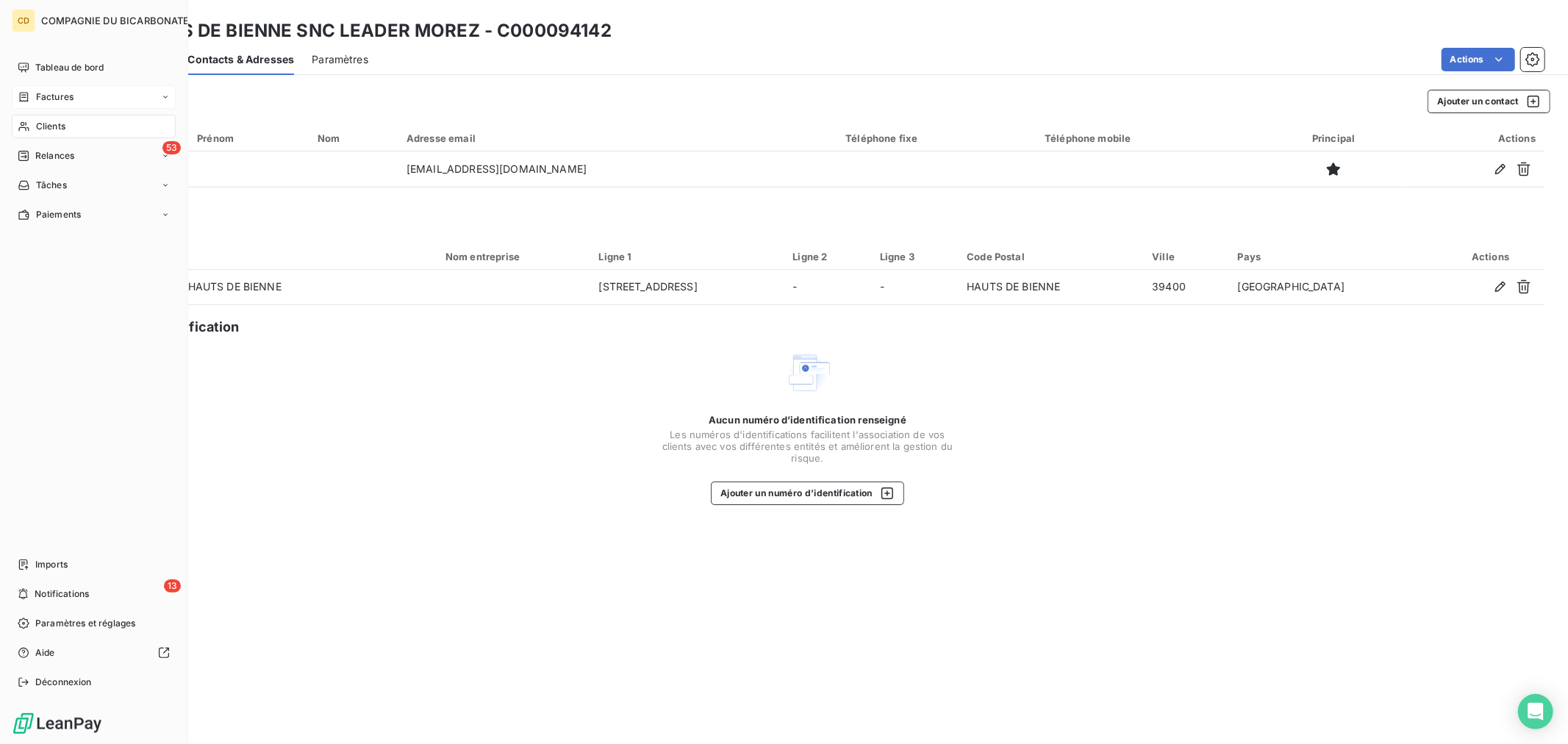
click at [35, 155] on span "Relances" at bounding box center [55, 156] width 39 height 13
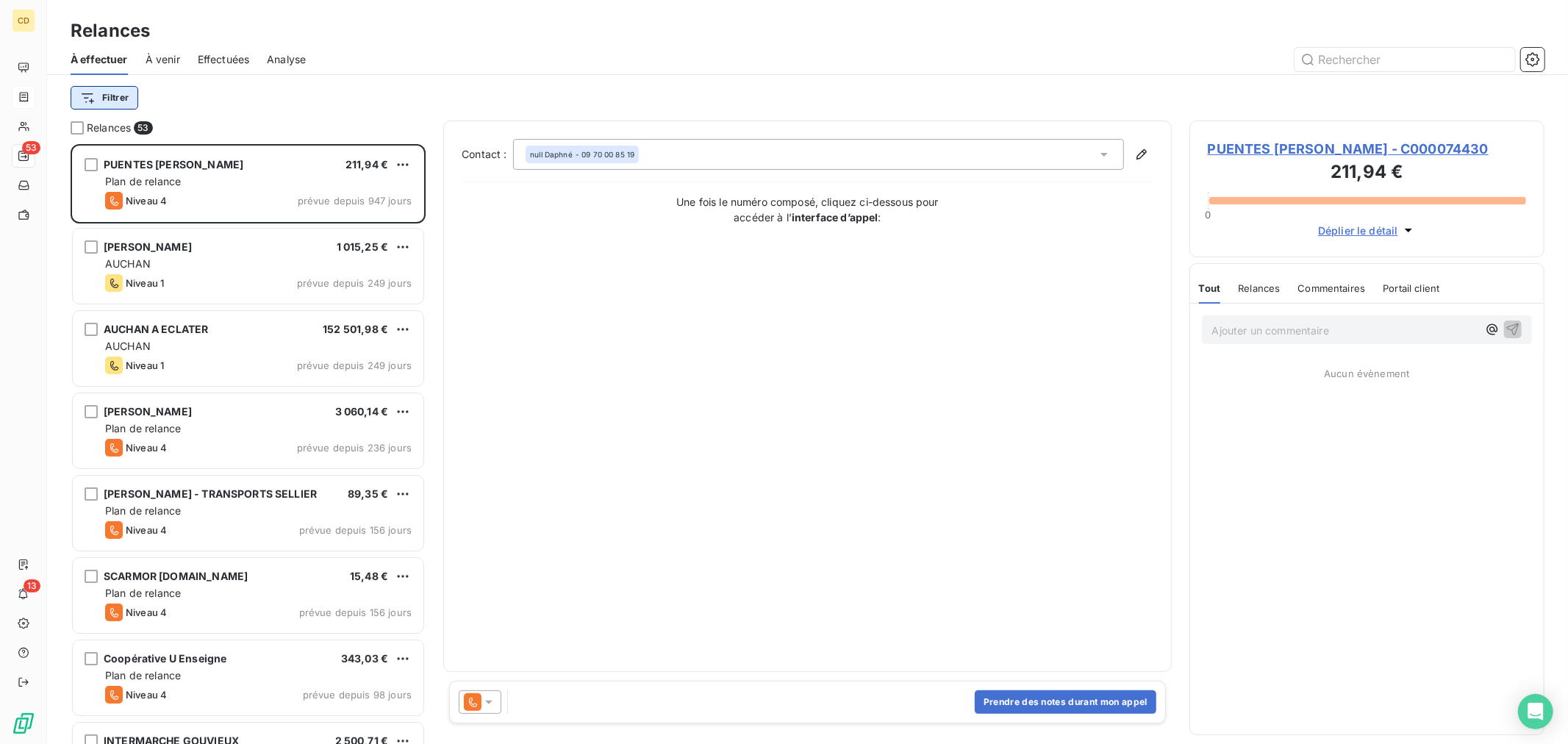
click at [102, 92] on html "CD 53 13 Relances À effectuer À venir Effectuées Analyse Filtrer Relances 53 PU…" at bounding box center [784, 372] width 1568 height 744
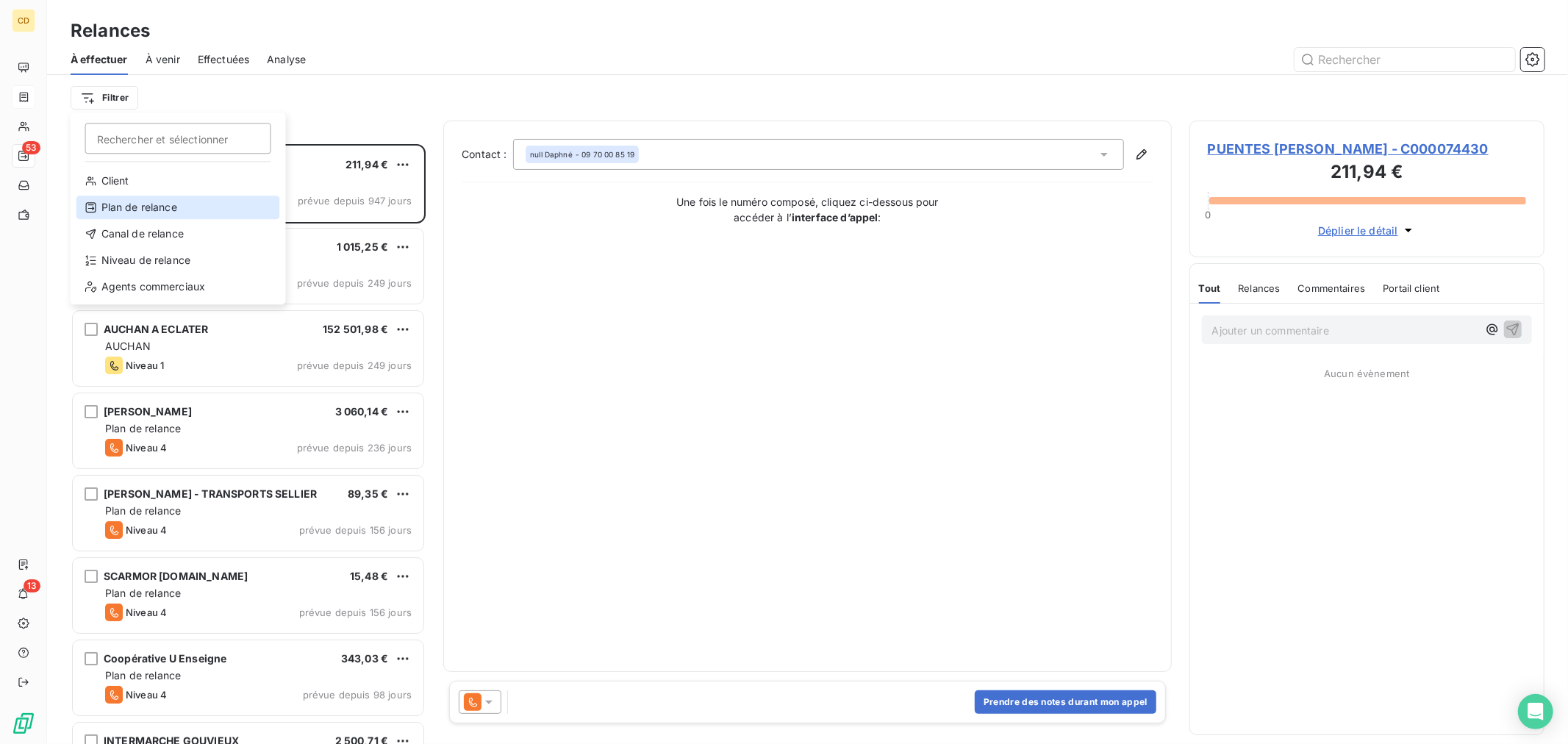
click at [147, 208] on div "Plan de relance" at bounding box center [178, 208] width 203 height 24
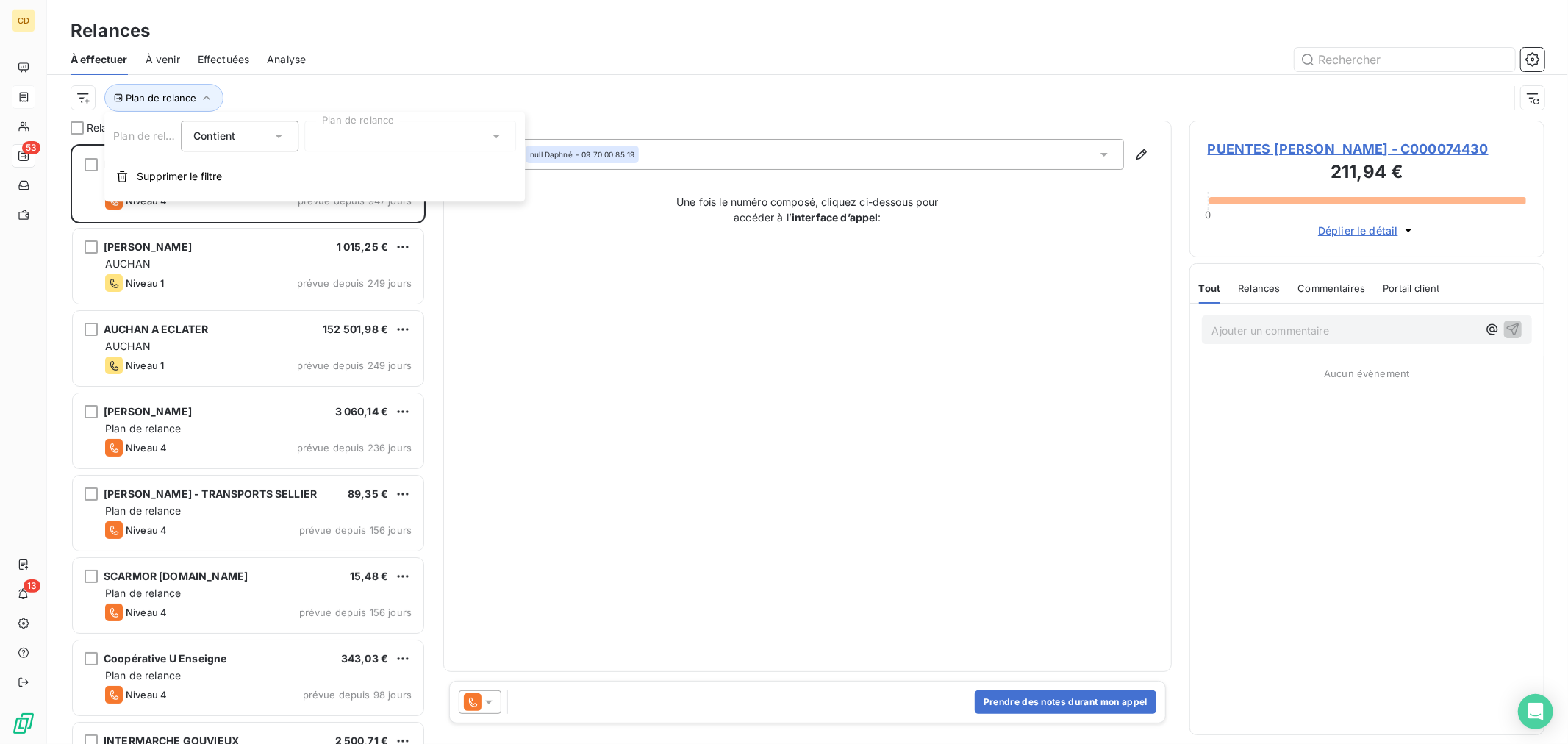
click at [333, 134] on div at bounding box center [410, 136] width 212 height 31
click at [368, 300] on span "CARREFOUR" at bounding box center [363, 299] width 62 height 15
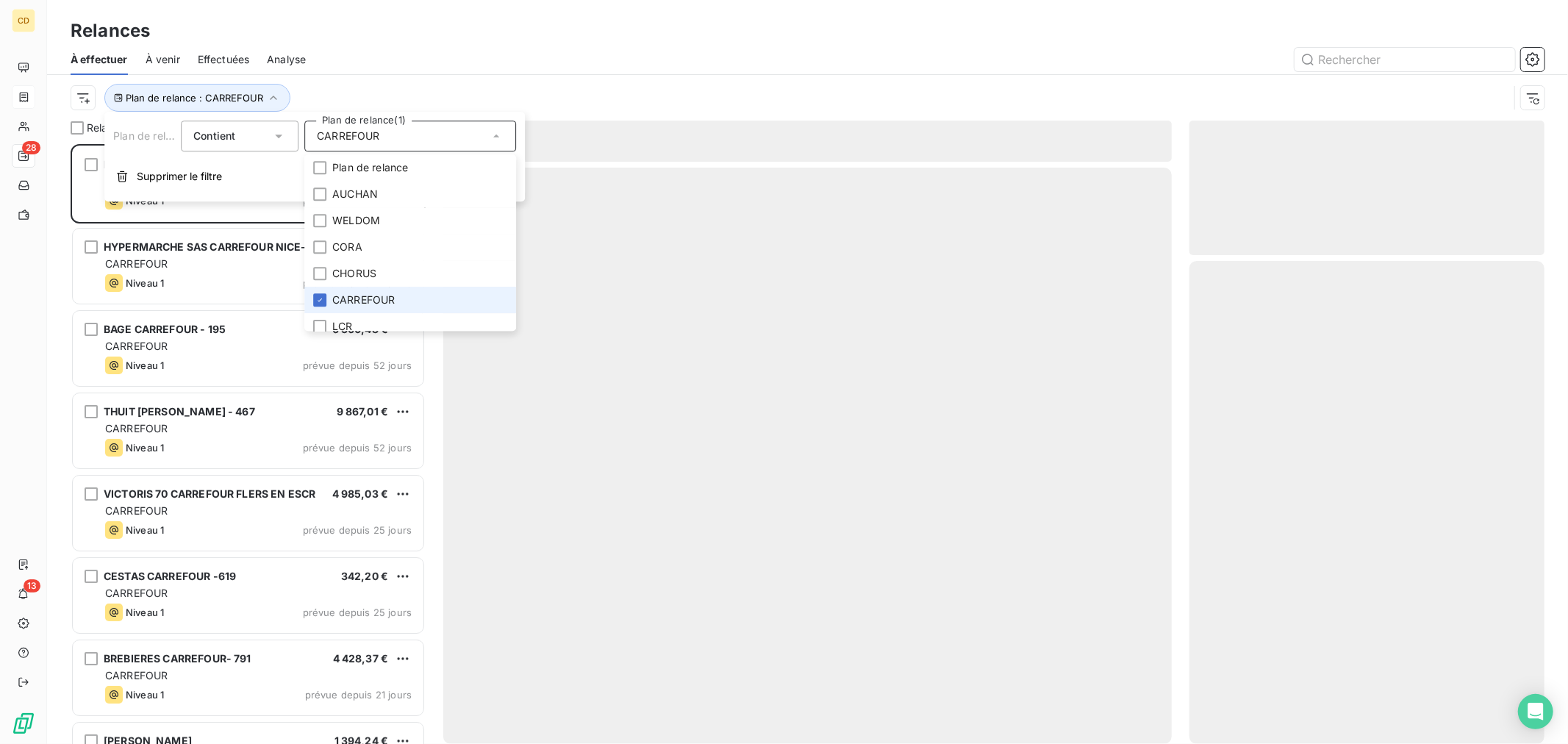
scroll to position [588, 343]
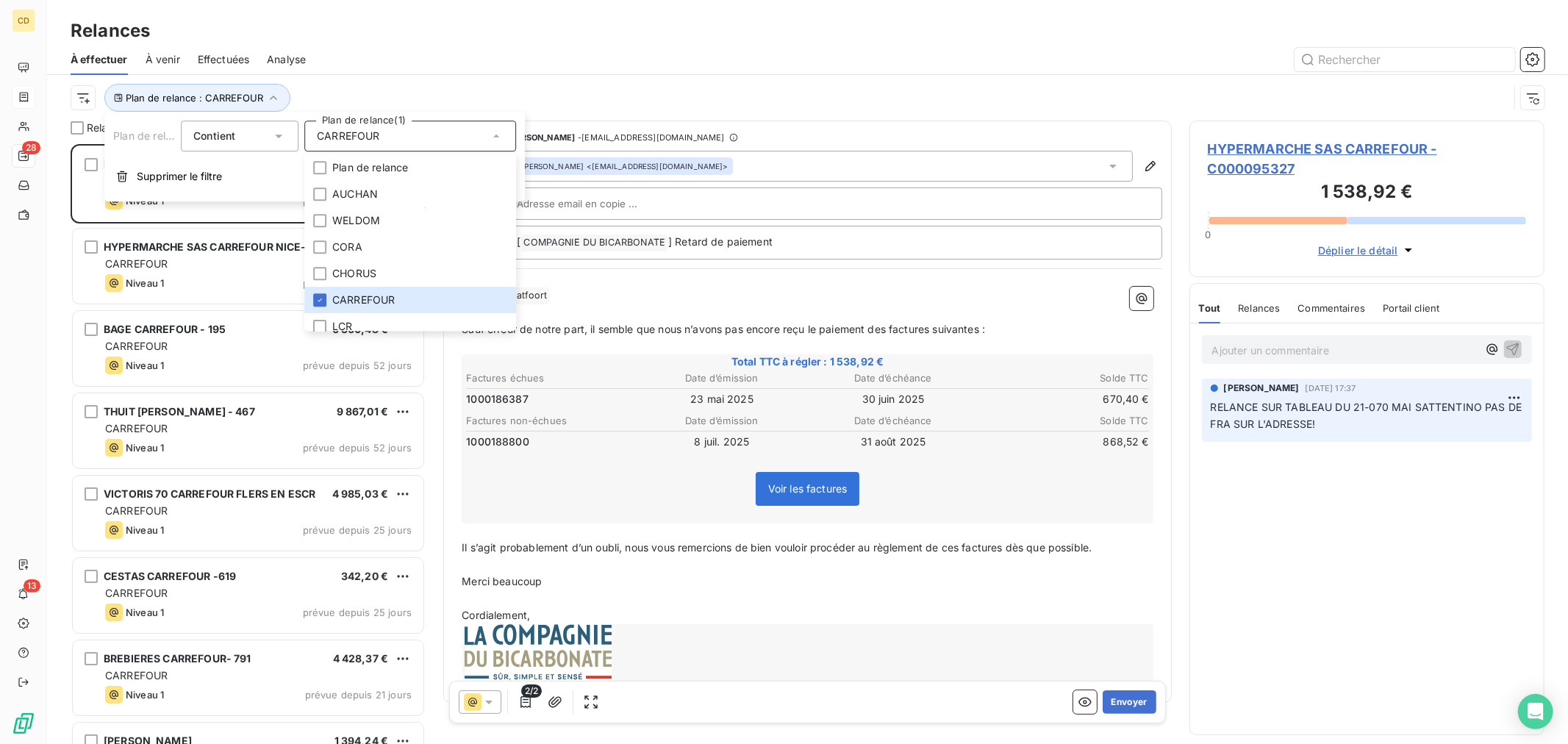
click at [660, 52] on div at bounding box center [934, 60] width 1221 height 24
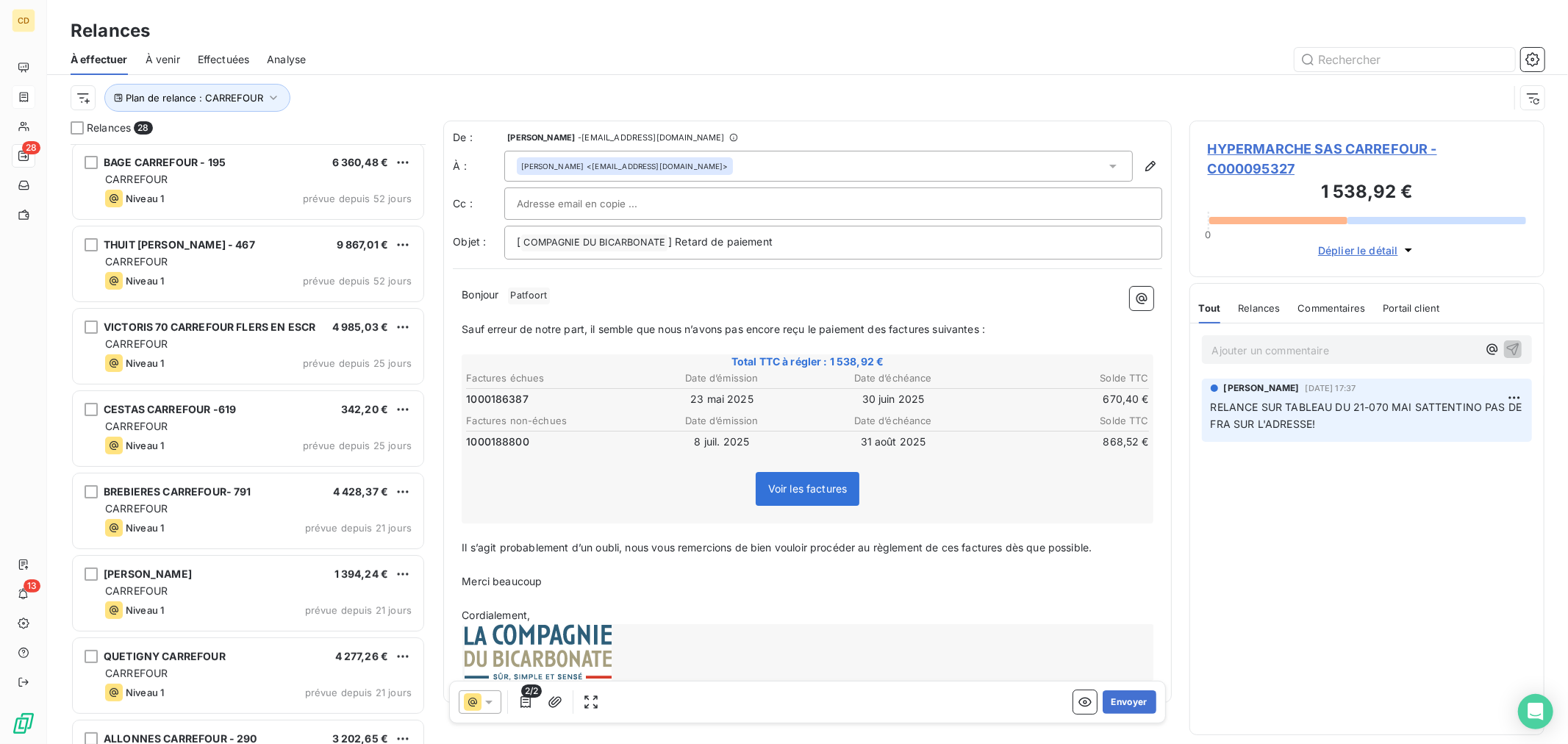
scroll to position [0, 0]
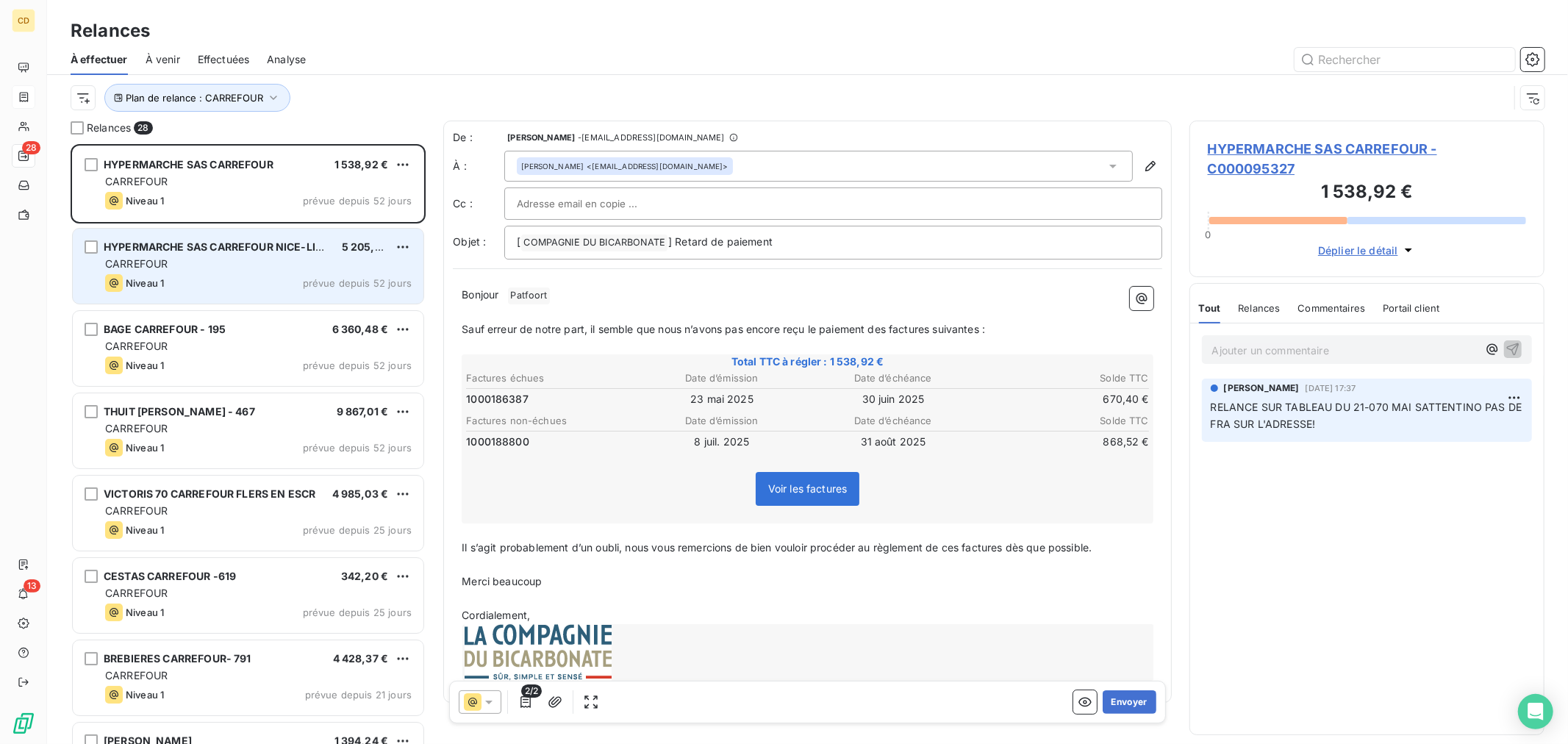
click at [317, 263] on div "CARREFOUR" at bounding box center [258, 263] width 307 height 15
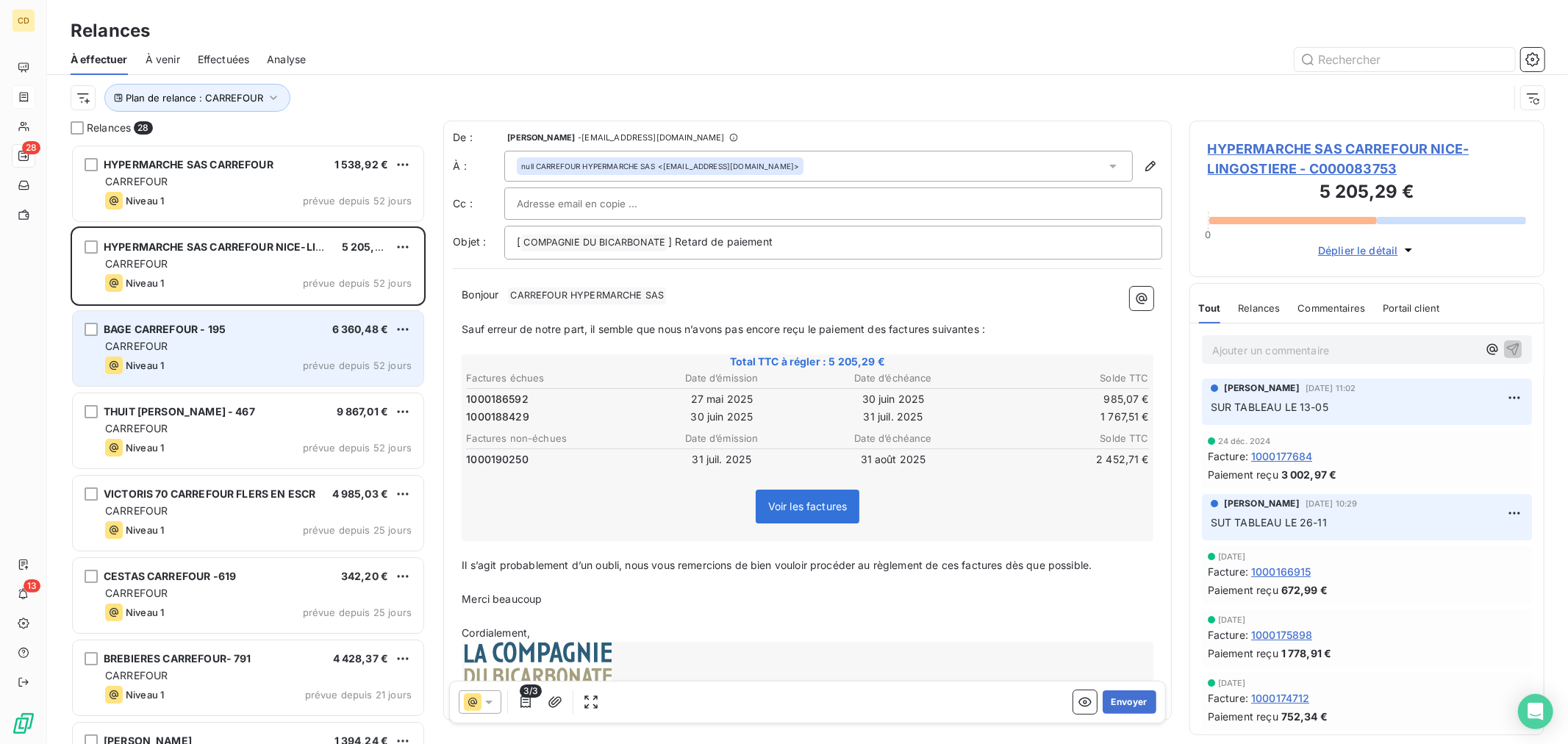
click at [312, 326] on div "BAGE CARREFOUR - 195 6 360,48 €" at bounding box center [258, 329] width 307 height 13
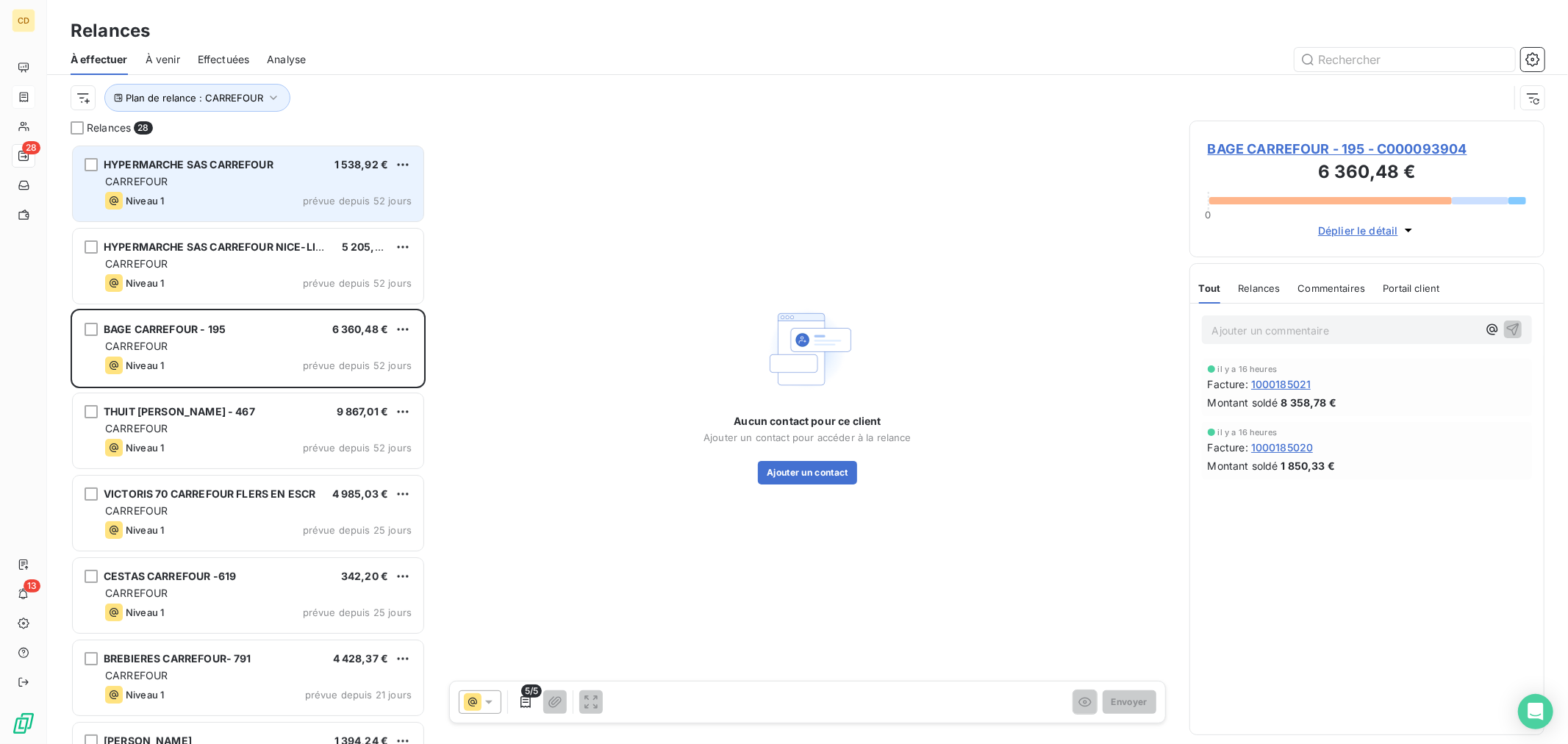
click at [289, 192] on div "Niveau 1 prévue depuis 52 jours" at bounding box center [258, 200] width 307 height 18
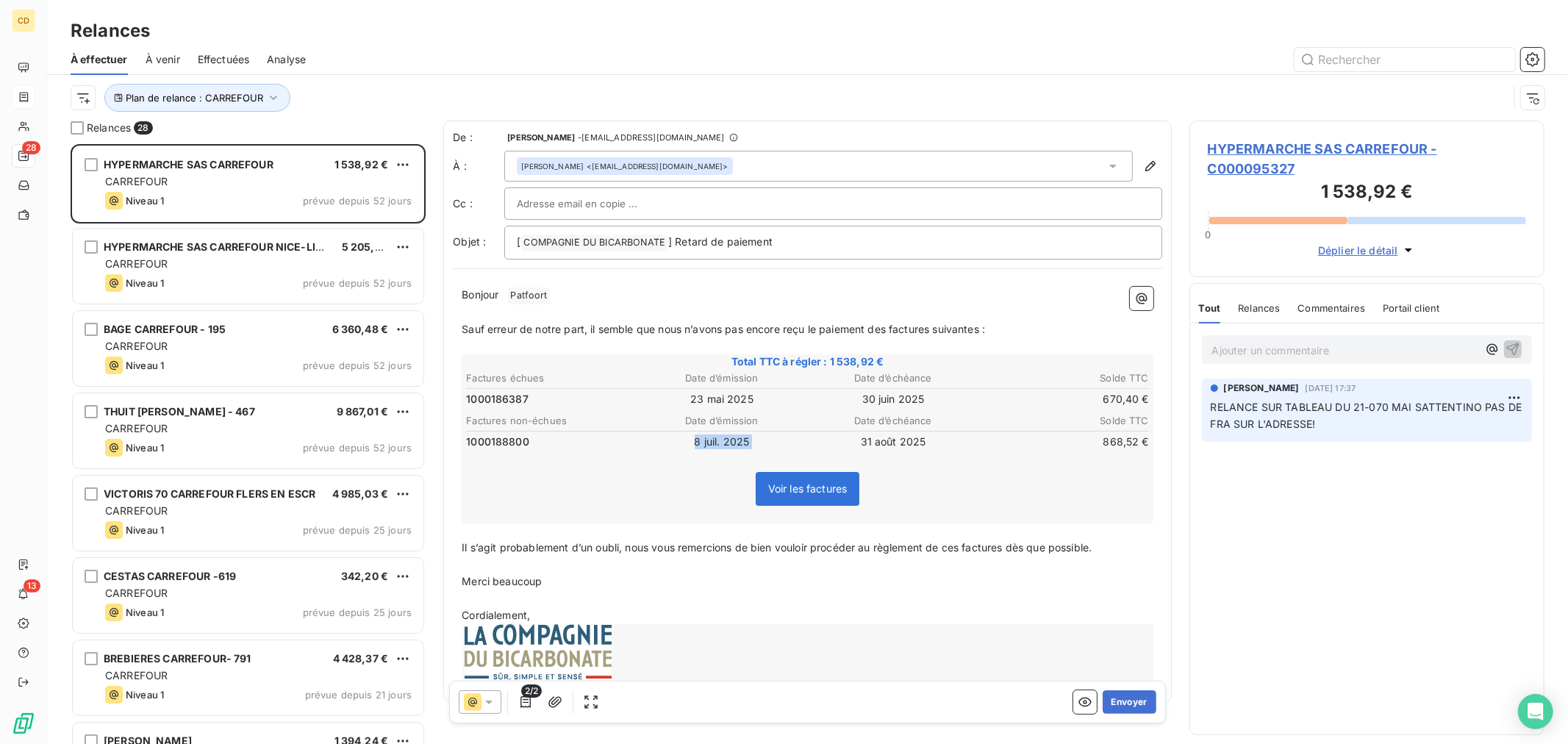
drag, startPoint x: 686, startPoint y: 437, endPoint x: 824, endPoint y: 439, distance: 138.0
click at [824, 439] on tr "1000188800 8 juil. 2025 31 août 2025 868,52 €" at bounding box center [807, 441] width 685 height 16
drag, startPoint x: 846, startPoint y: 439, endPoint x: 953, endPoint y: 439, distance: 107.0
click at [953, 439] on td "31 août 2025" at bounding box center [893, 441] width 170 height 16
drag, startPoint x: 839, startPoint y: 398, endPoint x: 1121, endPoint y: 400, distance: 282.0
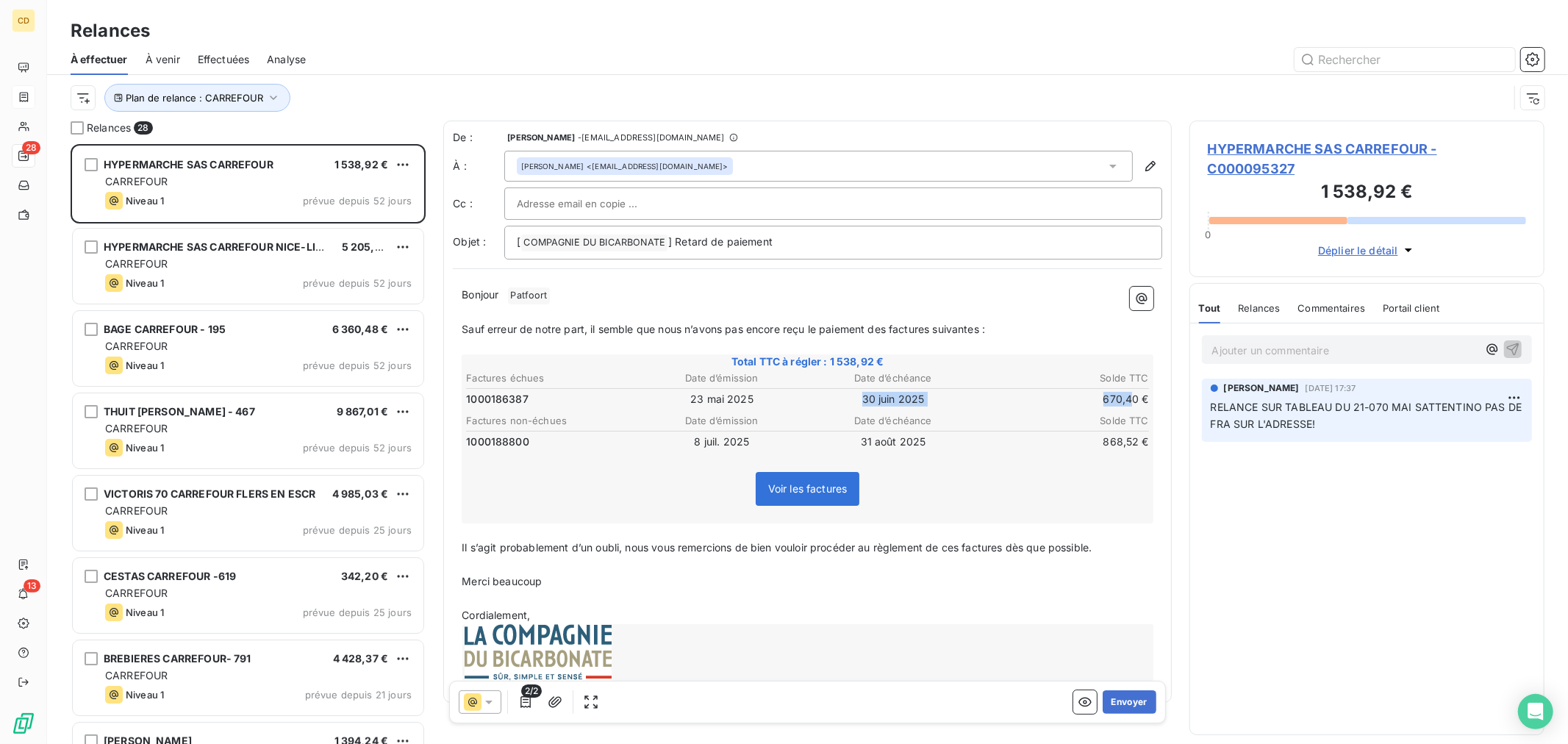
click at [1121, 400] on tr "1000186387 23 mai 2025 30 juin 2025 670,40 €" at bounding box center [807, 399] width 685 height 16
drag, startPoint x: 487, startPoint y: 399, endPoint x: 576, endPoint y: 392, distance: 89.3
click at [576, 392] on td "1000186387" at bounding box center [550, 399] width 170 height 16
drag, startPoint x: 464, startPoint y: 391, endPoint x: 543, endPoint y: 400, distance: 79.5
click at [543, 400] on div "Bonjour ﻿ Patfoort ﻿ ﻿ ﻿ Sauf erreur de notre part, il semble que nous n’avons …" at bounding box center [808, 486] width 710 height 416
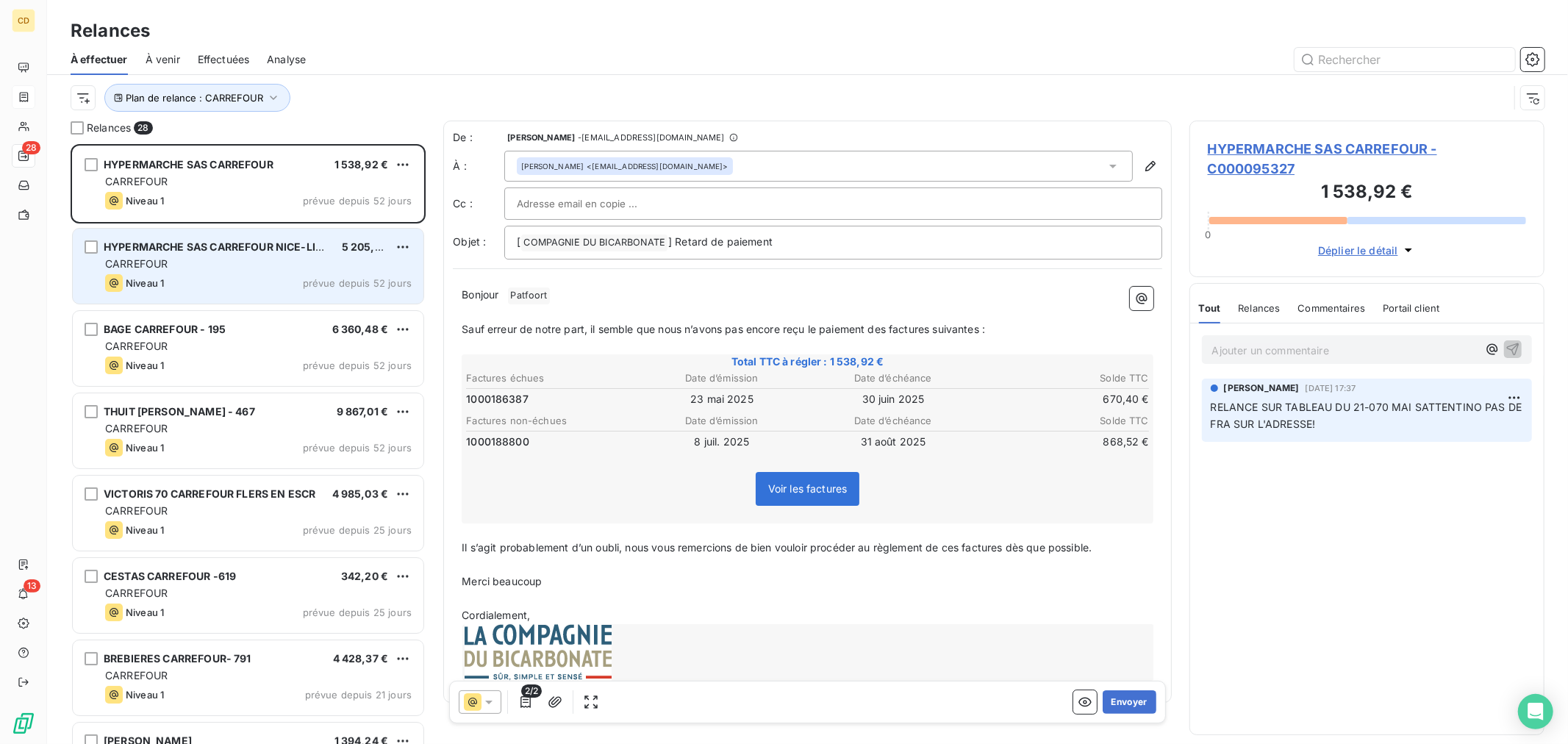
click at [251, 263] on div "CARREFOUR" at bounding box center [258, 263] width 307 height 15
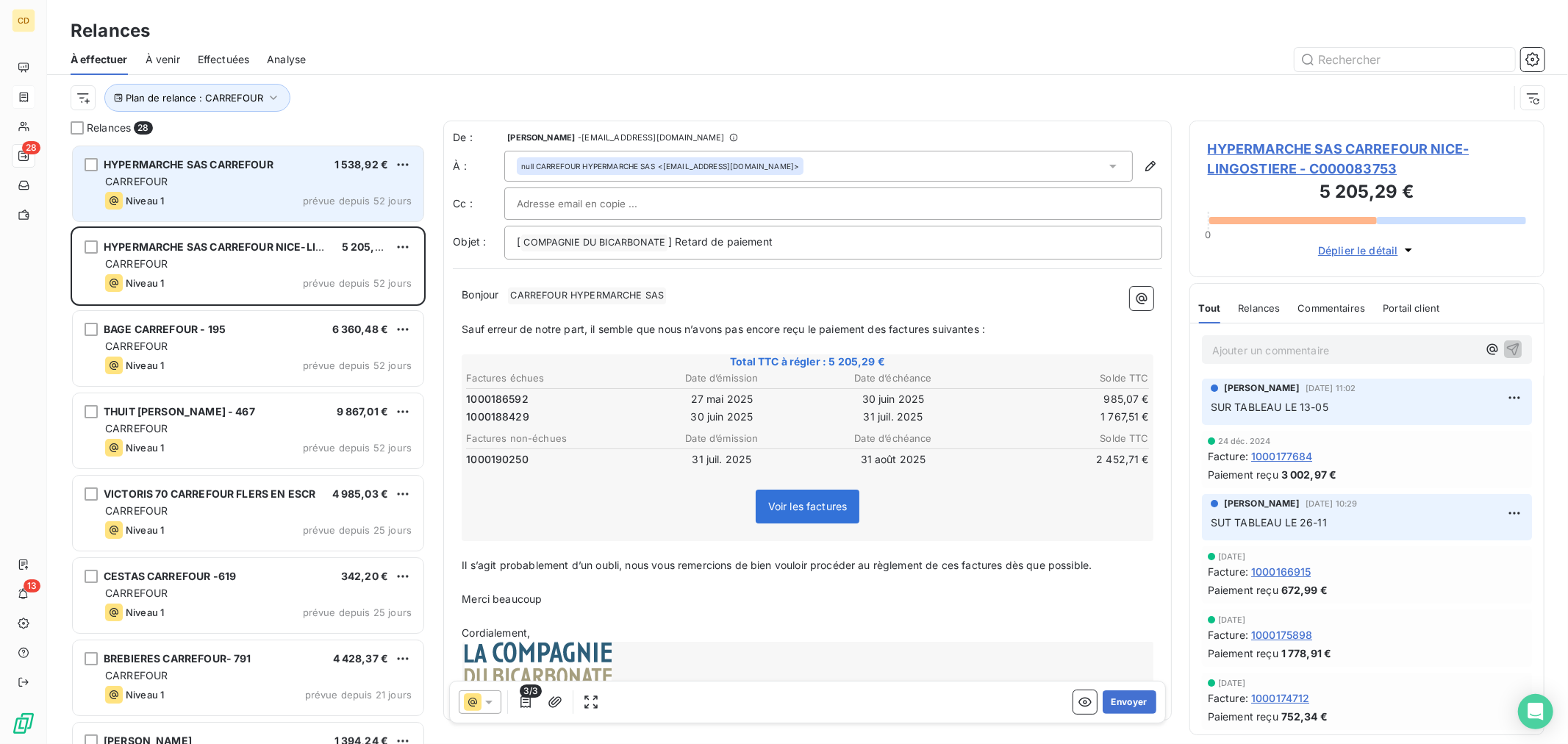
click at [237, 188] on div "CARREFOUR" at bounding box center [258, 181] width 307 height 15
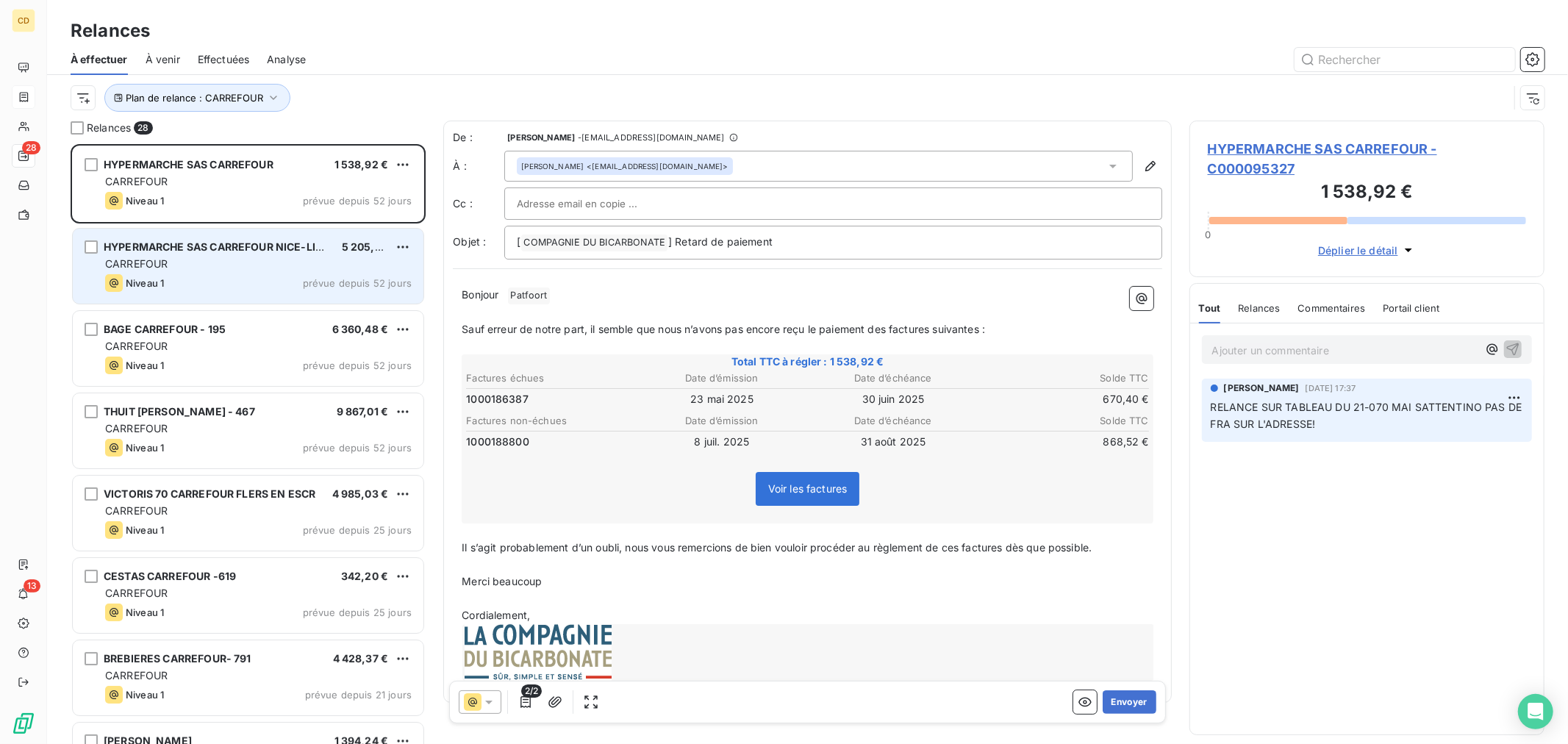
click at [163, 239] on div "HYPERMARCHE SAS CARREFOUR NICE-LINGOSTIERE 5 205,29 € CARREFOUR Niveau 1 prévue…" at bounding box center [248, 266] width 351 height 75
